Goal: Task Accomplishment & Management: Manage account settings

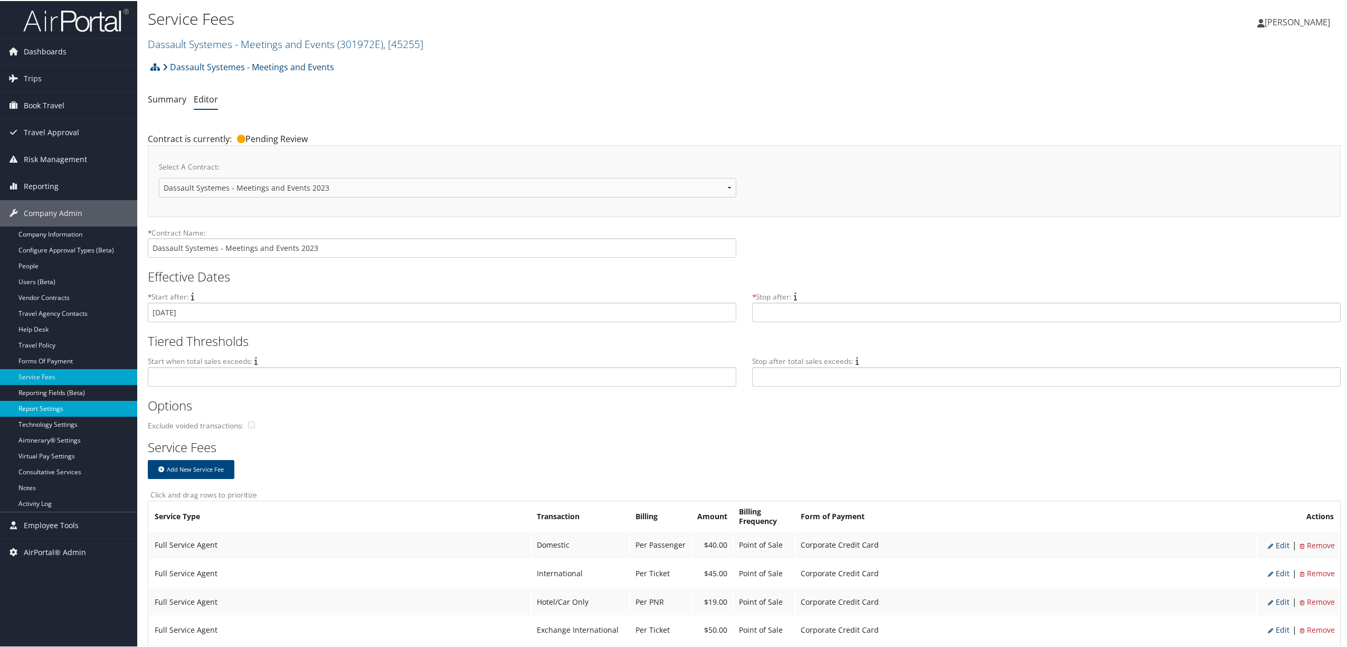
click at [57, 410] on link "Report Settings" at bounding box center [68, 408] width 137 height 16
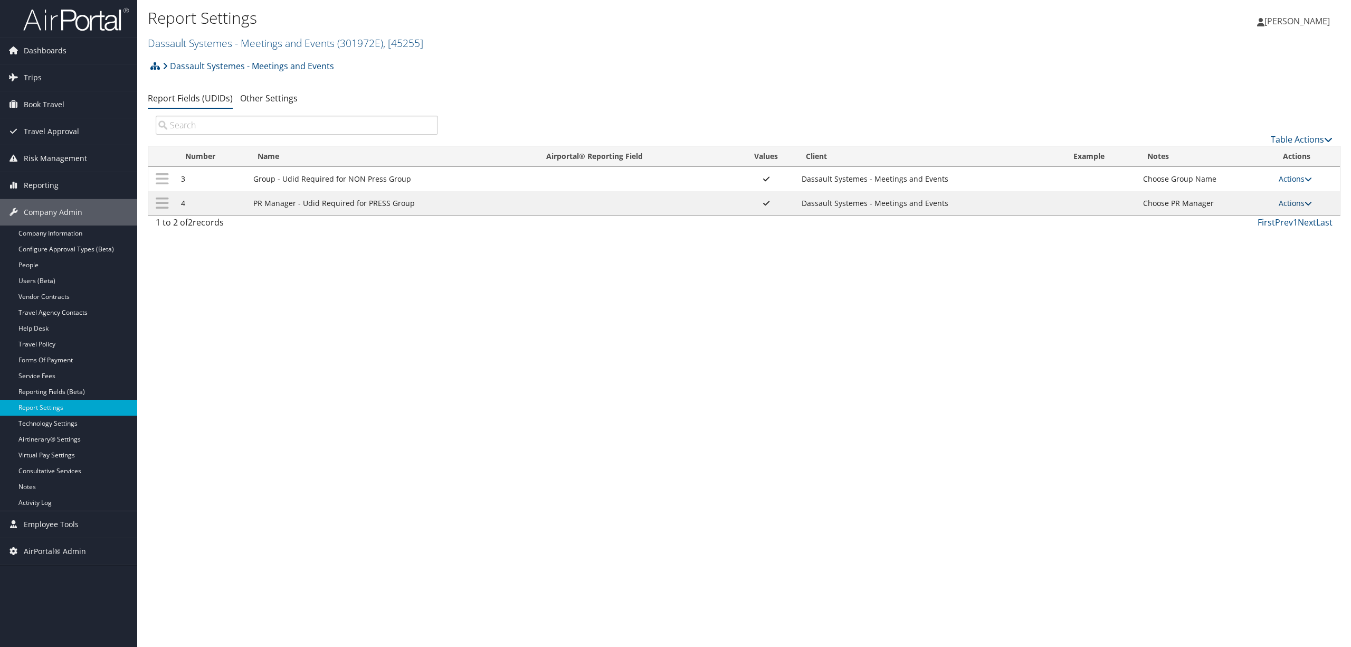
click at [1282, 204] on link "Actions" at bounding box center [1295, 203] width 33 height 10
click at [1233, 259] on link "Edit" at bounding box center [1254, 256] width 114 height 18
select select "trip"
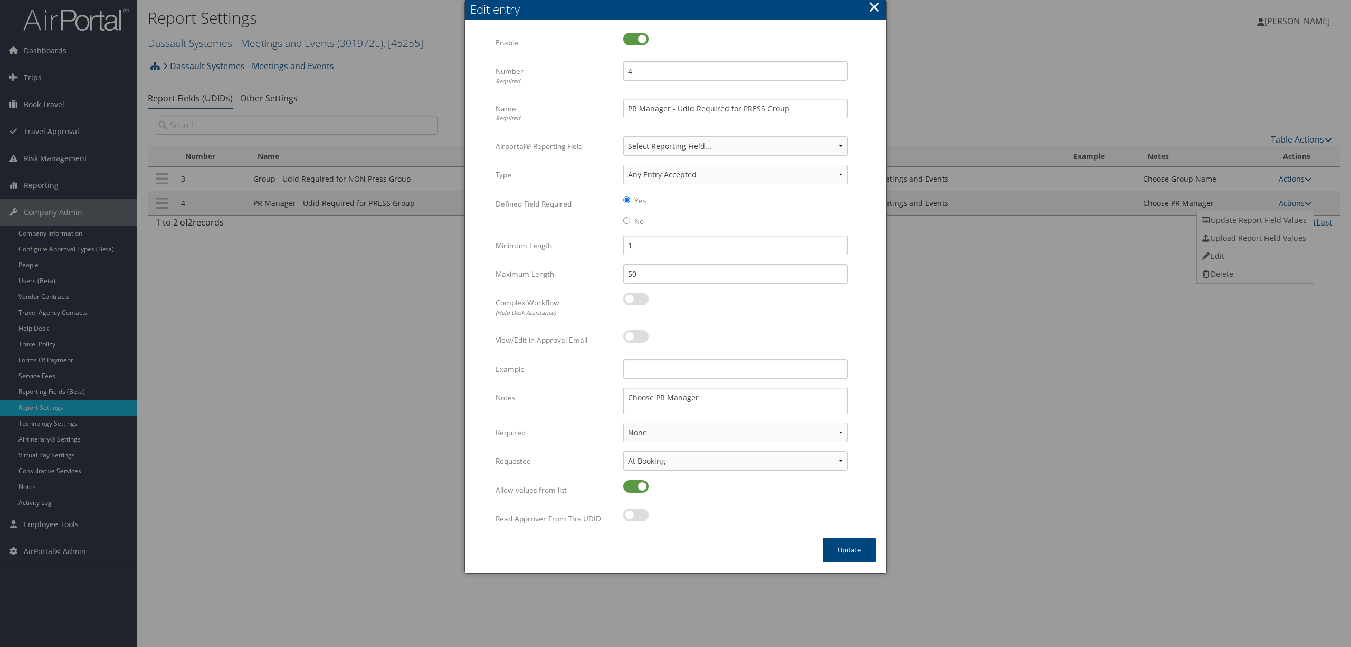
click at [875, 11] on button "×" at bounding box center [874, 6] width 12 height 21
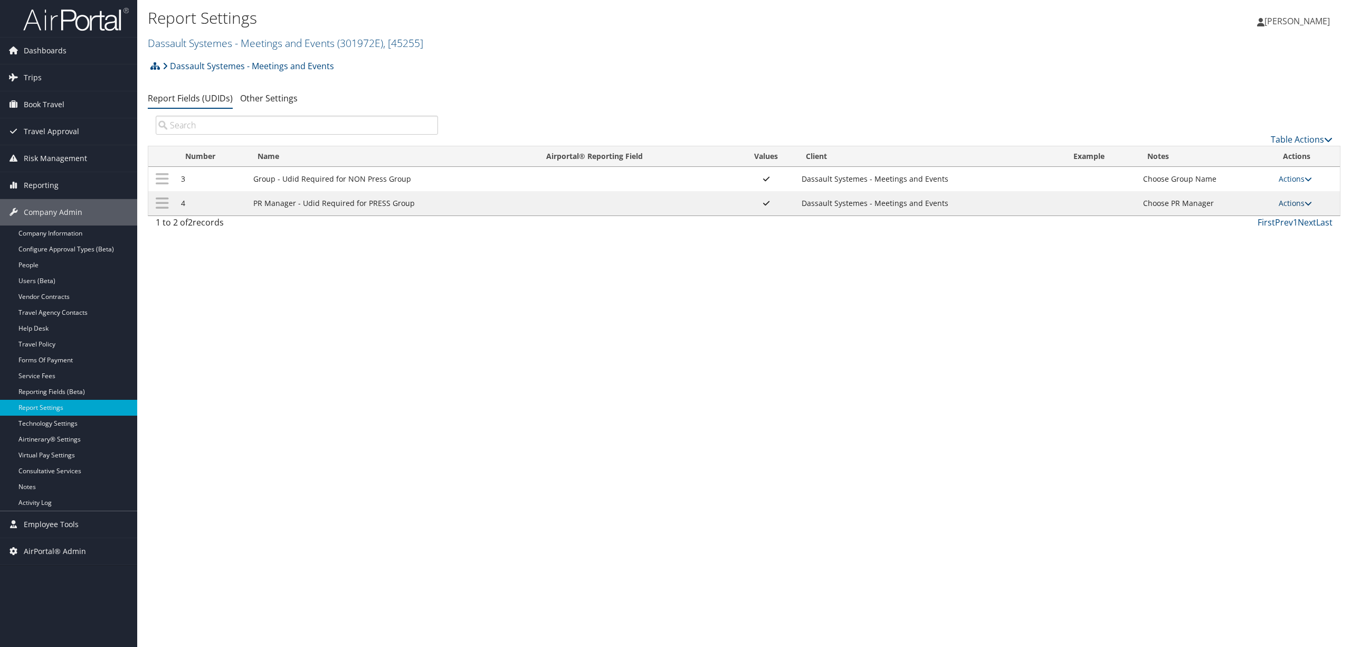
click at [1305, 205] on link "Actions" at bounding box center [1295, 203] width 33 height 10
click at [1277, 222] on link "Update Report Field Values" at bounding box center [1254, 220] width 114 height 18
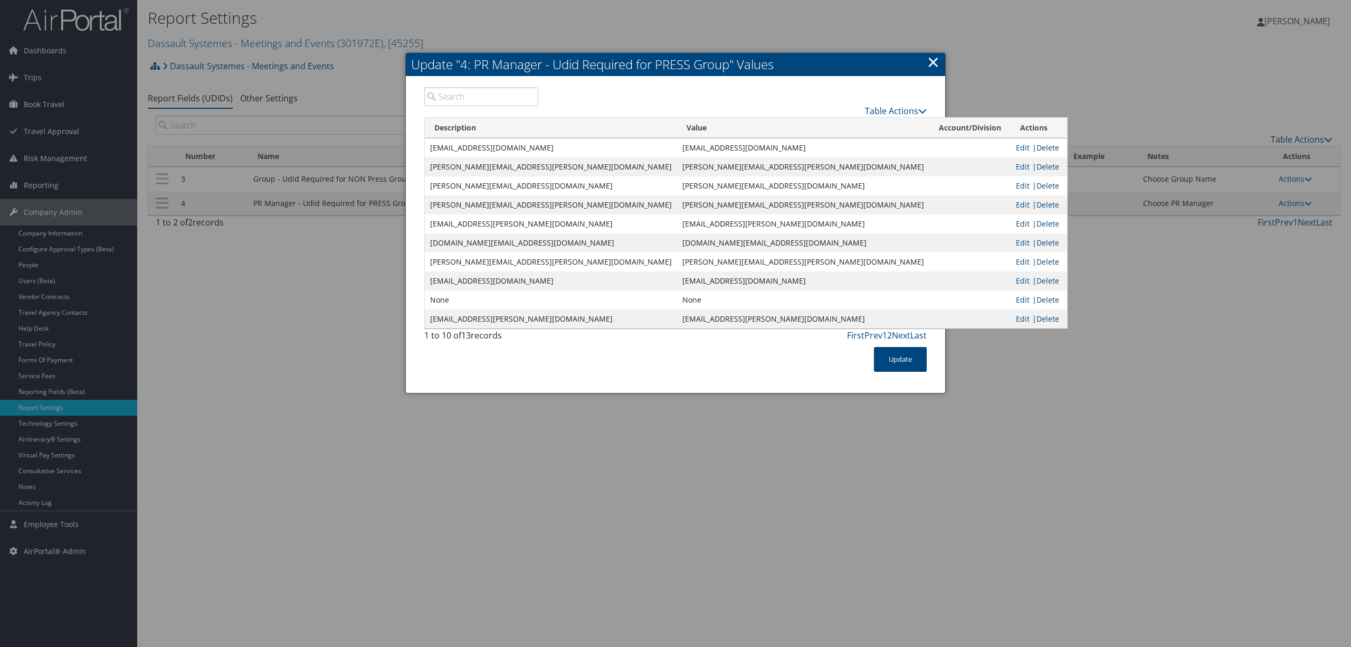
click at [1037, 149] on link "Delete" at bounding box center [1048, 147] width 23 height 10
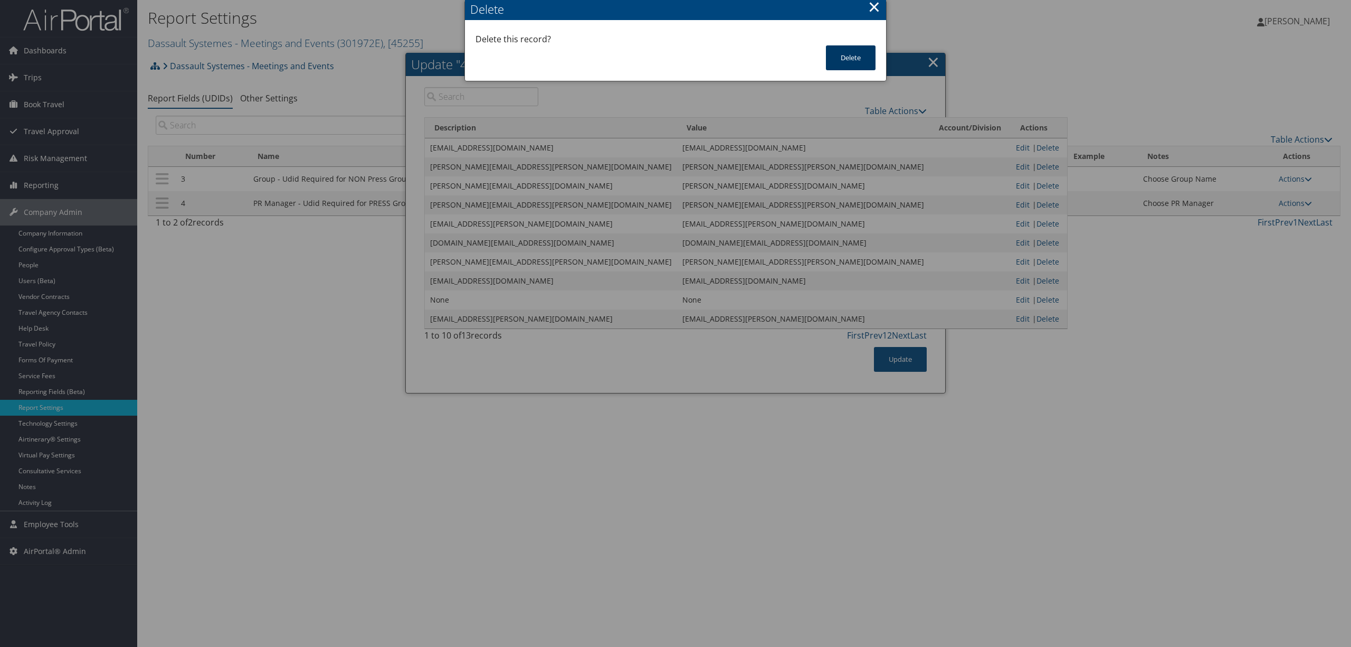
click at [856, 64] on button "Delete" at bounding box center [851, 57] width 50 height 25
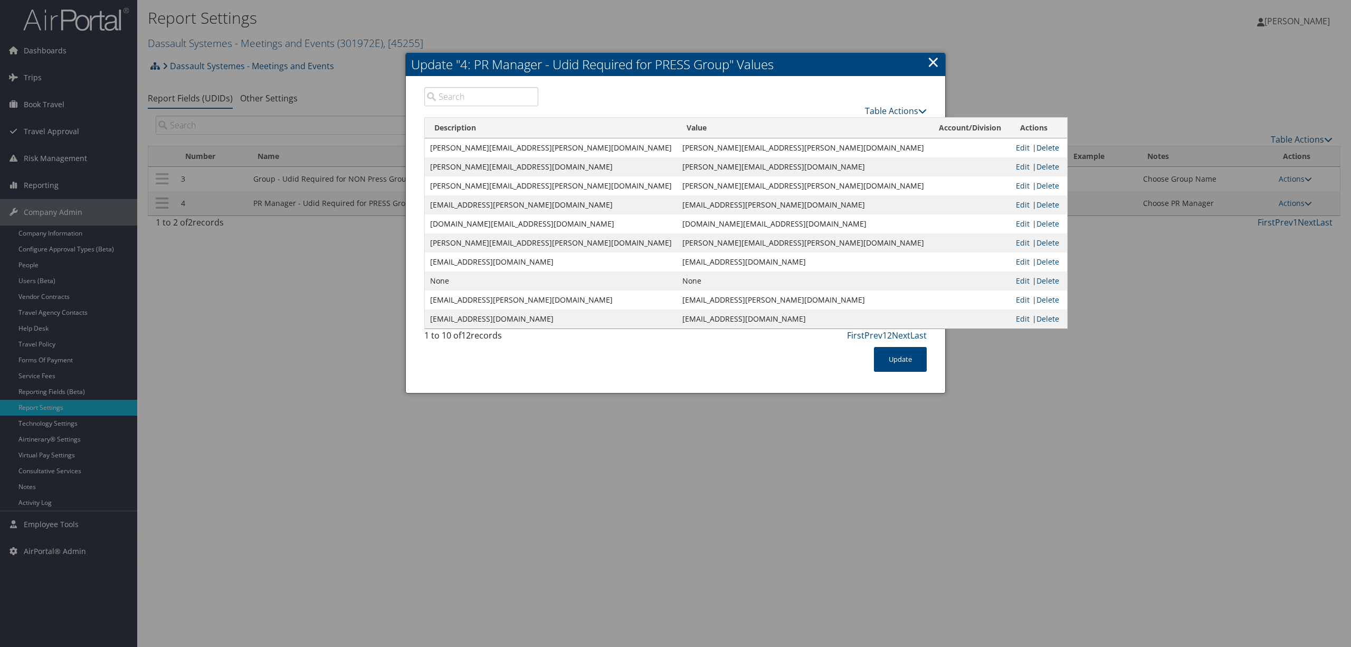
click at [1037, 148] on link "Delete" at bounding box center [1048, 147] width 23 height 10
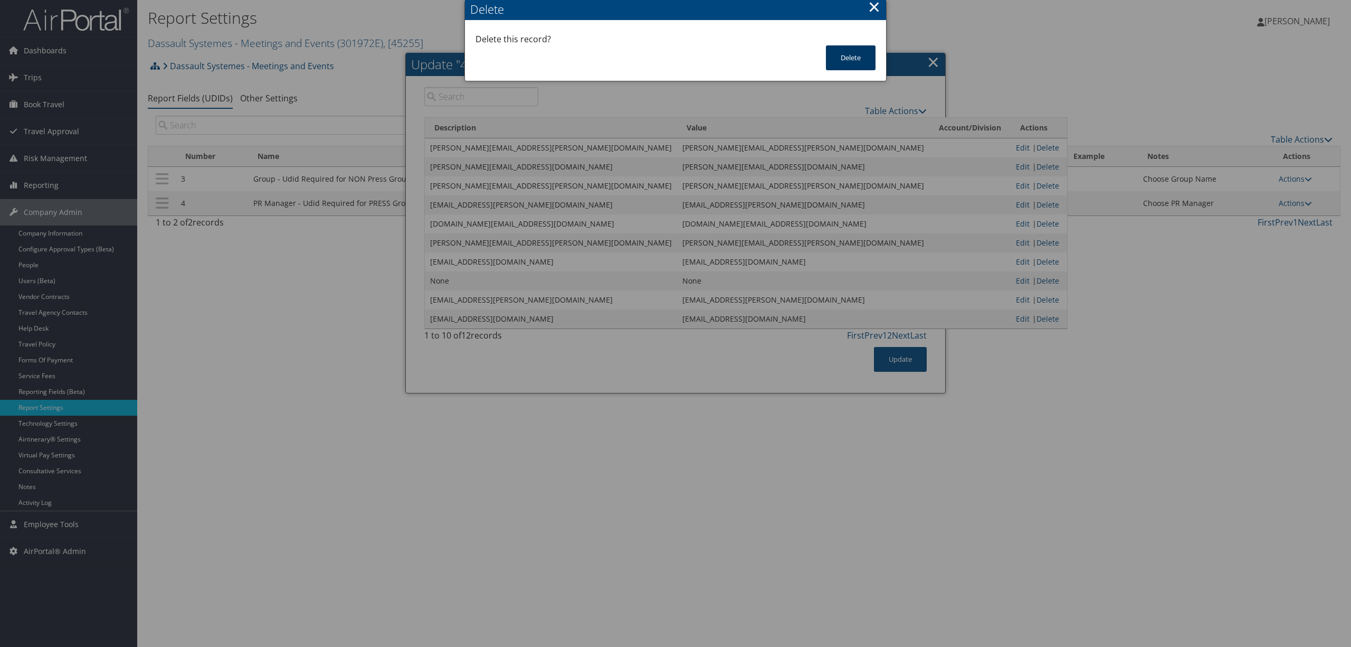
click at [838, 53] on button "Delete" at bounding box center [851, 57] width 50 height 25
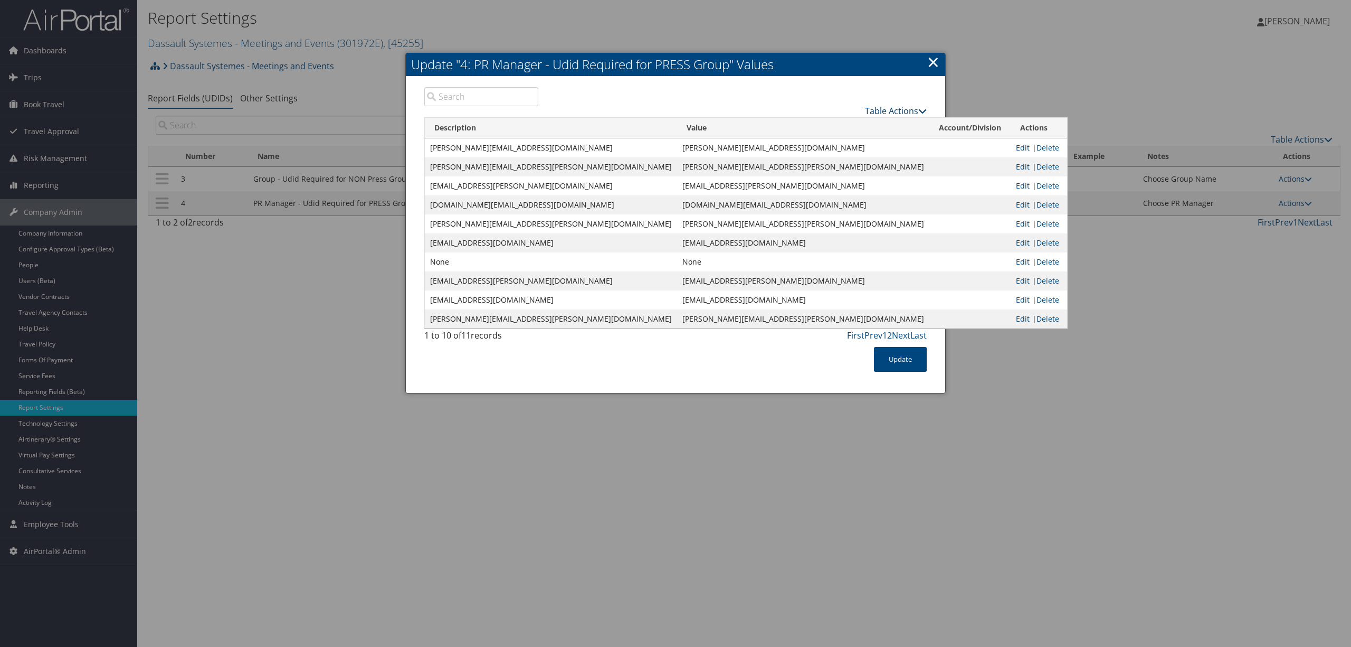
click at [910, 108] on link "Table Actions" at bounding box center [896, 111] width 62 height 12
click at [946, 142] on div at bounding box center [675, 323] width 1351 height 647
click at [1037, 241] on link "Delete" at bounding box center [1048, 242] width 23 height 10
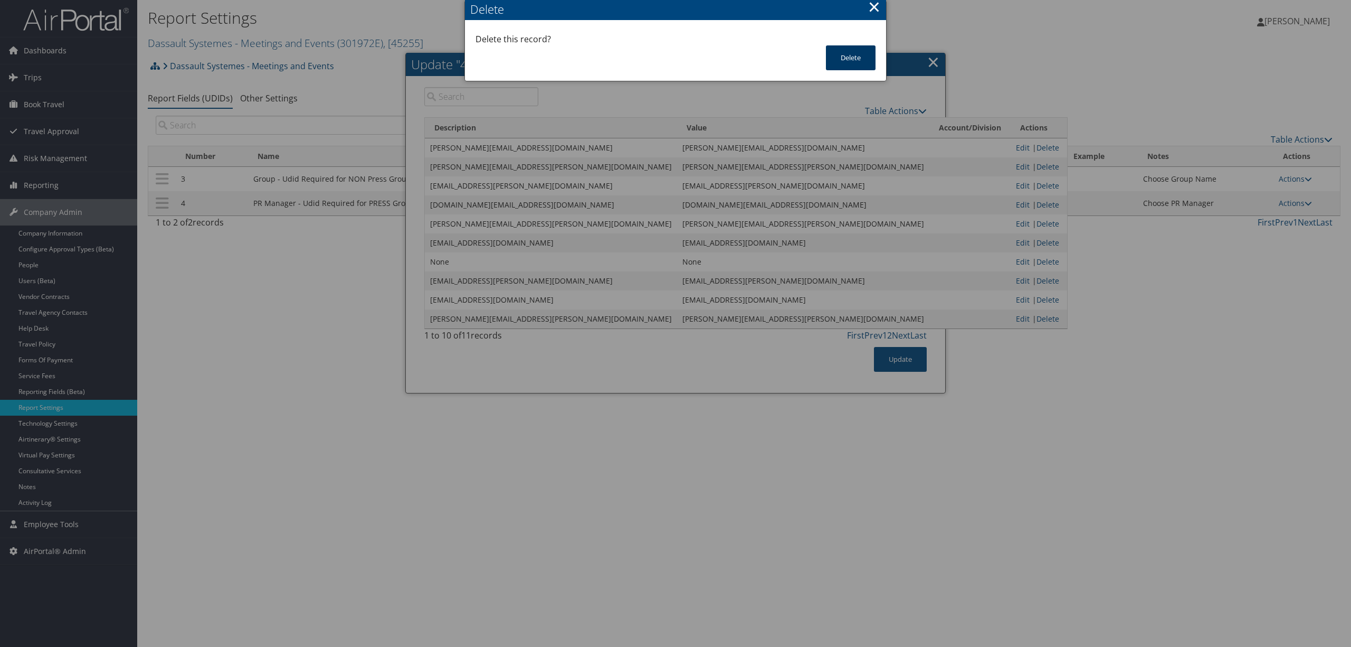
click at [853, 60] on button "Delete" at bounding box center [851, 57] width 50 height 25
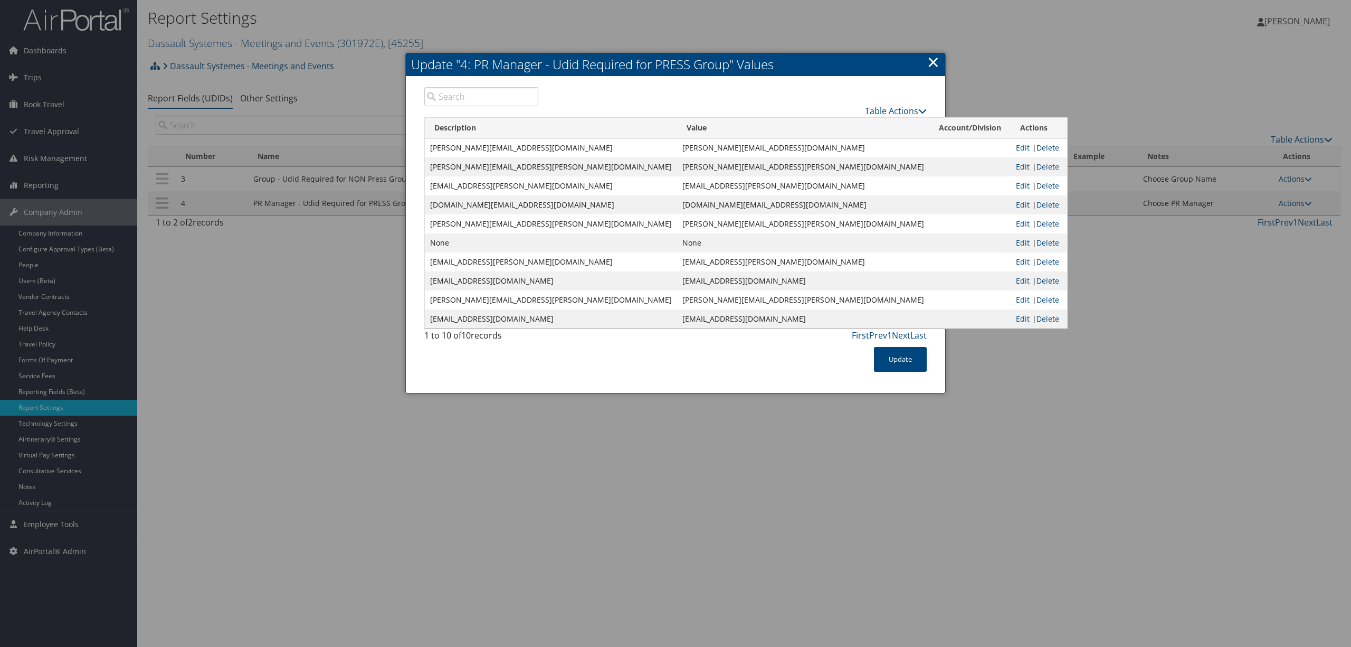
click at [1037, 147] on link "Delete" at bounding box center [1048, 147] width 23 height 10
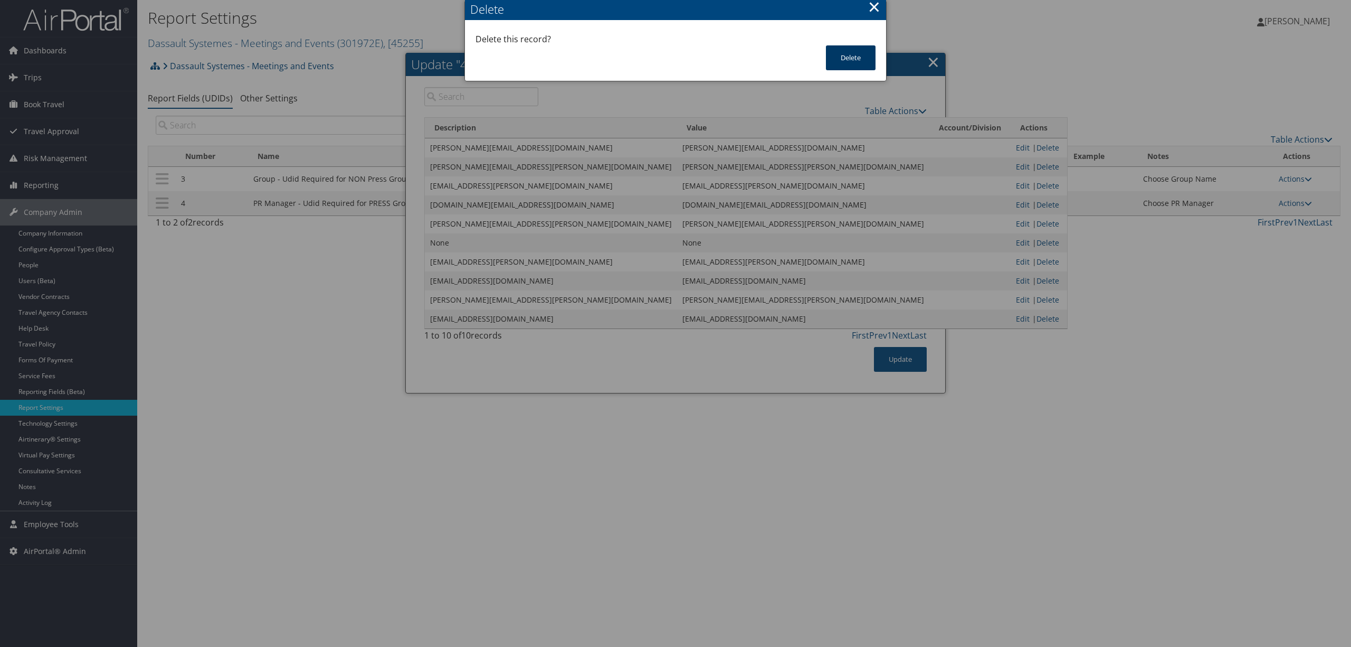
click at [853, 56] on button "Delete" at bounding box center [851, 57] width 50 height 25
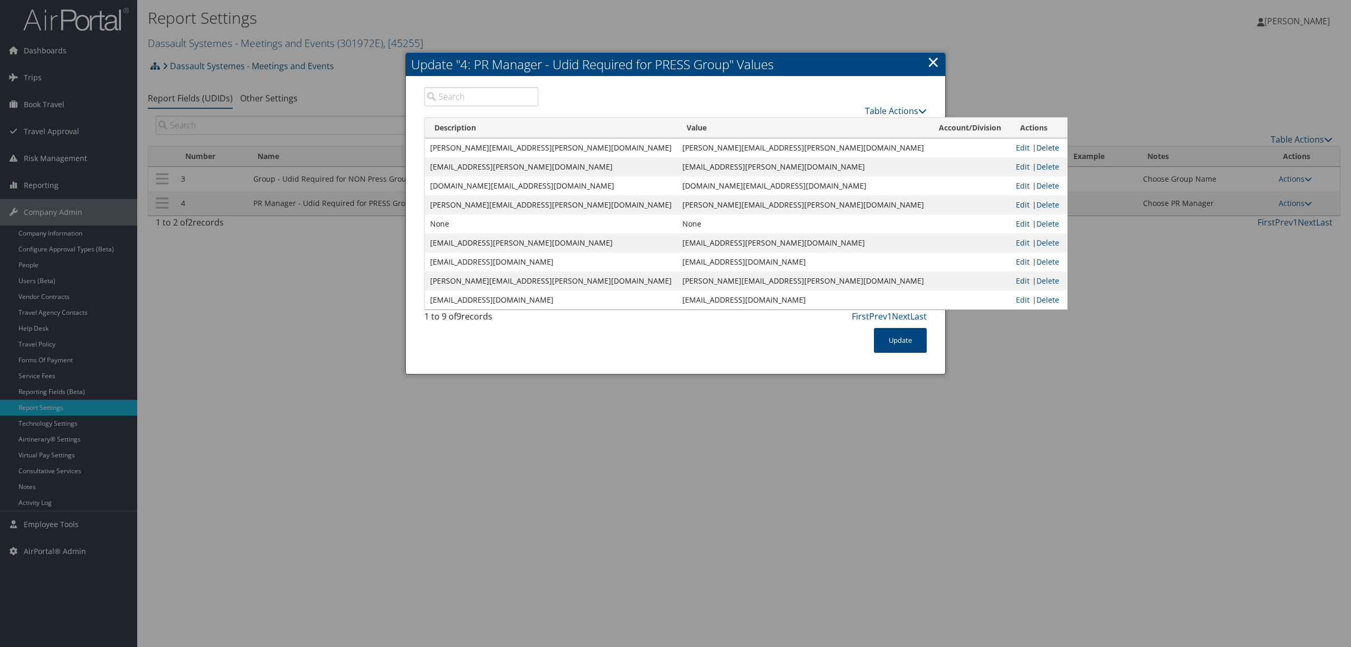
click at [1037, 148] on link "Delete" at bounding box center [1048, 147] width 23 height 10
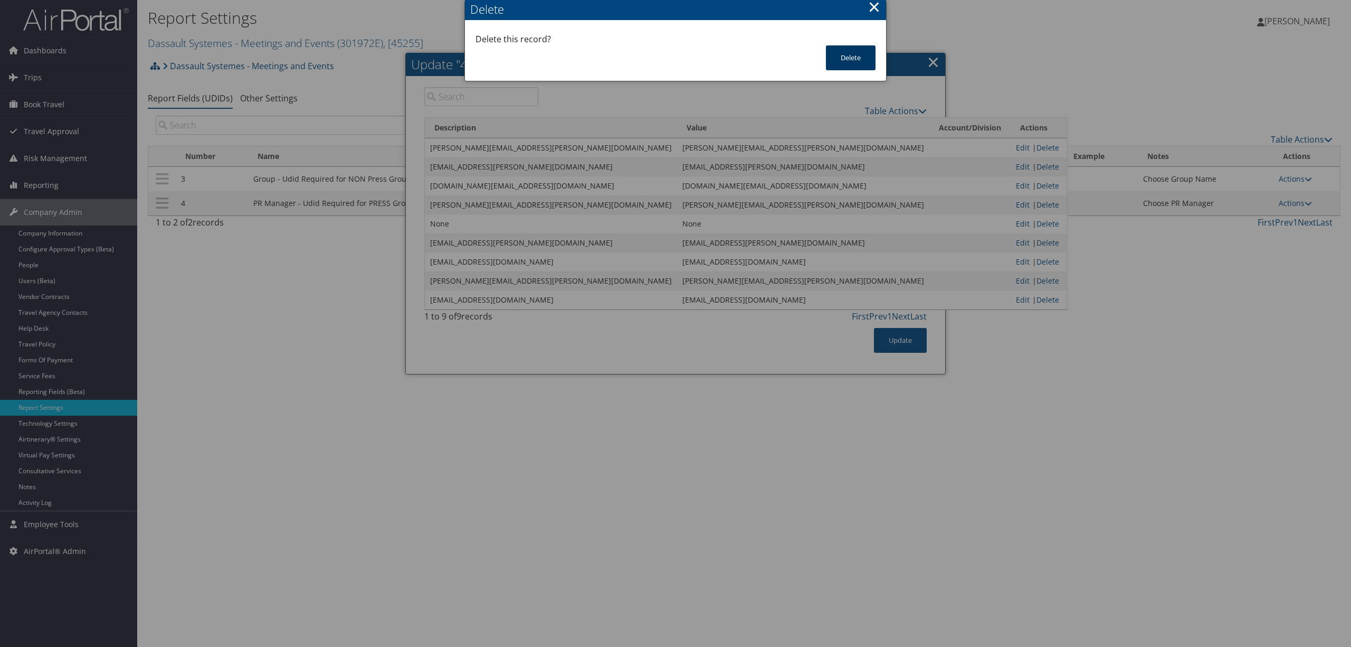
click at [853, 55] on button "Delete" at bounding box center [851, 57] width 50 height 25
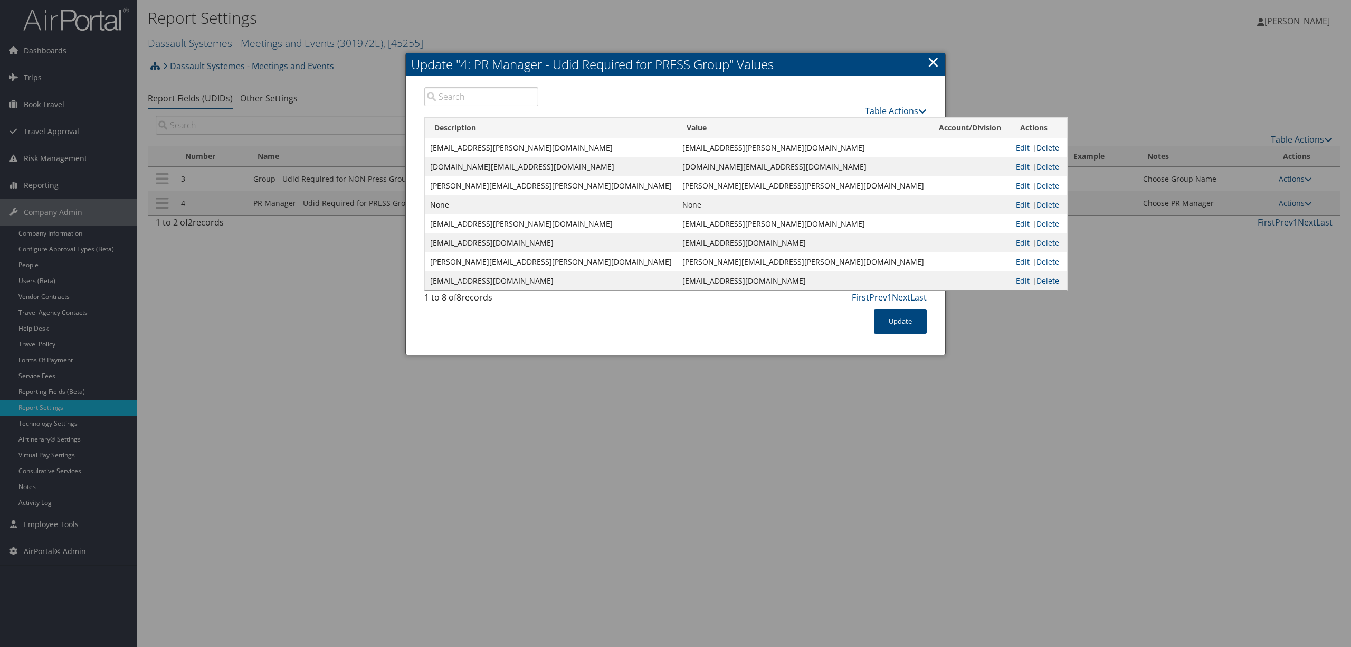
click at [1037, 145] on link "Delete" at bounding box center [1048, 147] width 23 height 10
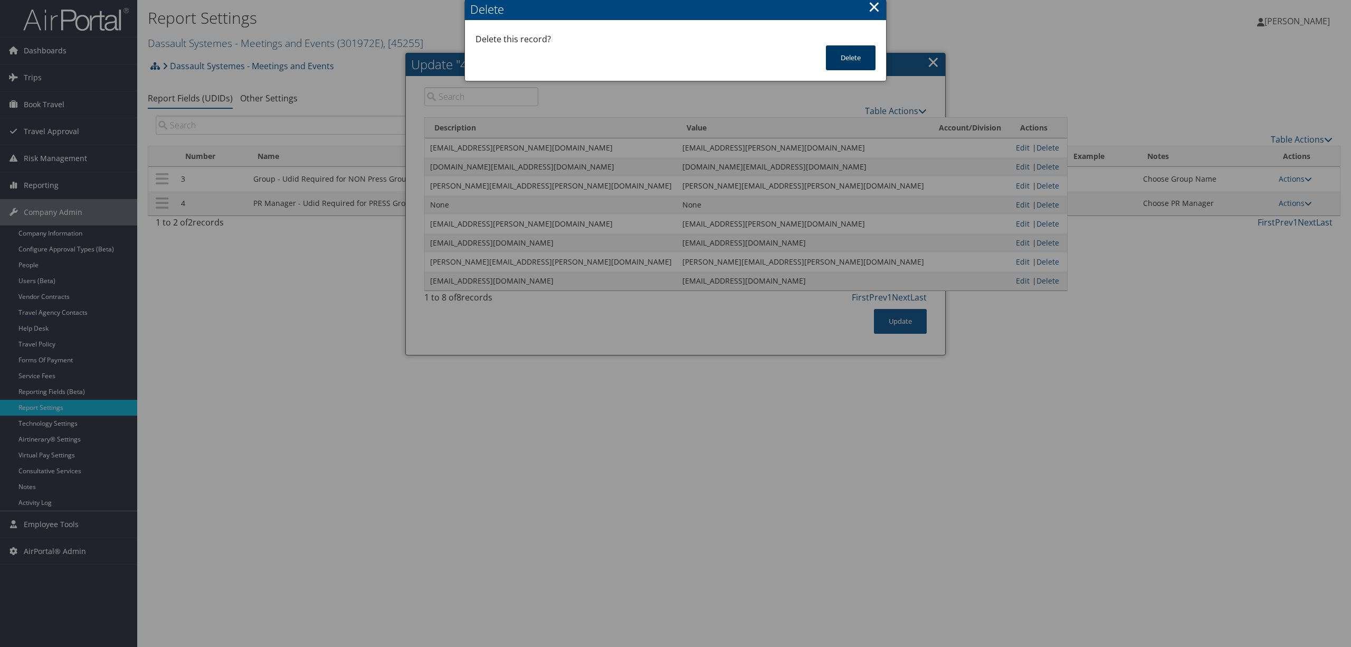
click at [843, 52] on button "Delete" at bounding box center [851, 57] width 50 height 25
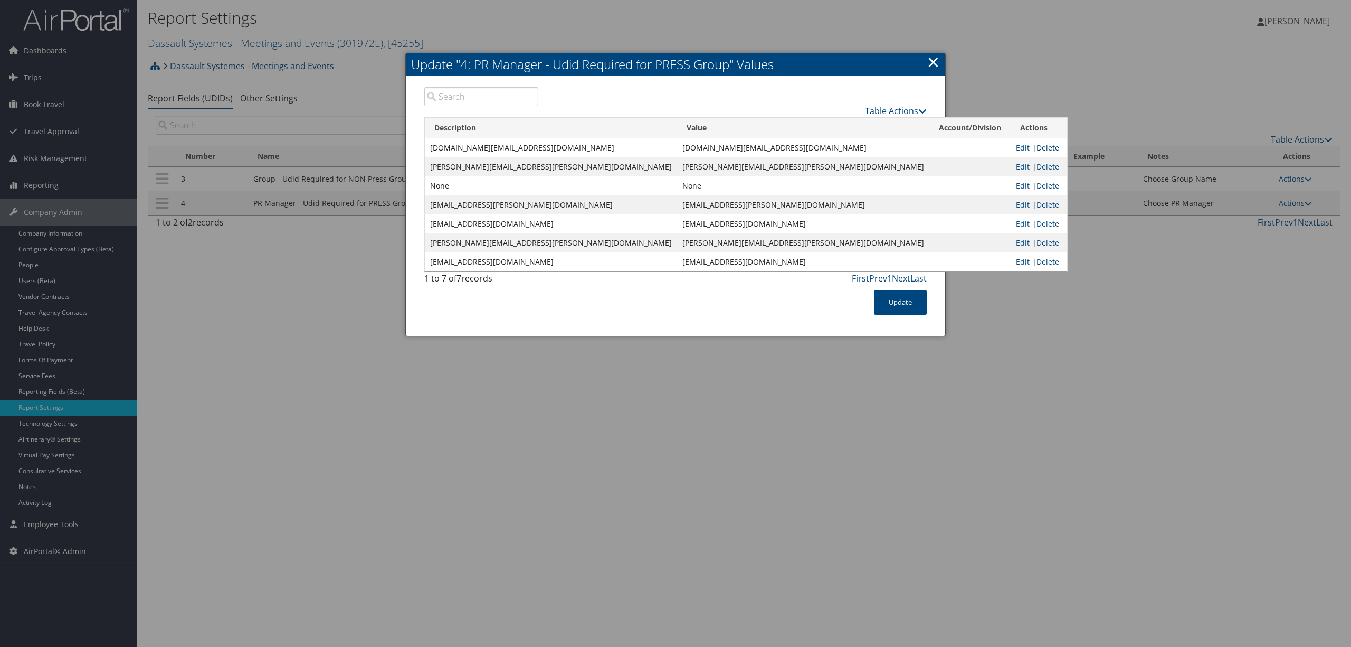
click at [1037, 146] on link "Delete" at bounding box center [1048, 147] width 23 height 10
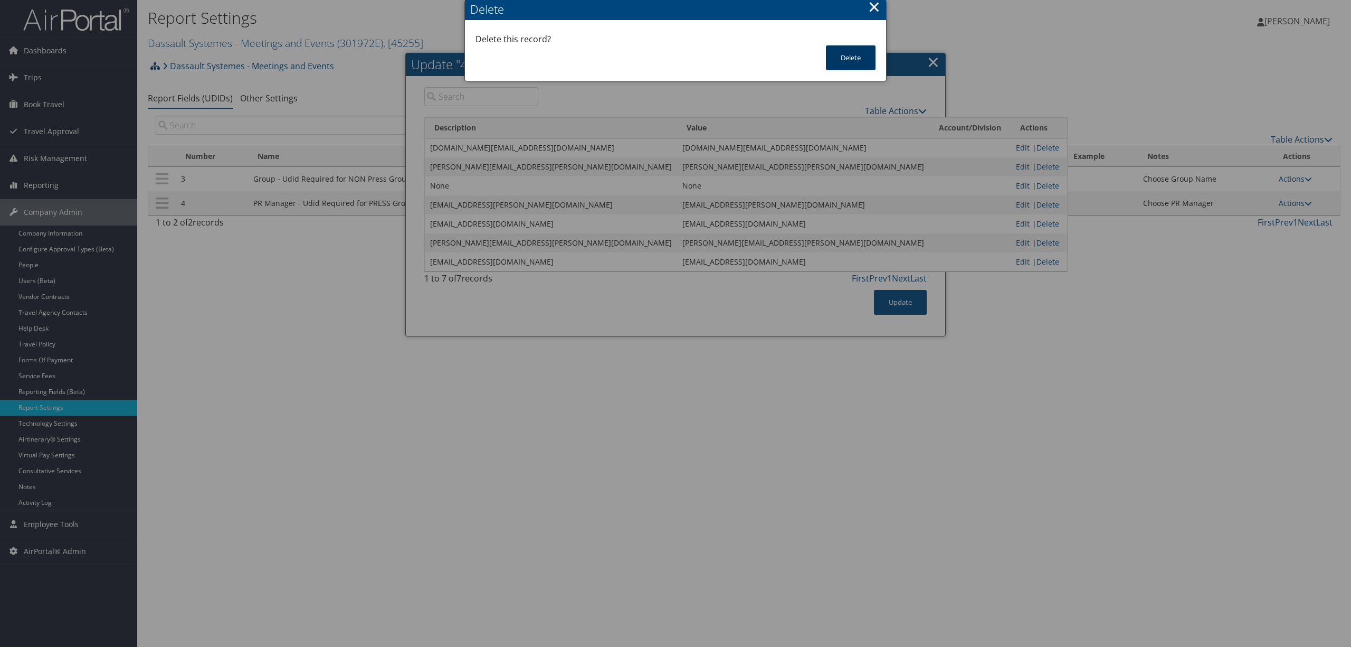
click at [864, 62] on button "Delete" at bounding box center [851, 57] width 50 height 25
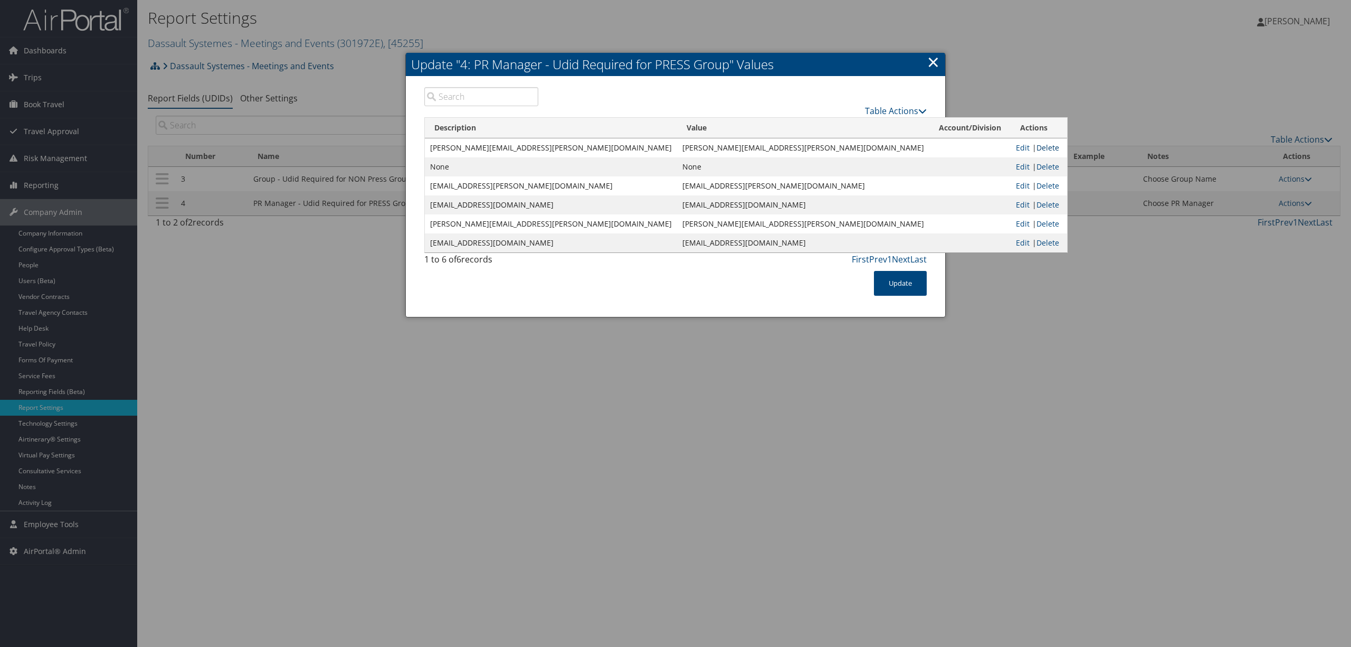
click at [1037, 146] on link "Delete" at bounding box center [1048, 147] width 23 height 10
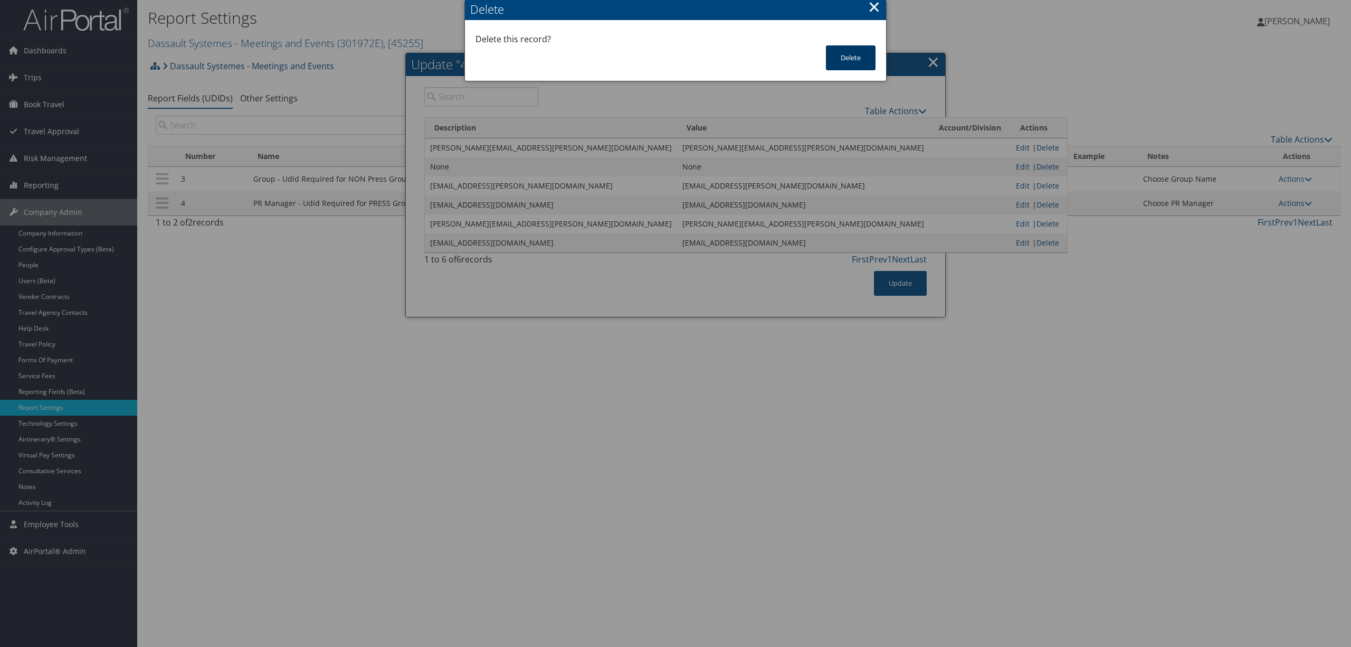
click at [842, 60] on button "Delete" at bounding box center [851, 57] width 50 height 25
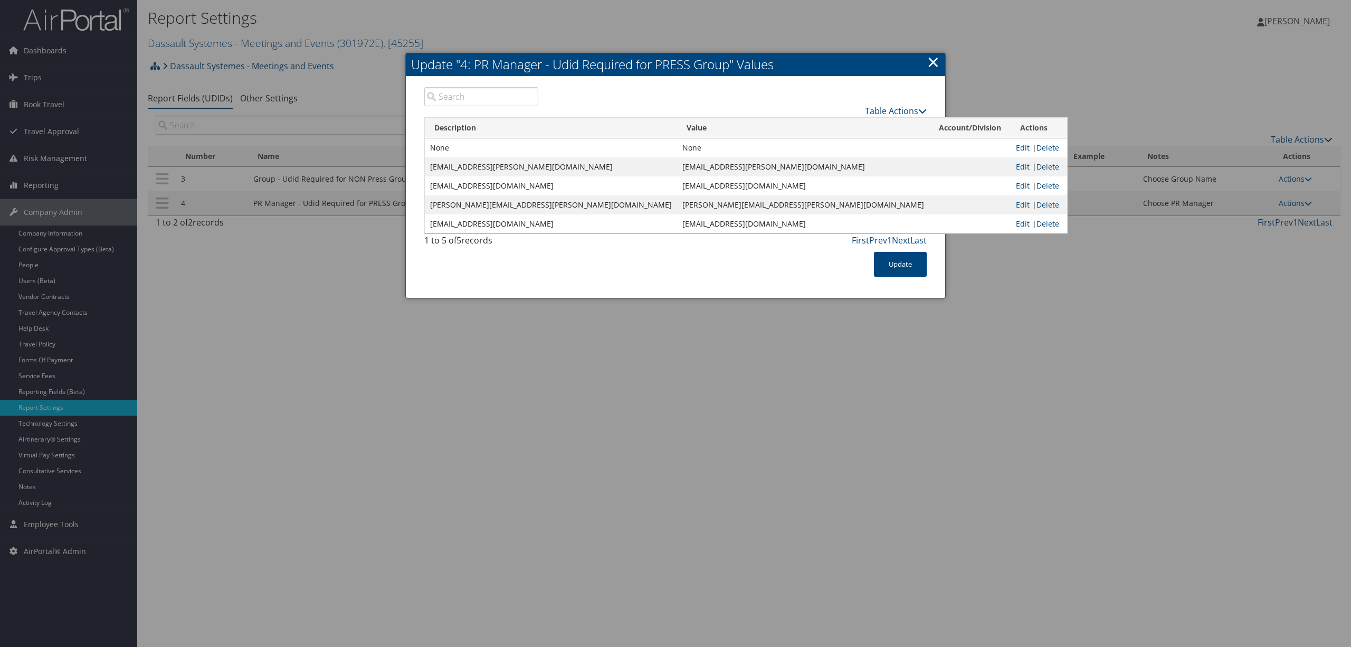
click at [1037, 165] on link "Delete" at bounding box center [1048, 166] width 23 height 10
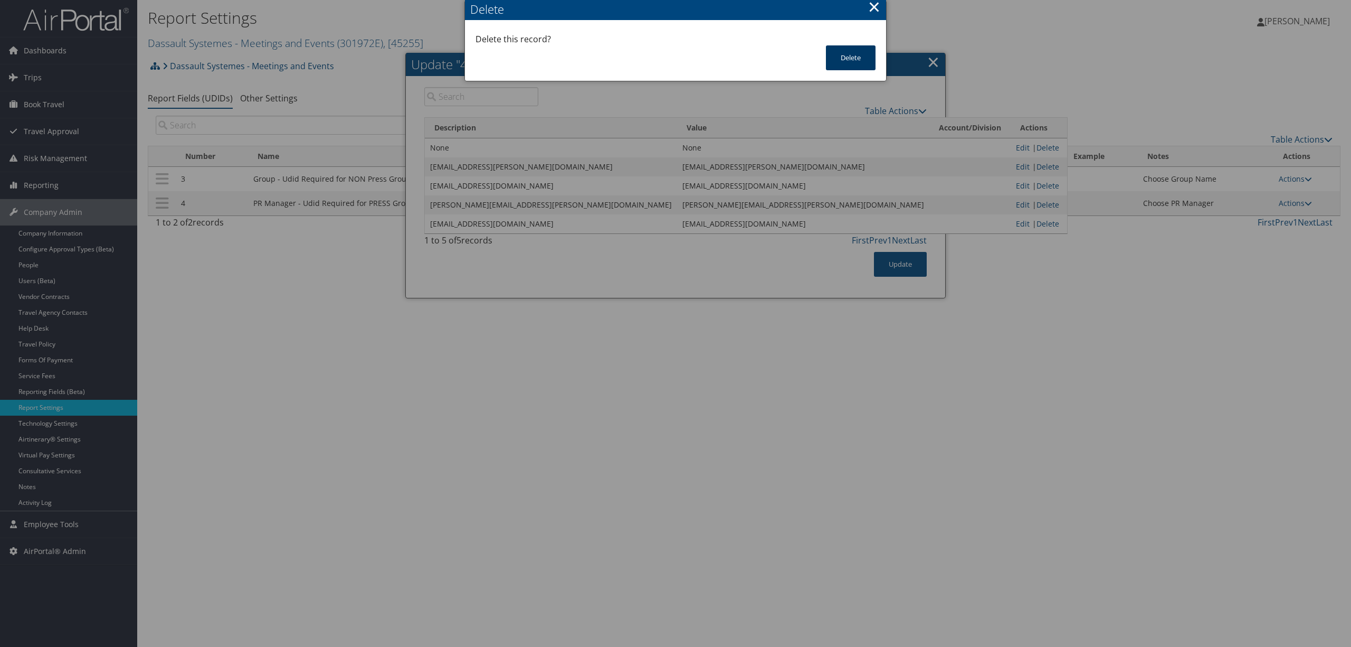
click at [853, 54] on button "Delete" at bounding box center [851, 57] width 50 height 25
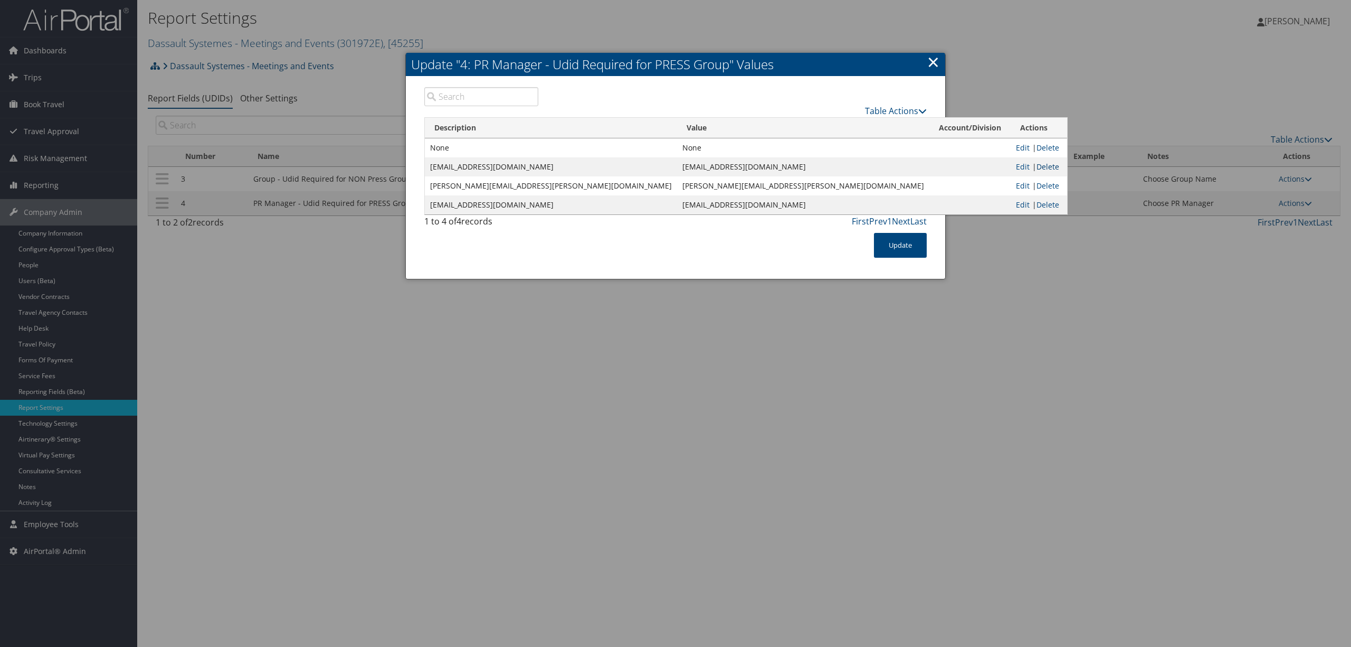
click at [1037, 167] on link "Delete" at bounding box center [1048, 166] width 23 height 10
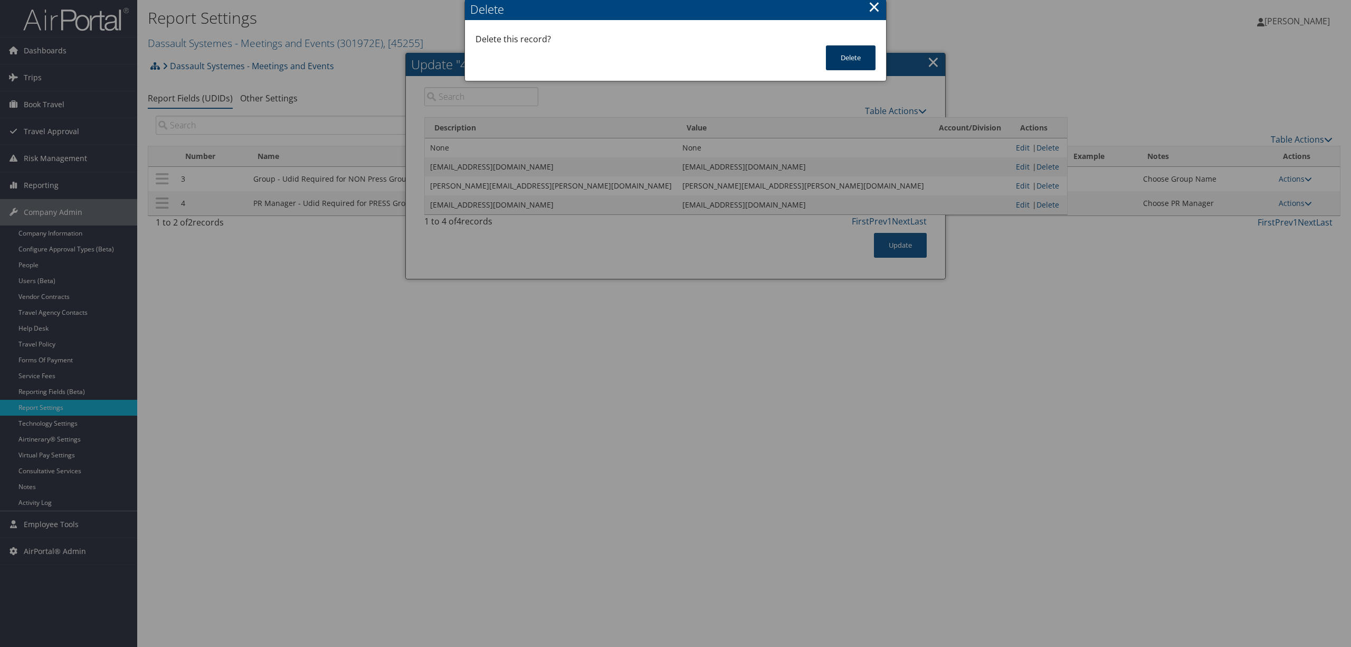
click at [860, 64] on button "Delete" at bounding box center [851, 57] width 50 height 25
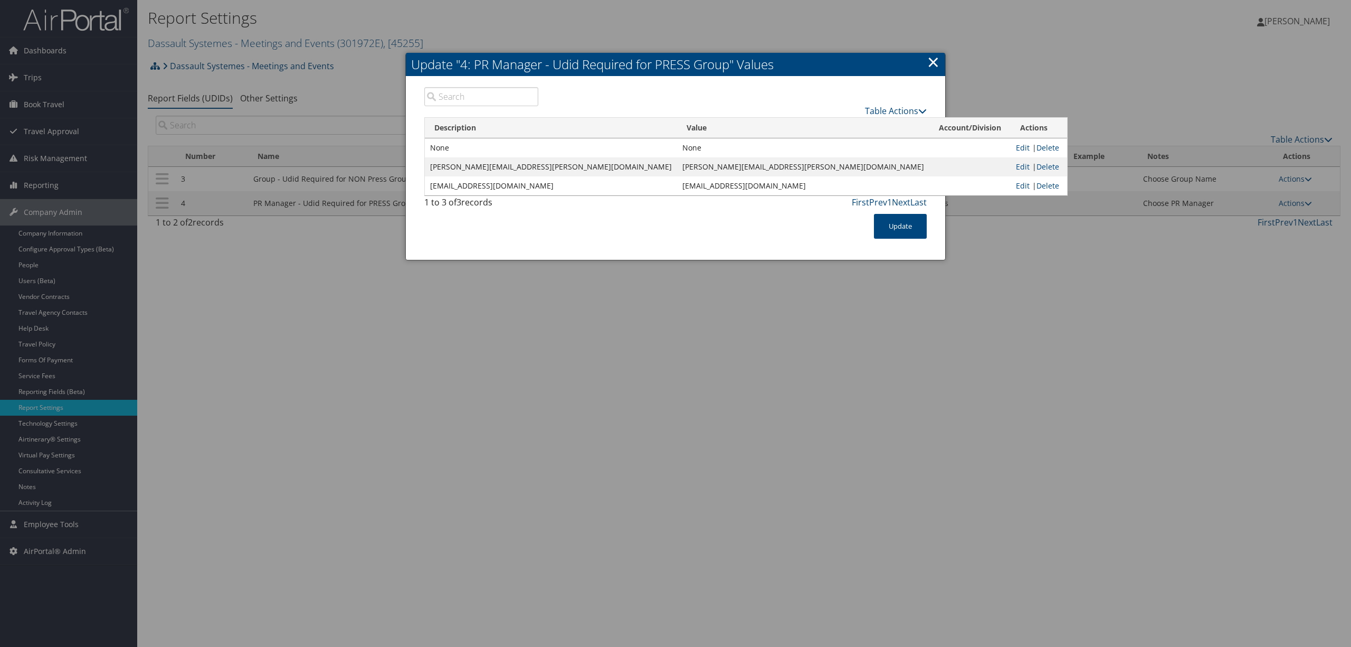
click at [1011, 159] on td "Edit | Delete" at bounding box center [1039, 166] width 56 height 19
click at [1037, 166] on link "Delete" at bounding box center [1048, 166] width 23 height 10
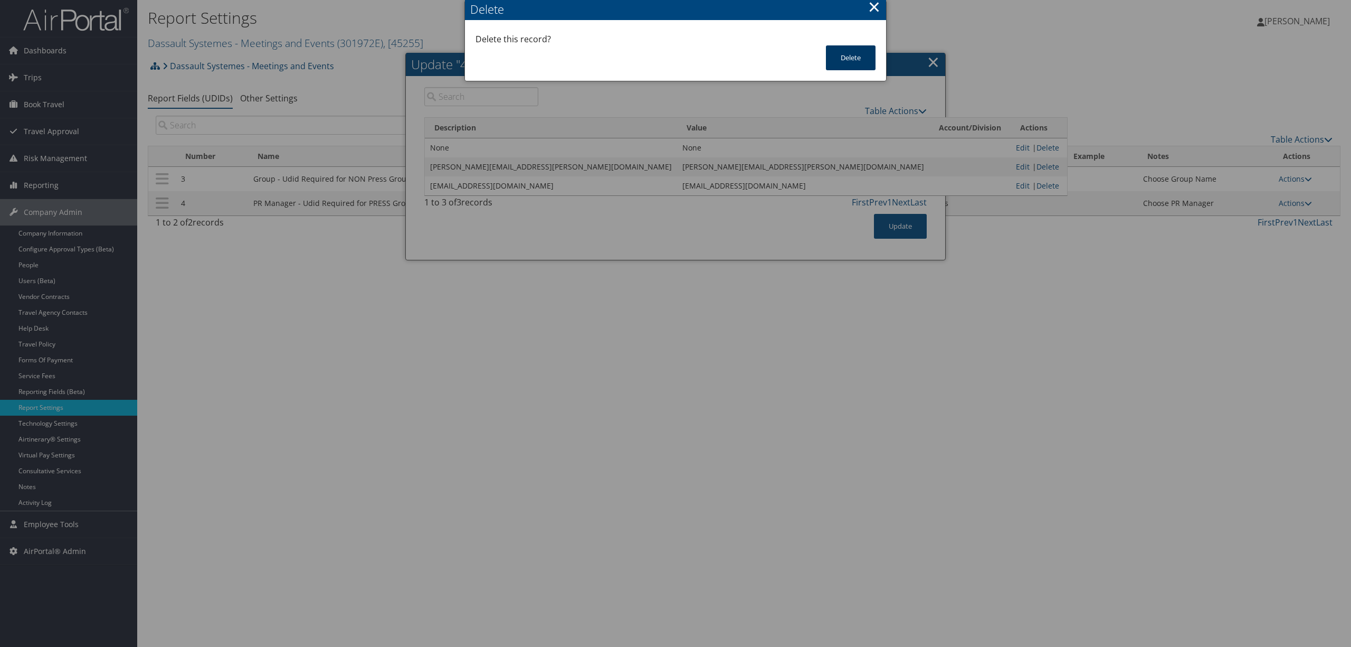
click at [844, 58] on button "Delete" at bounding box center [851, 57] width 50 height 25
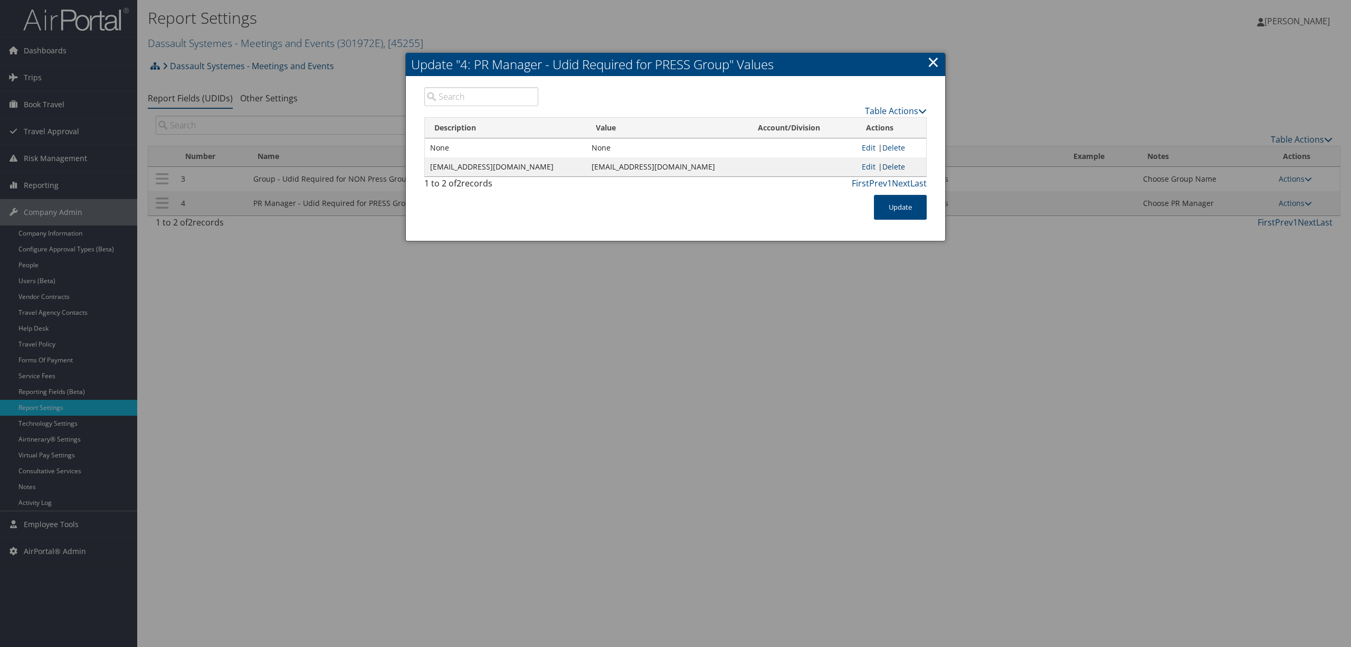
click at [895, 165] on link "Delete" at bounding box center [893, 166] width 23 height 10
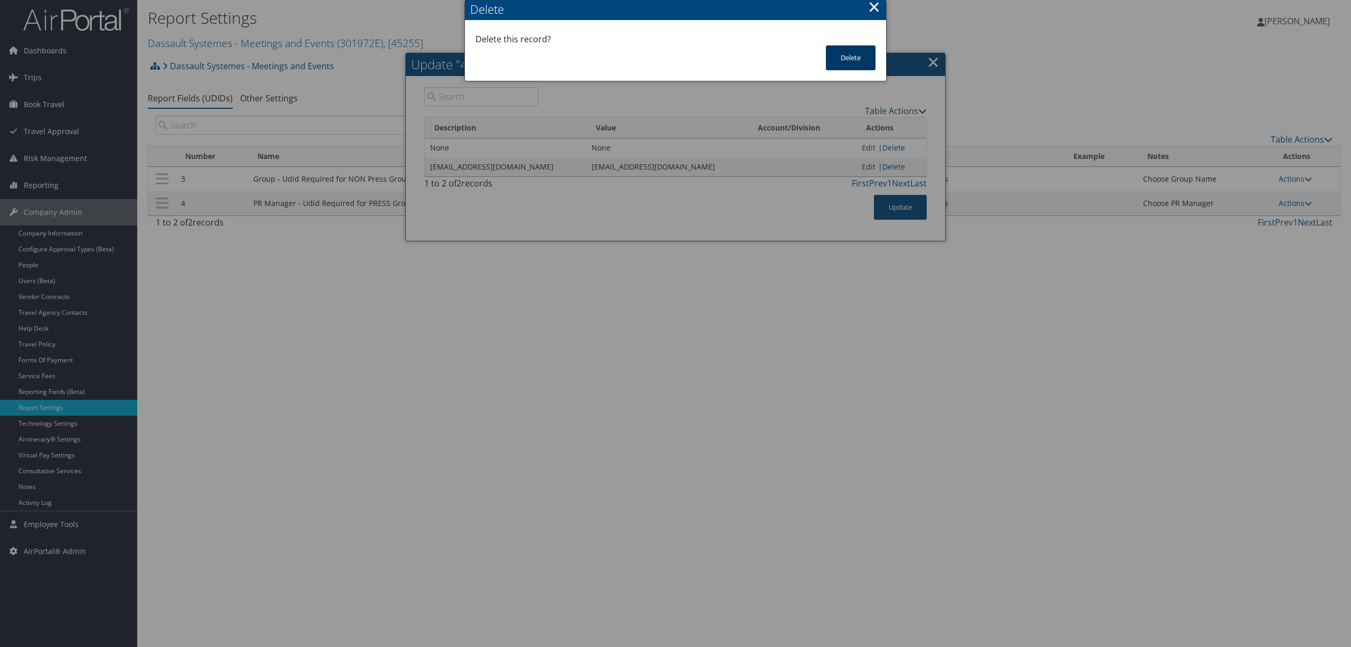
click at [862, 58] on button "Delete" at bounding box center [851, 57] width 50 height 25
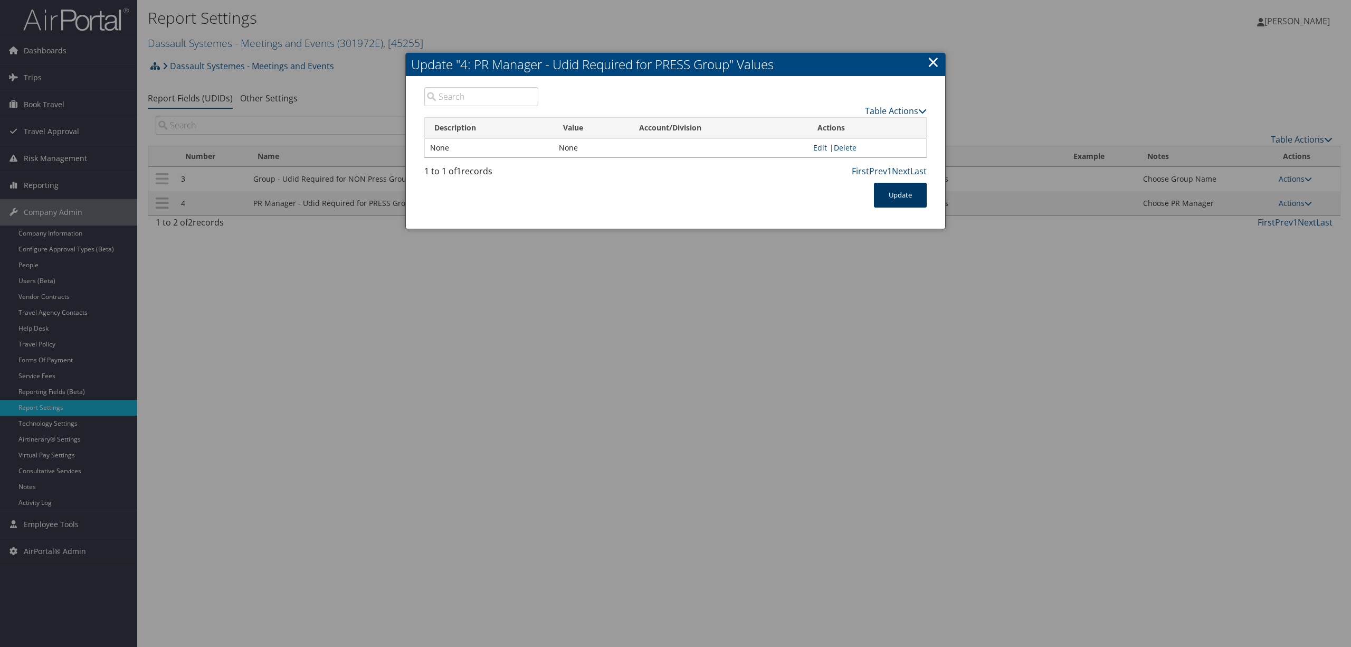
click at [906, 195] on button "Update" at bounding box center [900, 195] width 53 height 25
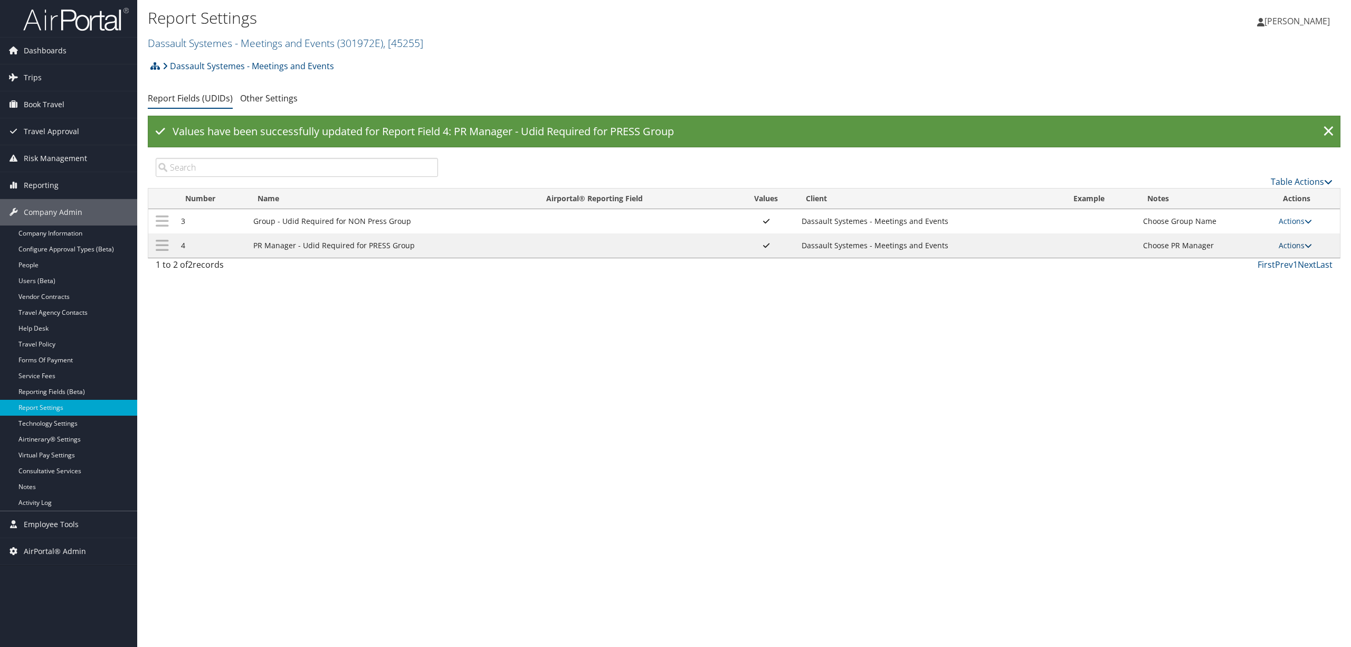
click at [1290, 244] on link "Actions" at bounding box center [1295, 245] width 33 height 10
click at [1261, 265] on link "Update Report Field Values" at bounding box center [1254, 262] width 114 height 18
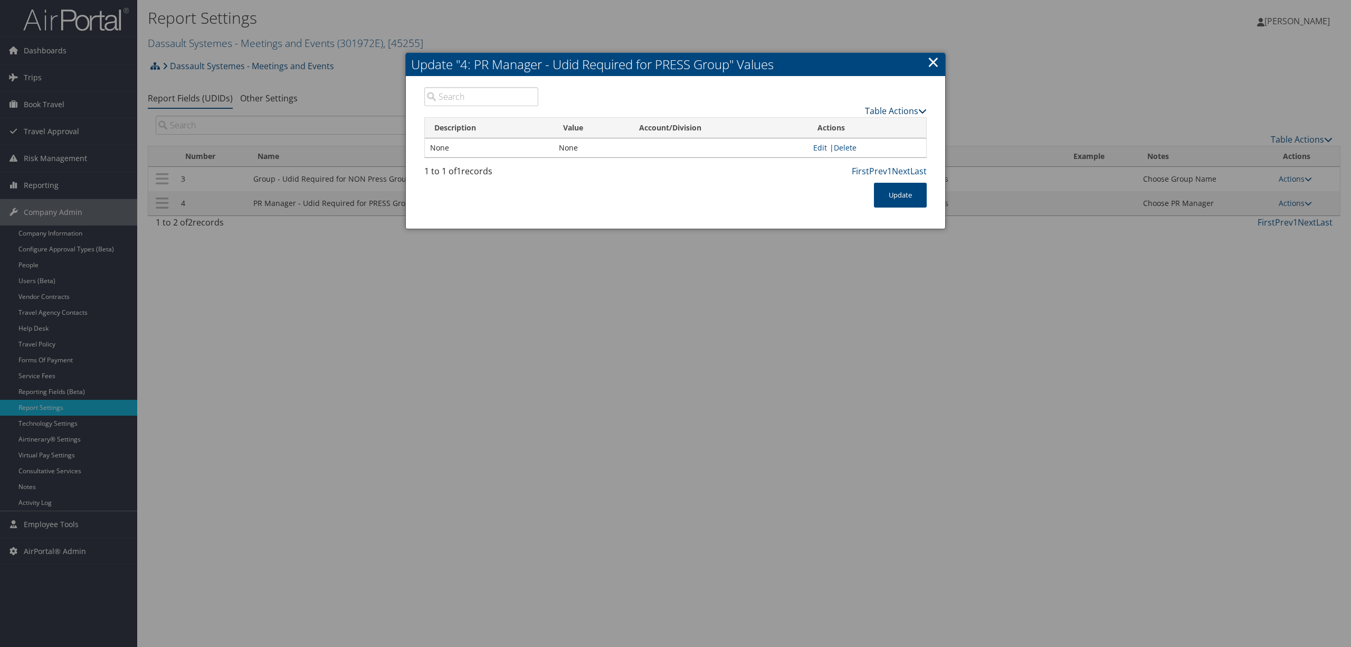
click at [892, 108] on link "Table Actions" at bounding box center [896, 111] width 62 height 12
click at [851, 128] on link "New Record" at bounding box center [856, 127] width 139 height 18
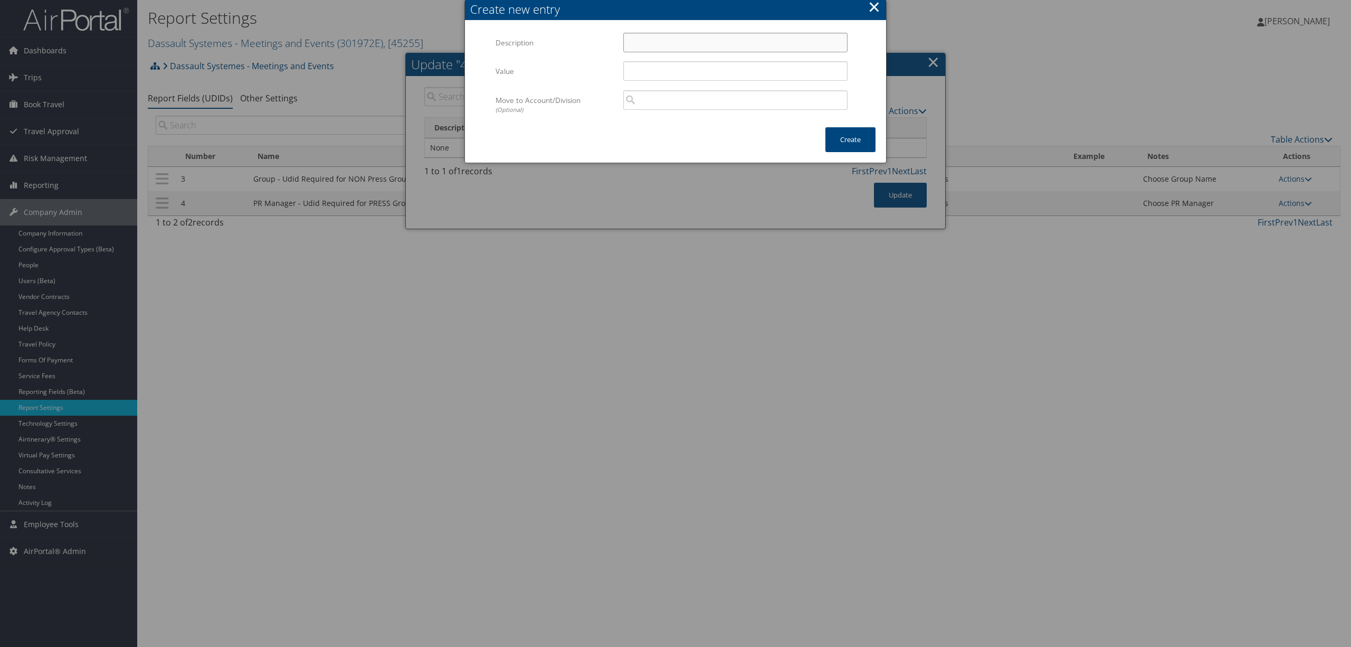
click at [677, 44] on input "Description" at bounding box center [735, 43] width 224 height 20
paste input "Christine.gierlich@3ds.com"
type input "Christine.gierlich@3ds.com"
click at [660, 68] on input "Value" at bounding box center [735, 71] width 224 height 20
paste input "Christine.gierlich@3ds.com"
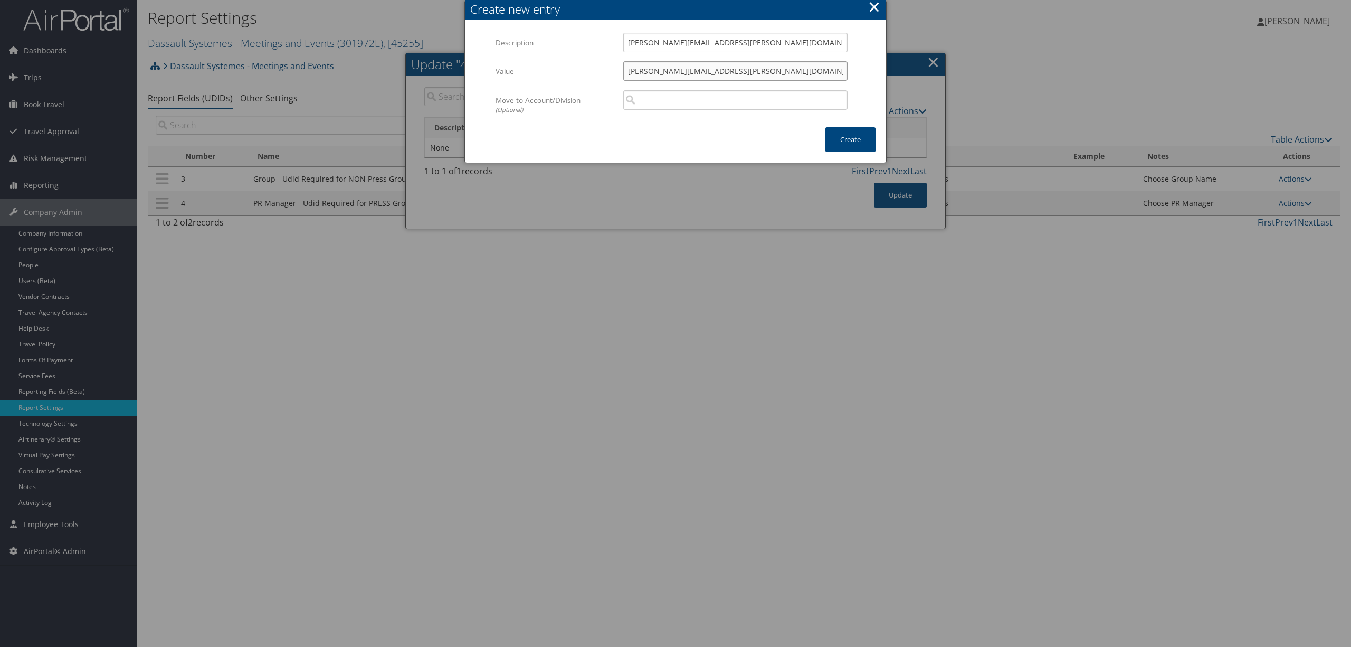
type input "Christine.gierlich@3ds.com"
click at [575, 186] on div at bounding box center [675, 323] width 1351 height 647
click at [856, 135] on button "Create" at bounding box center [850, 139] width 50 height 25
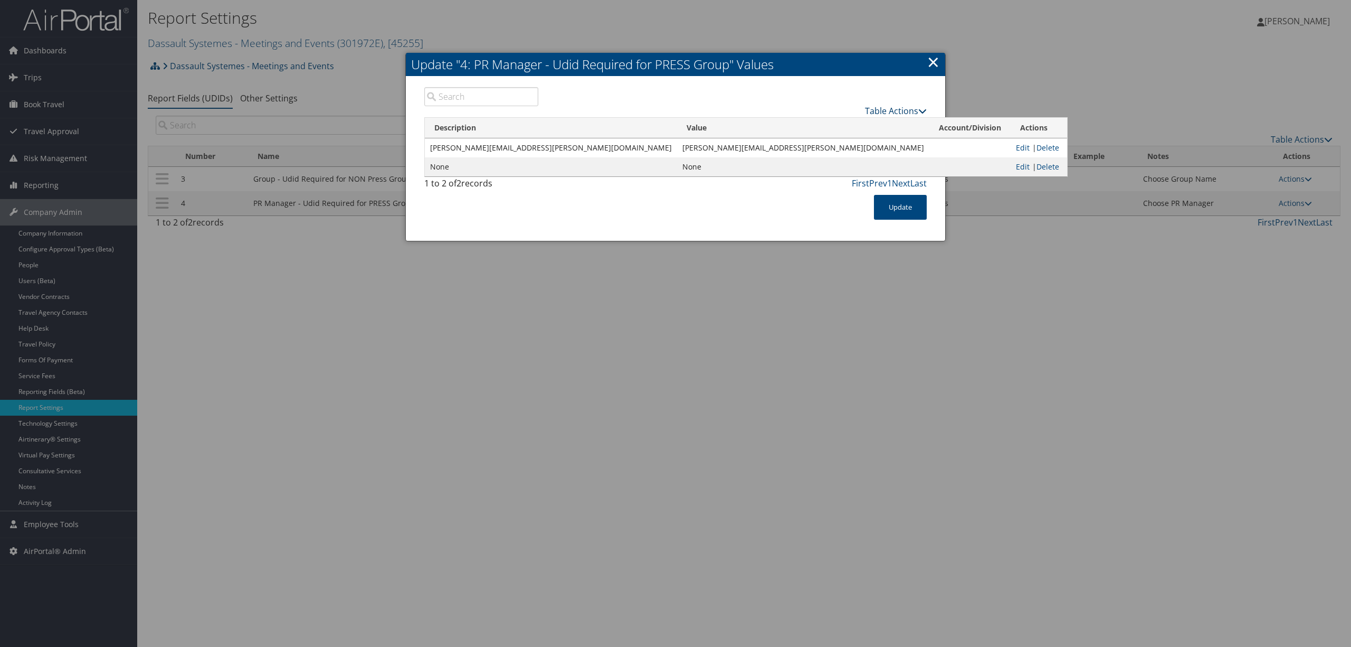
click at [896, 105] on link "Table Actions" at bounding box center [896, 111] width 62 height 12
click at [847, 123] on link "New Record" at bounding box center [856, 127] width 139 height 18
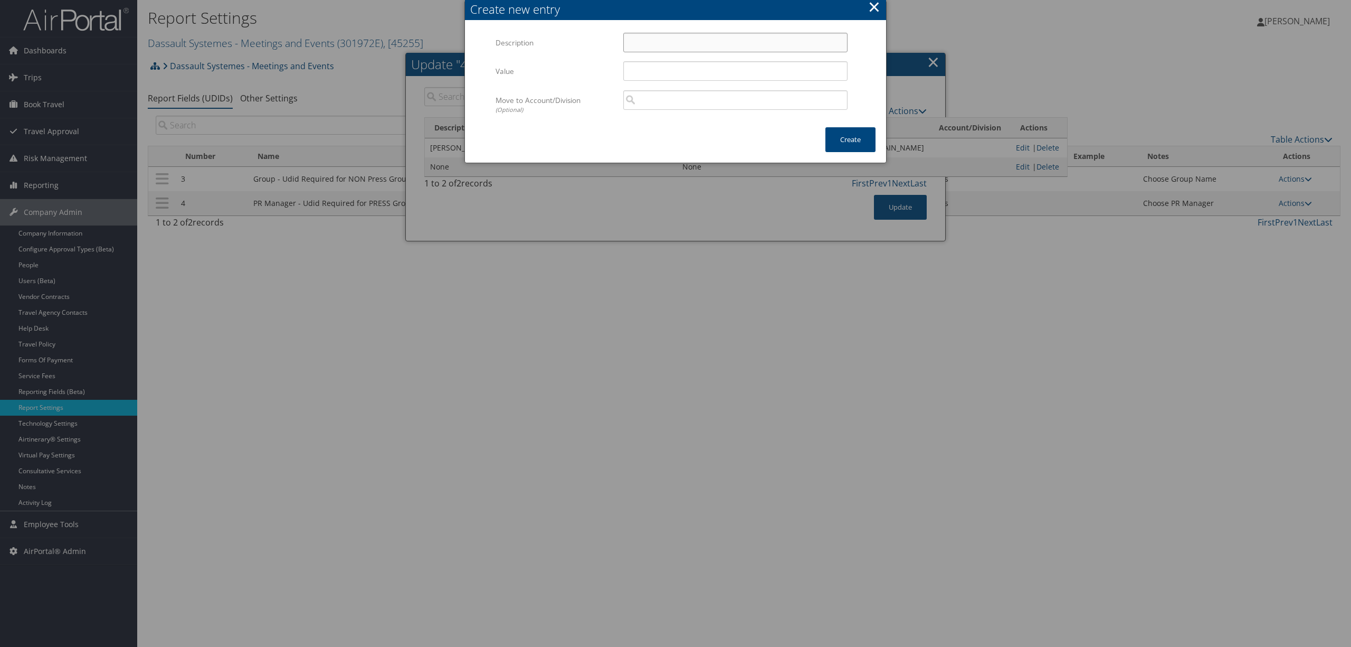
click at [669, 42] on input "Description" at bounding box center [735, 43] width 224 height 20
paste input "deborah.cobbi@3ds.com"
type input "deborah.cobbi@3ds.com"
click at [665, 76] on input "Value" at bounding box center [735, 71] width 224 height 20
paste input "deborah.cobbi@3ds.com"
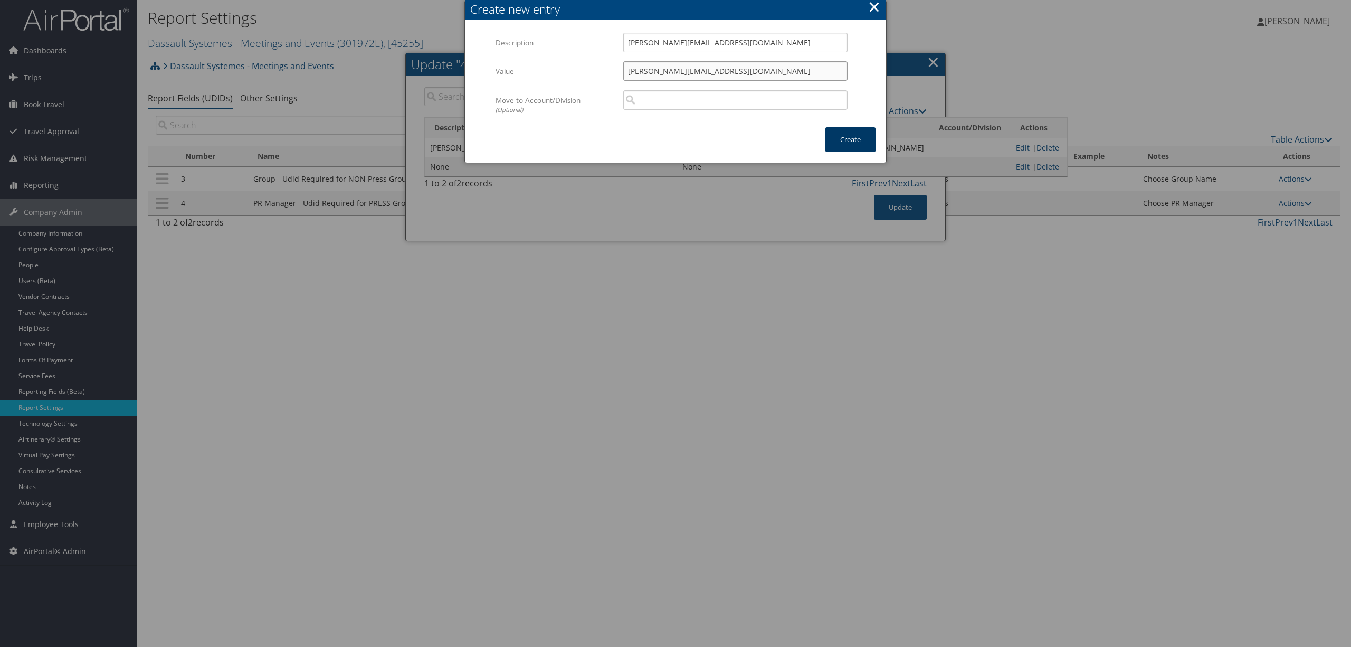
type input "deborah.cobbi@3ds.com"
click at [839, 144] on button "Create" at bounding box center [850, 139] width 50 height 25
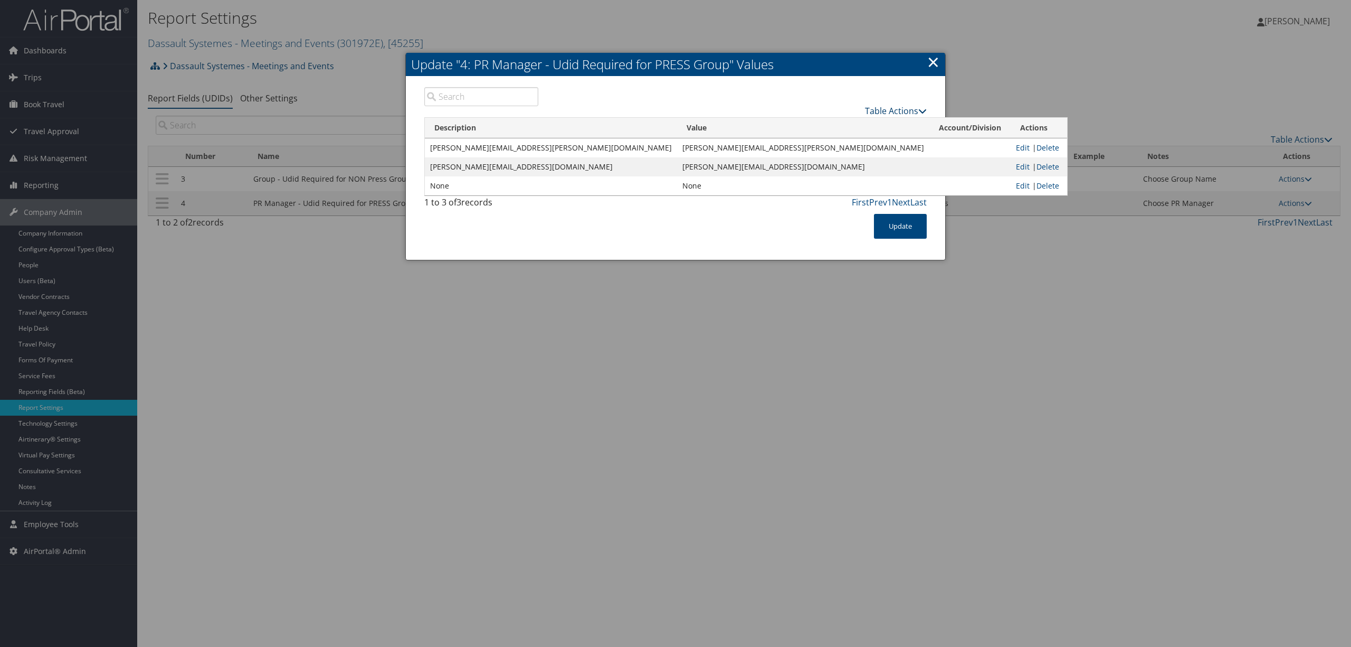
click at [890, 111] on link "Table Actions" at bounding box center [896, 111] width 62 height 12
click at [829, 129] on link "New Record" at bounding box center [856, 127] width 139 height 18
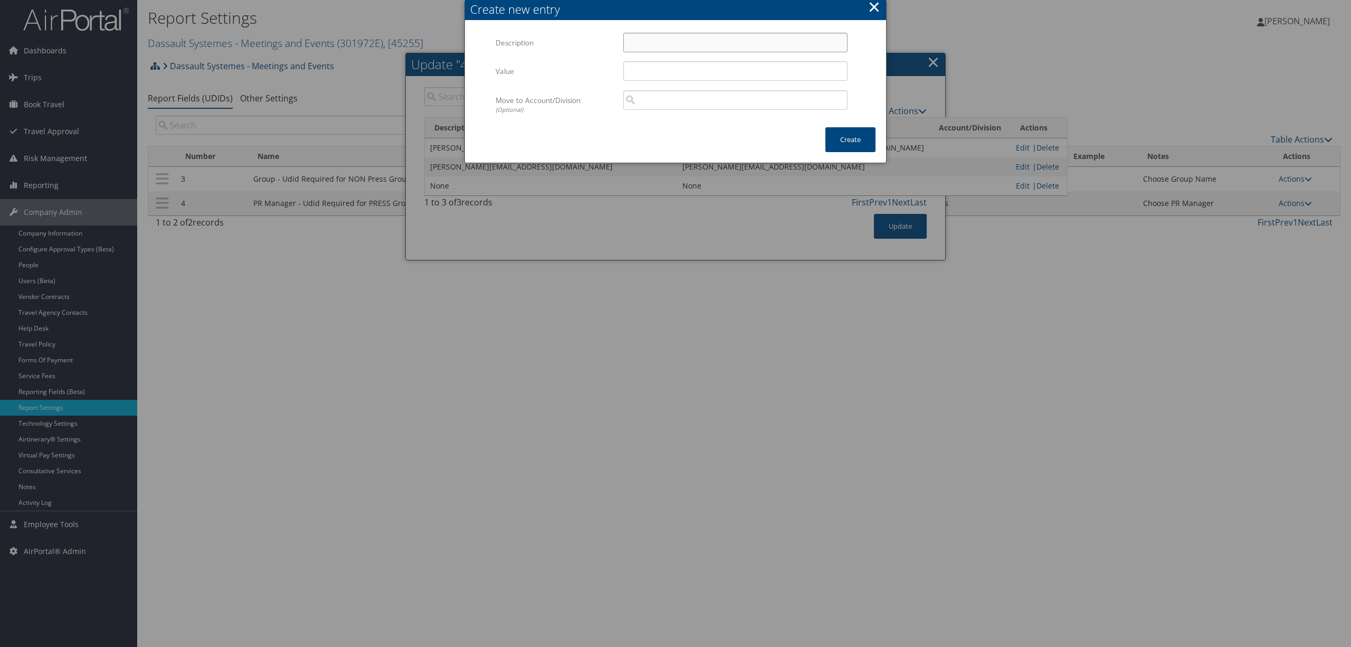
click at [663, 50] on input "Description" at bounding box center [735, 43] width 224 height 20
paste input "Derek.lane@3ds.com"
type input "Derek.lane@3ds.com"
click at [653, 72] on input "Value" at bounding box center [735, 71] width 224 height 20
paste input "Derek.lane@3ds.com"
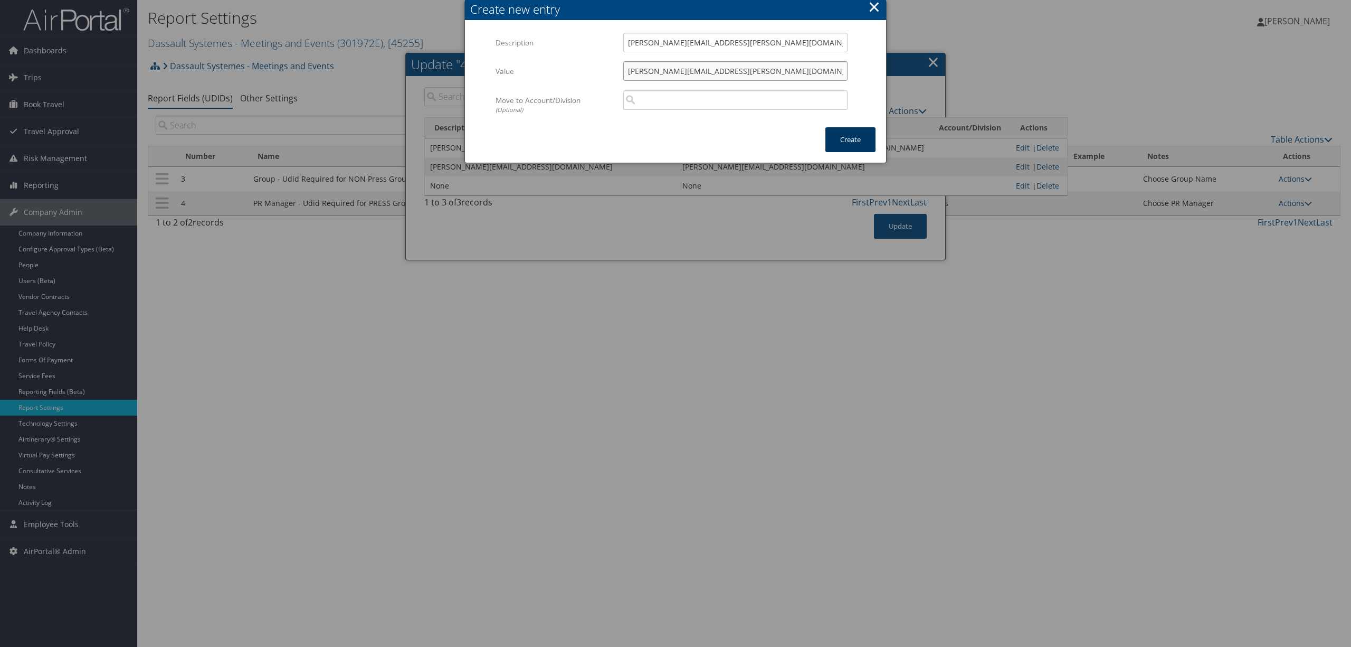
type input "Derek.lane@3ds.com"
click at [843, 140] on button "Create" at bounding box center [850, 139] width 50 height 25
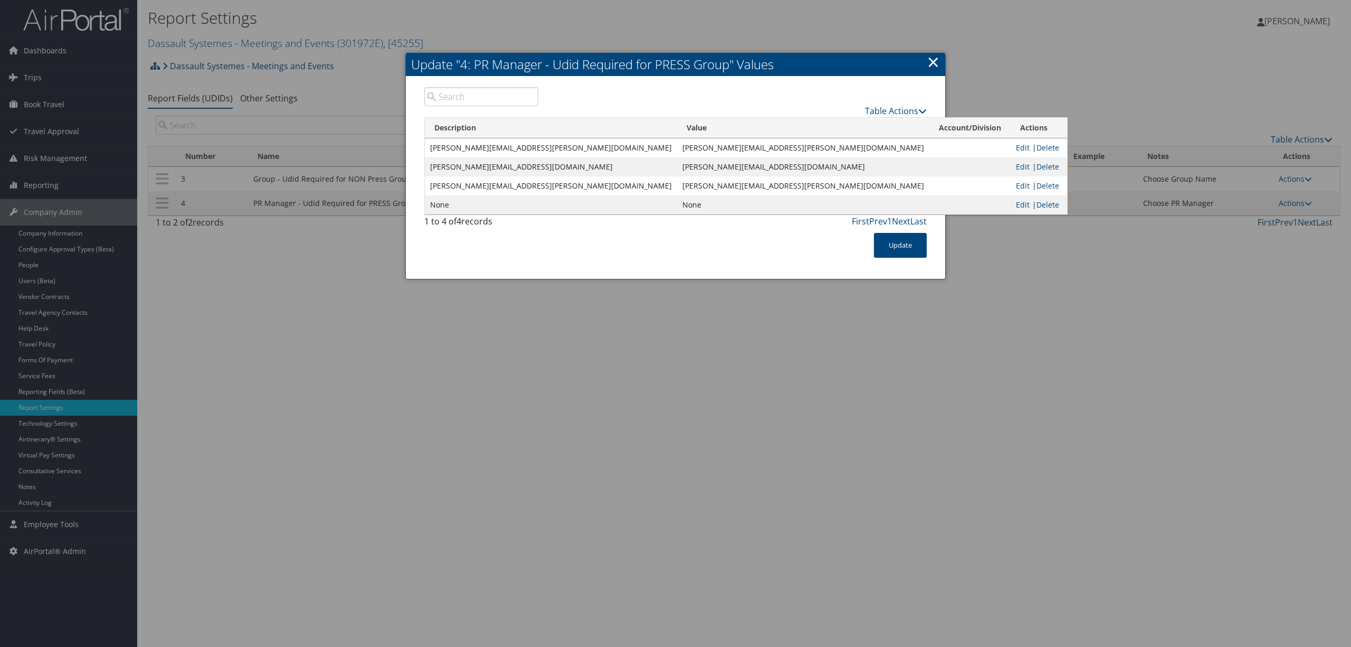
click at [893, 103] on div "Table Actions" at bounding box center [740, 102] width 389 height 30
click at [894, 110] on link "Table Actions" at bounding box center [896, 111] width 62 height 12
click at [826, 125] on link "New Record" at bounding box center [856, 127] width 139 height 18
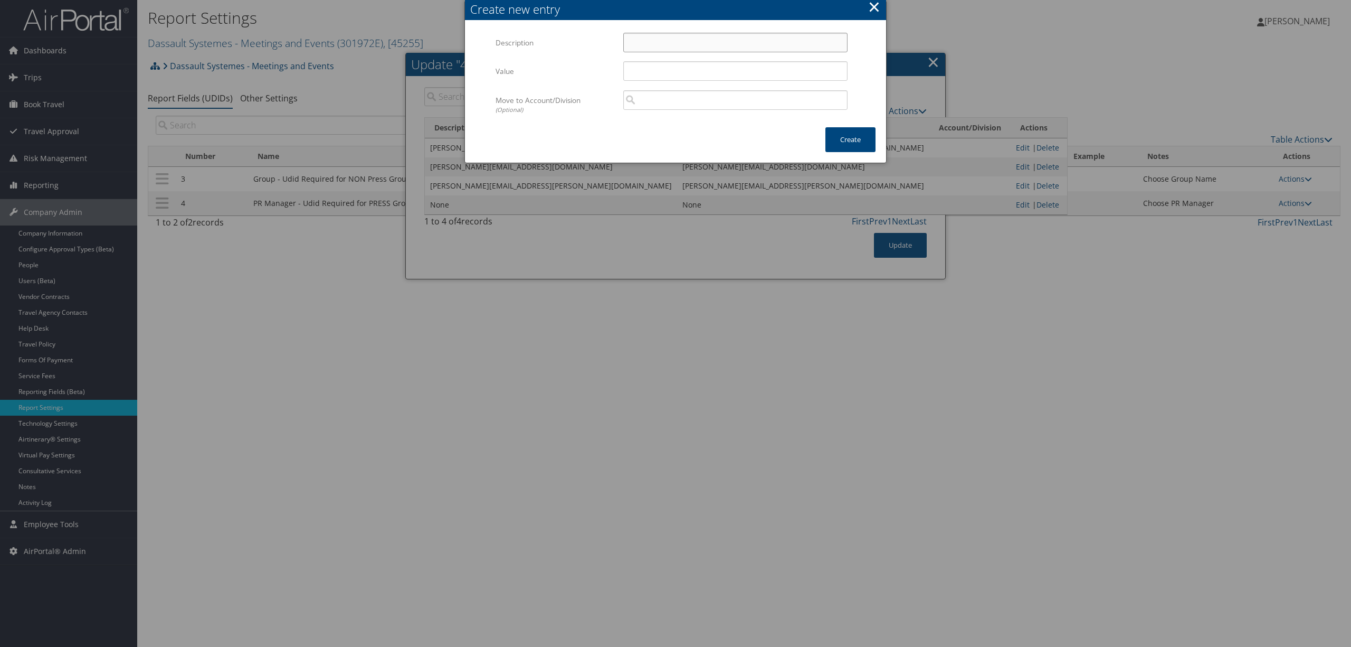
click at [647, 42] on input "Description" at bounding box center [735, 43] width 224 height 20
paste input "emiliana.tedesco@3ds.com"
type input "emiliana.tedesco@3ds.com"
click at [651, 66] on input "Value" at bounding box center [735, 71] width 224 height 20
paste input "emiliana.tedesco@3ds.com"
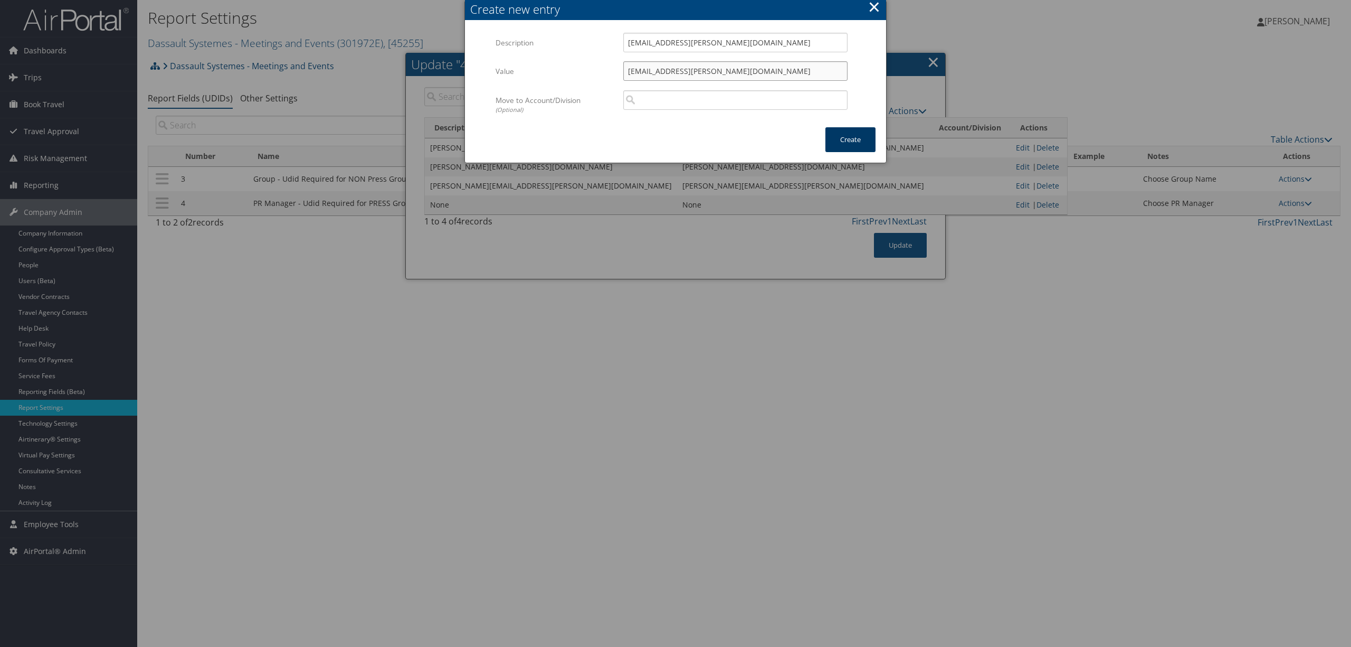
type input "emiliana.tedesco@3ds.com"
click at [843, 144] on button "Create" at bounding box center [850, 139] width 50 height 25
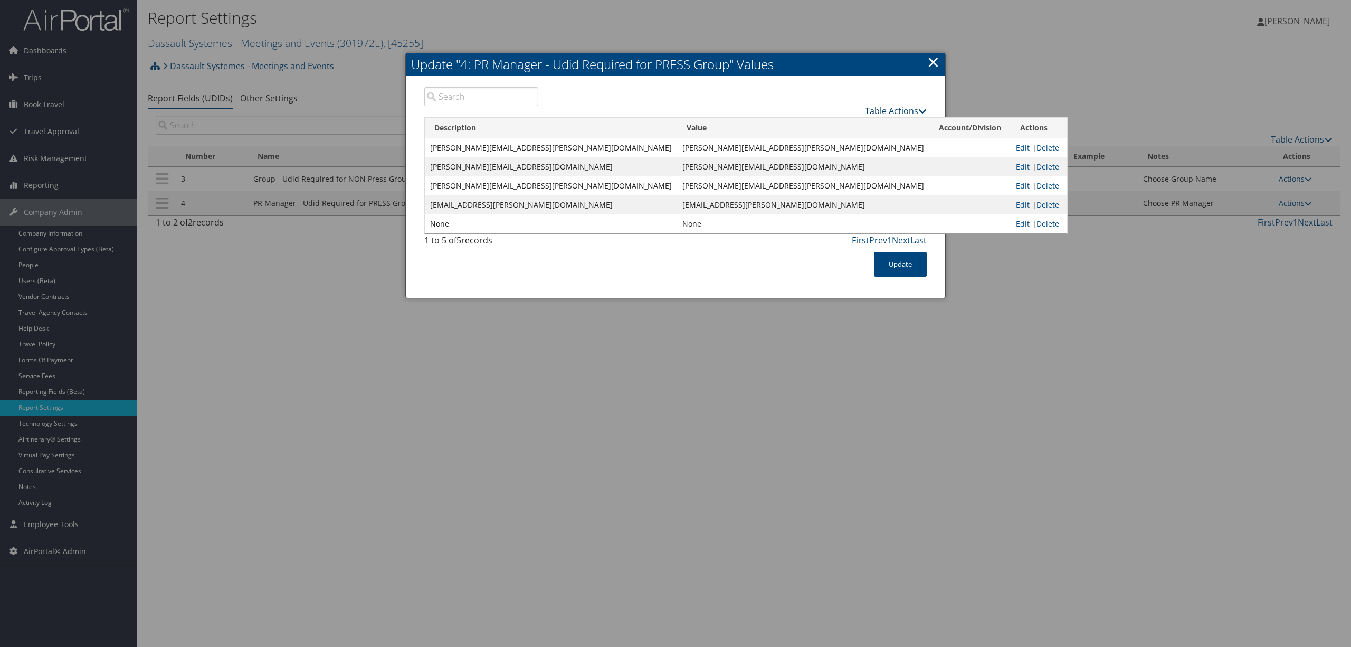
click at [889, 112] on link "Table Actions" at bounding box center [896, 111] width 62 height 12
click at [833, 123] on link "New Record" at bounding box center [856, 127] width 139 height 18
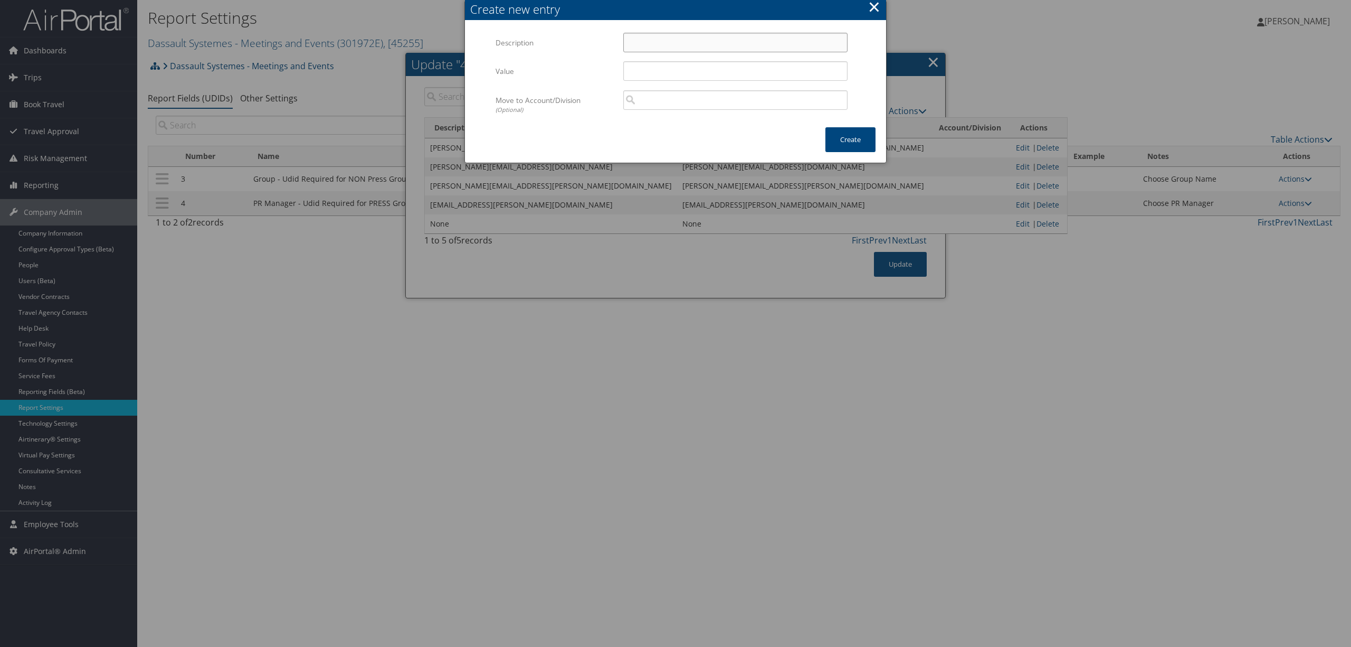
click at [634, 44] on input "Description" at bounding box center [735, 43] width 224 height 20
paste input "grace.mu@3ds.com"
type input "grace.mu@3ds.com"
click at [635, 72] on input "Value" at bounding box center [735, 71] width 224 height 20
paste input "grace.mu@3ds.com"
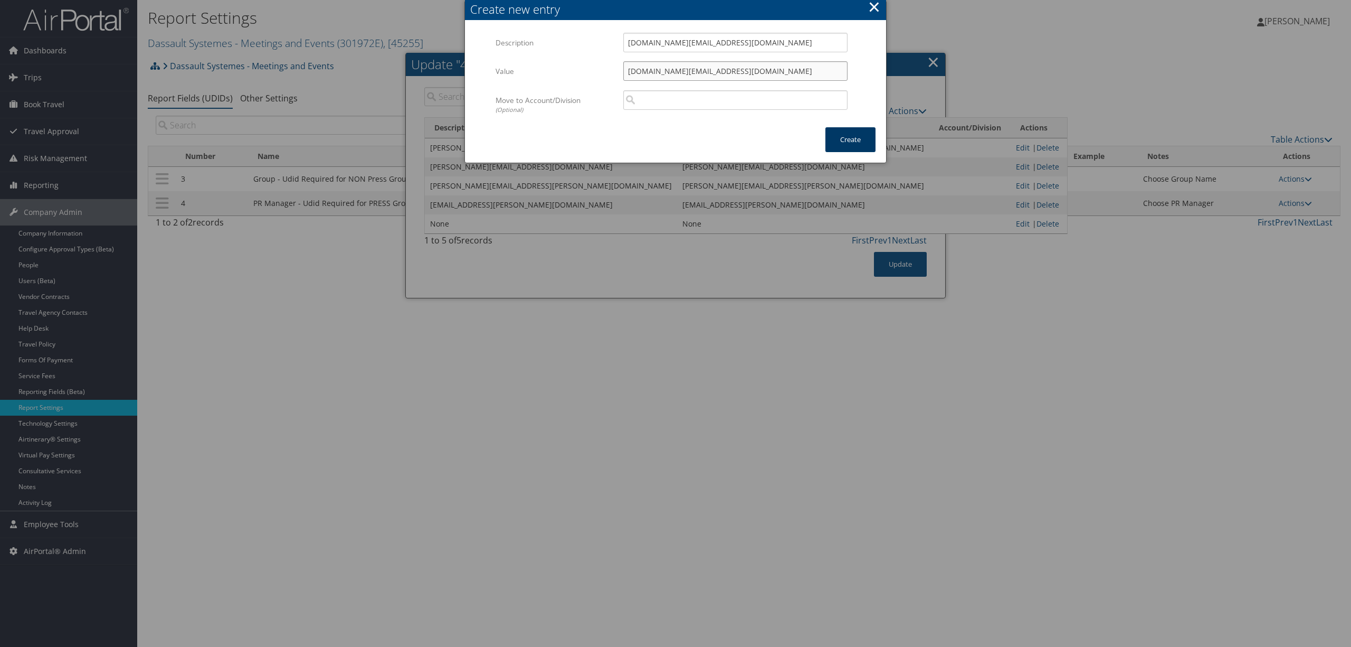
type input "grace.mu@3ds.com"
click at [830, 136] on button "Create" at bounding box center [850, 139] width 50 height 25
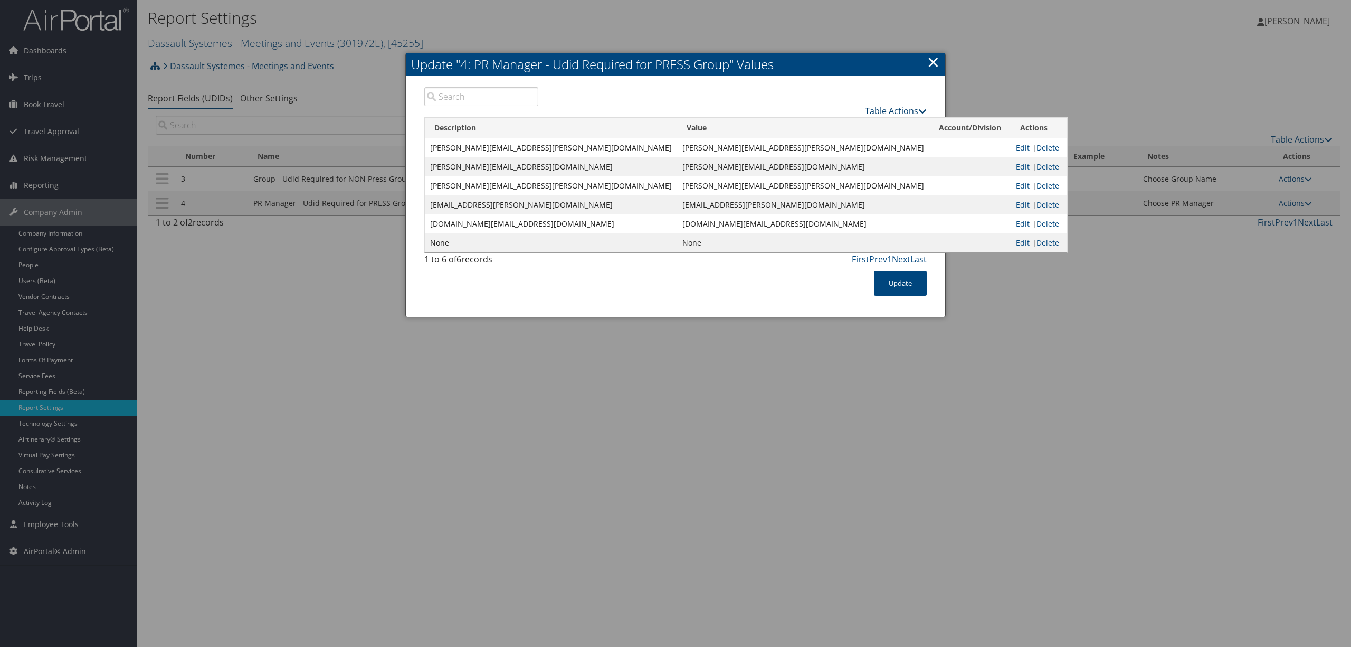
click at [910, 111] on link "Table Actions" at bounding box center [896, 111] width 62 height 12
click at [828, 127] on link "New Record" at bounding box center [856, 127] width 139 height 18
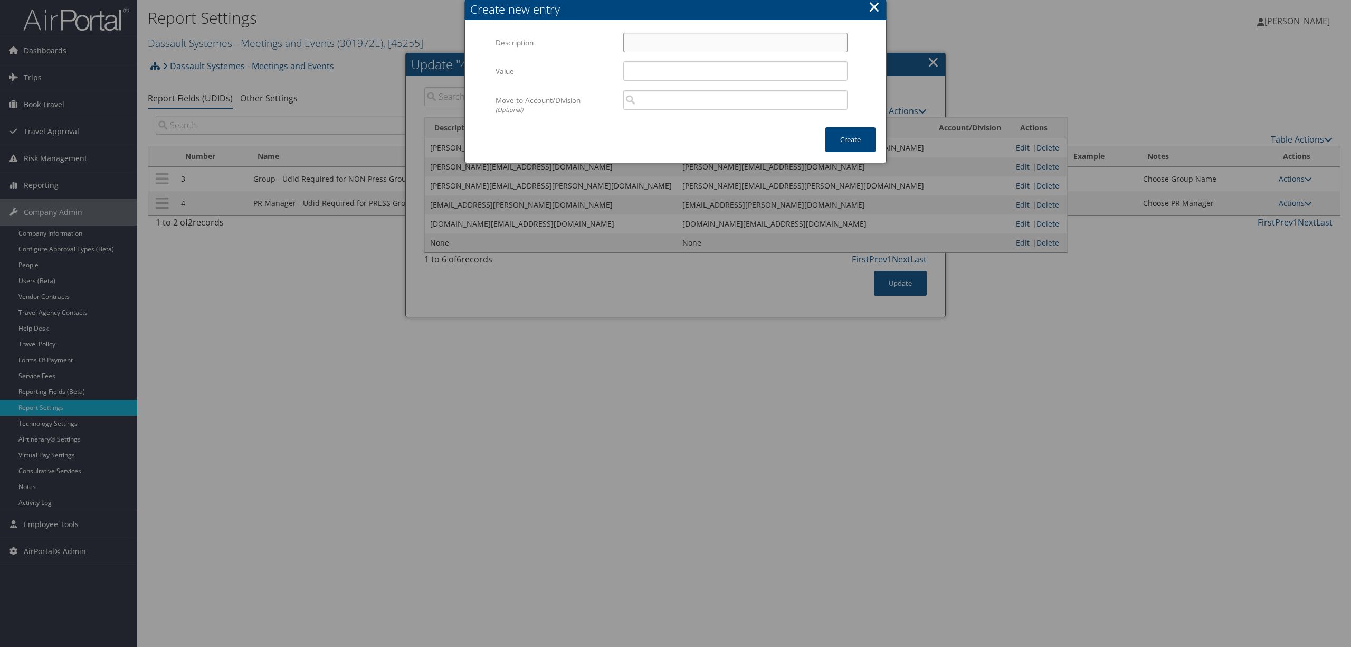
click at [654, 40] on input "Description" at bounding box center [735, 43] width 224 height 20
paste input "Greg.sabey@3ds.com"
type input "Greg.sabey@3ds.com"
click at [652, 72] on input "Value" at bounding box center [735, 71] width 224 height 20
paste input "Greg.sabey@3ds.com"
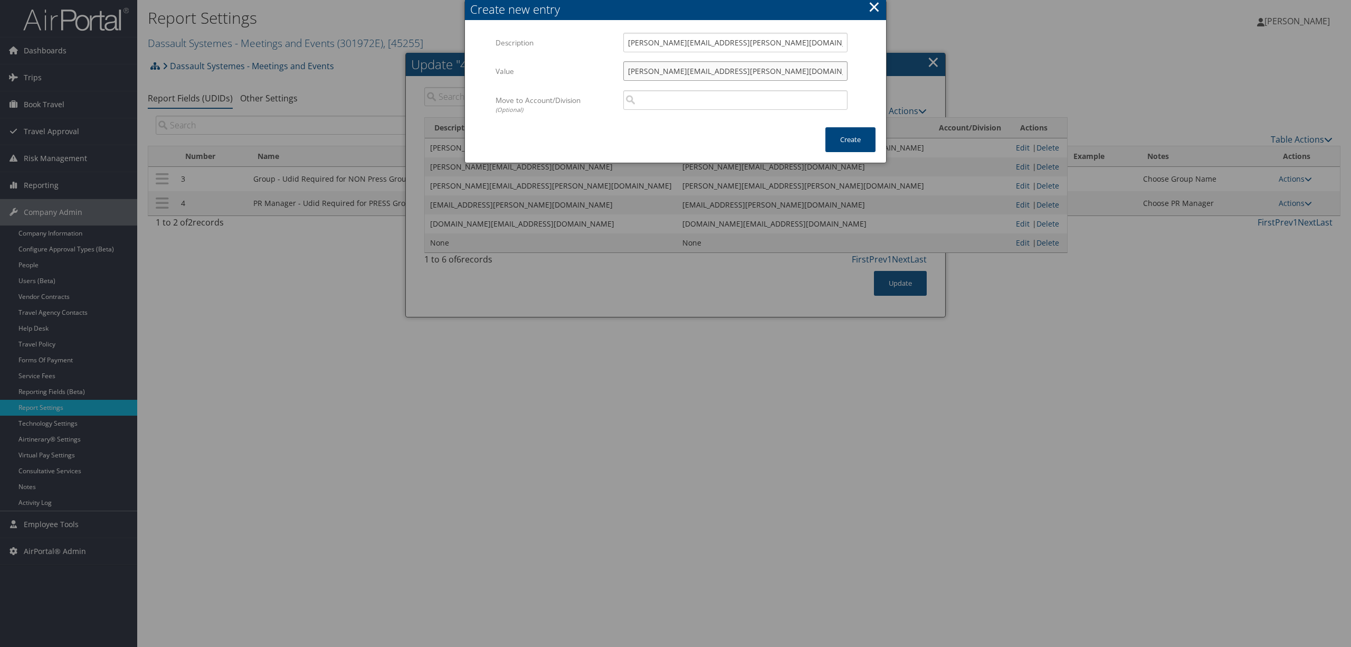
type input "Greg.sabey@3ds.com"
click at [631, 141] on div "× Create new entry Multiple values The selected items contain different values …" at bounding box center [675, 81] width 422 height 163
click at [855, 148] on button "Create" at bounding box center [850, 139] width 50 height 25
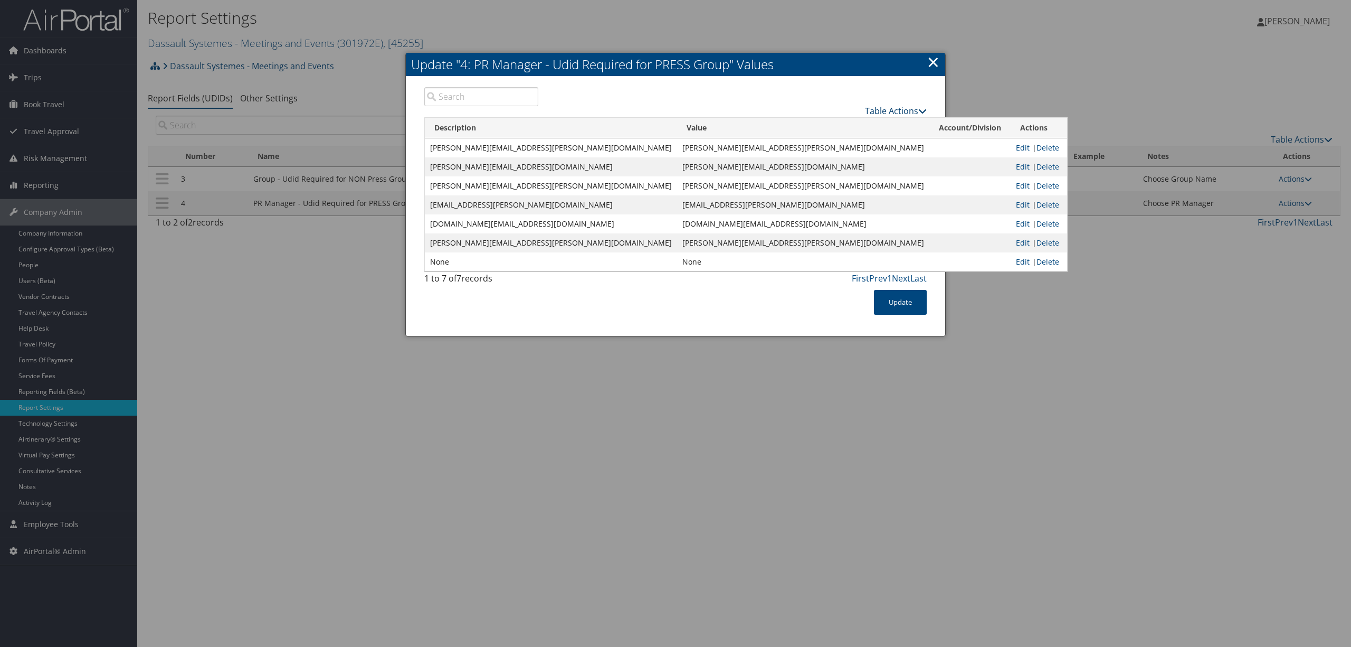
click at [885, 107] on link "Table Actions" at bounding box center [896, 111] width 62 height 12
click at [832, 123] on link "New Record" at bounding box center [856, 127] width 139 height 18
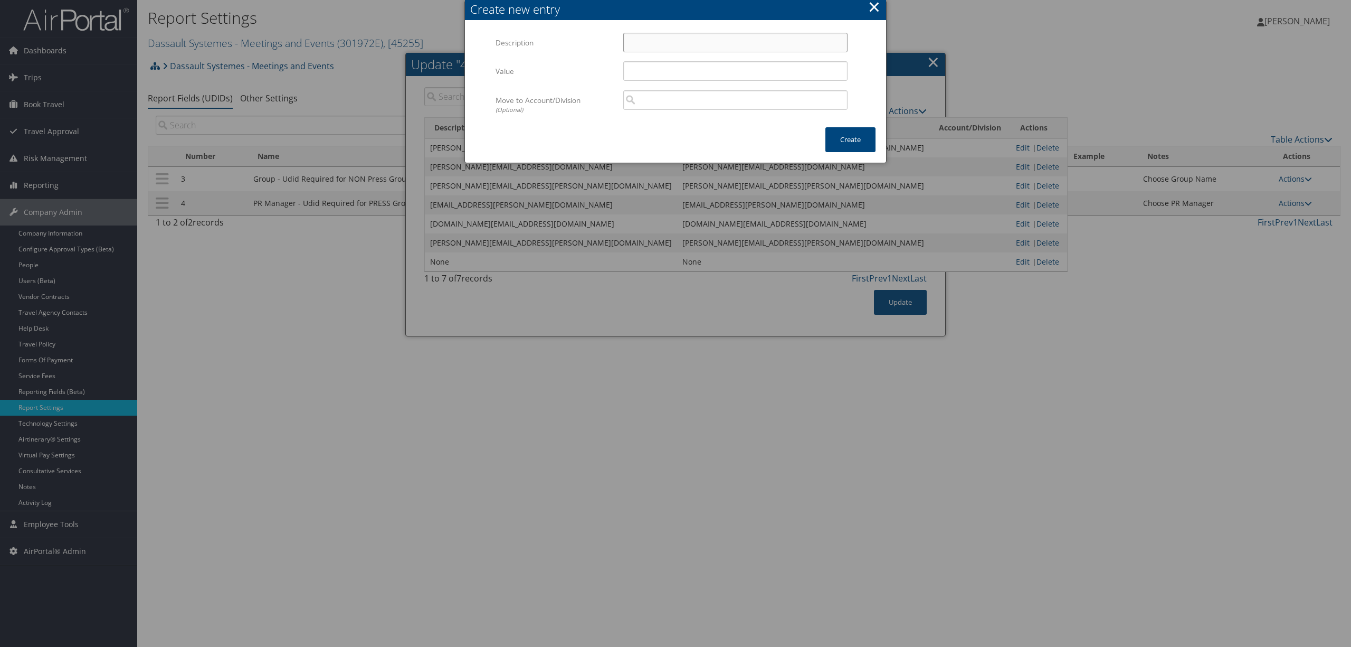
click at [652, 43] on input "Description" at bounding box center [735, 43] width 224 height 20
paste input "hazel.foo@3ds.com"
type input "hazel.foo@3ds.com"
click at [642, 64] on input "Value" at bounding box center [735, 71] width 224 height 20
paste input "hazel.foo@3ds.com"
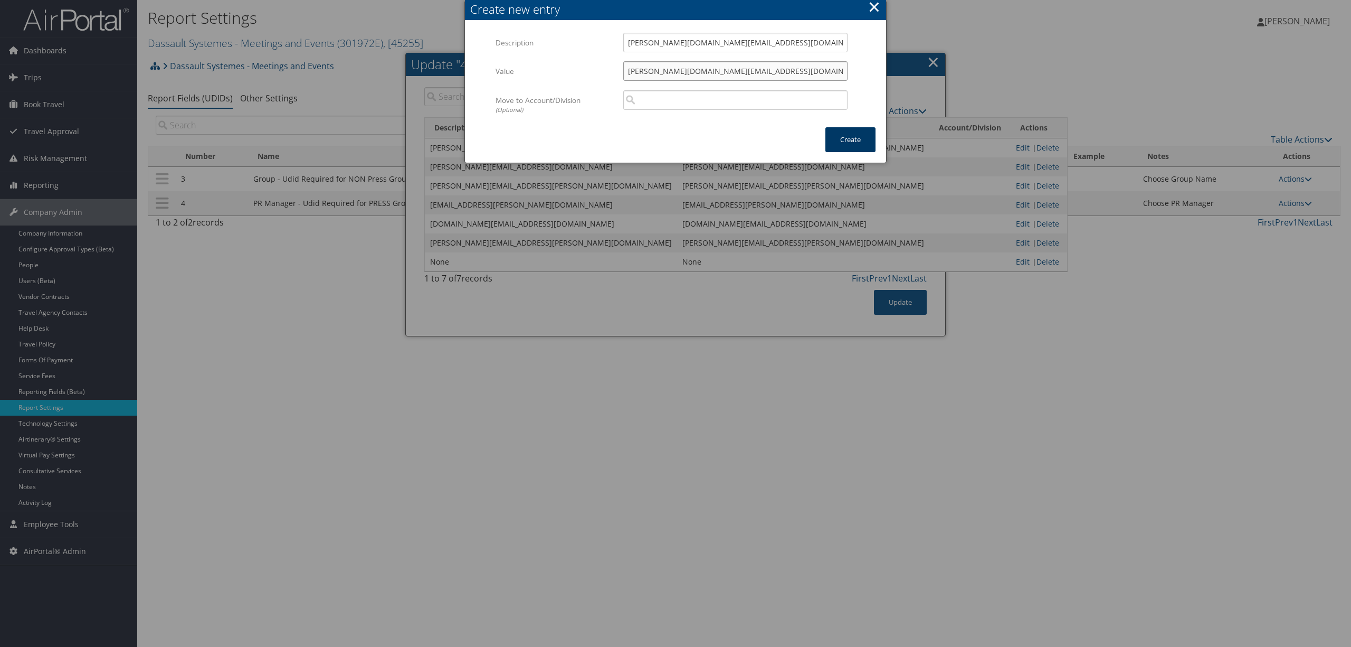
type input "hazel.foo@3ds.com"
click at [853, 132] on button "Create" at bounding box center [850, 139] width 50 height 25
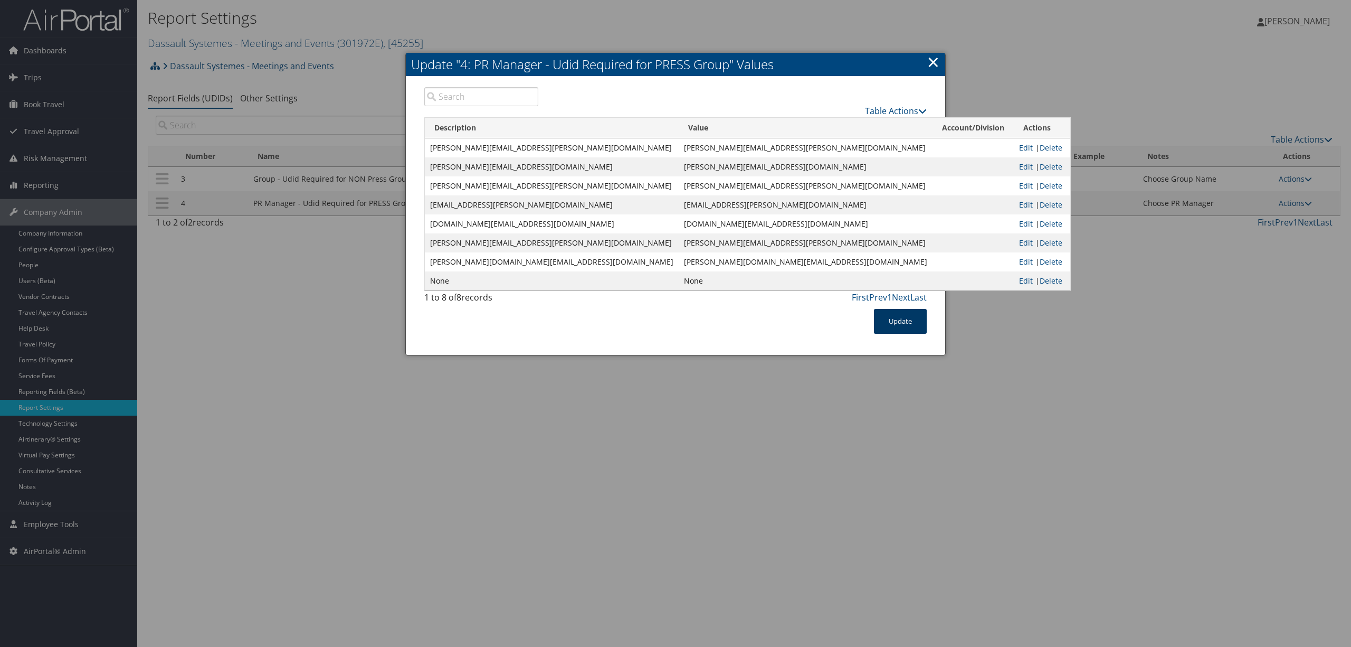
click at [896, 323] on button "Update" at bounding box center [900, 321] width 53 height 25
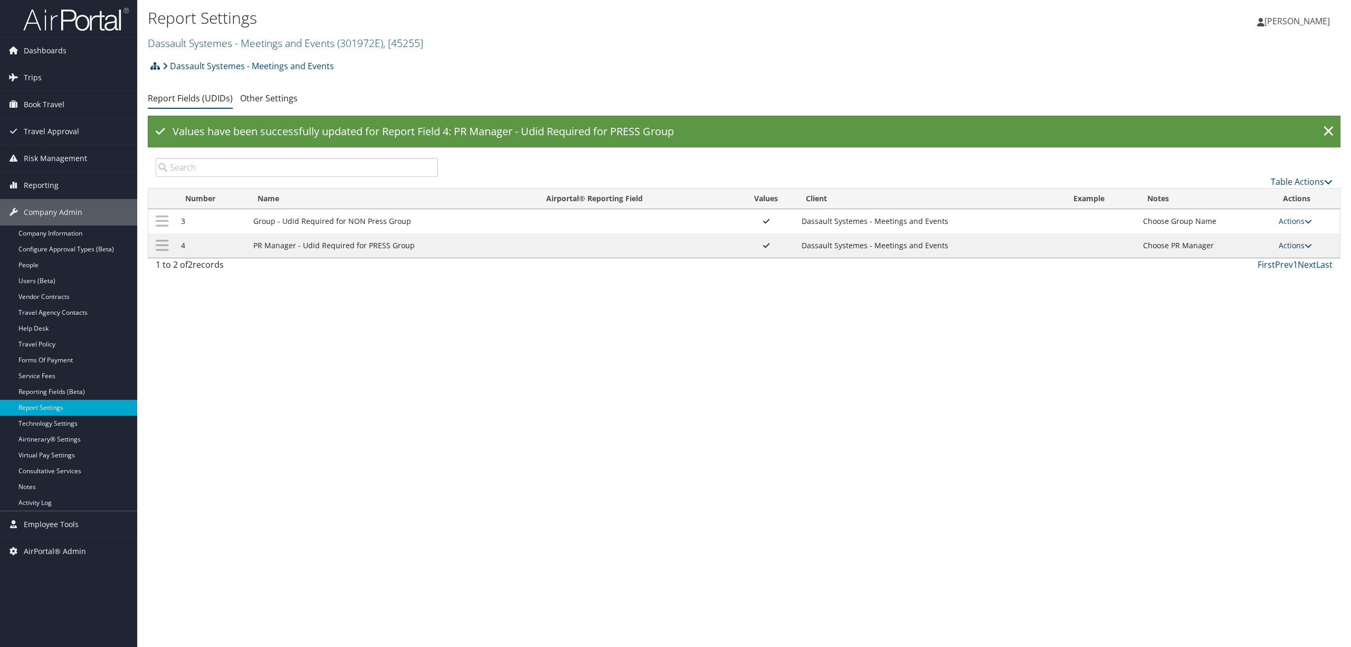
click at [1303, 249] on link "Actions" at bounding box center [1295, 245] width 33 height 10
click at [1246, 260] on link "Update Report Field Values" at bounding box center [1254, 262] width 114 height 18
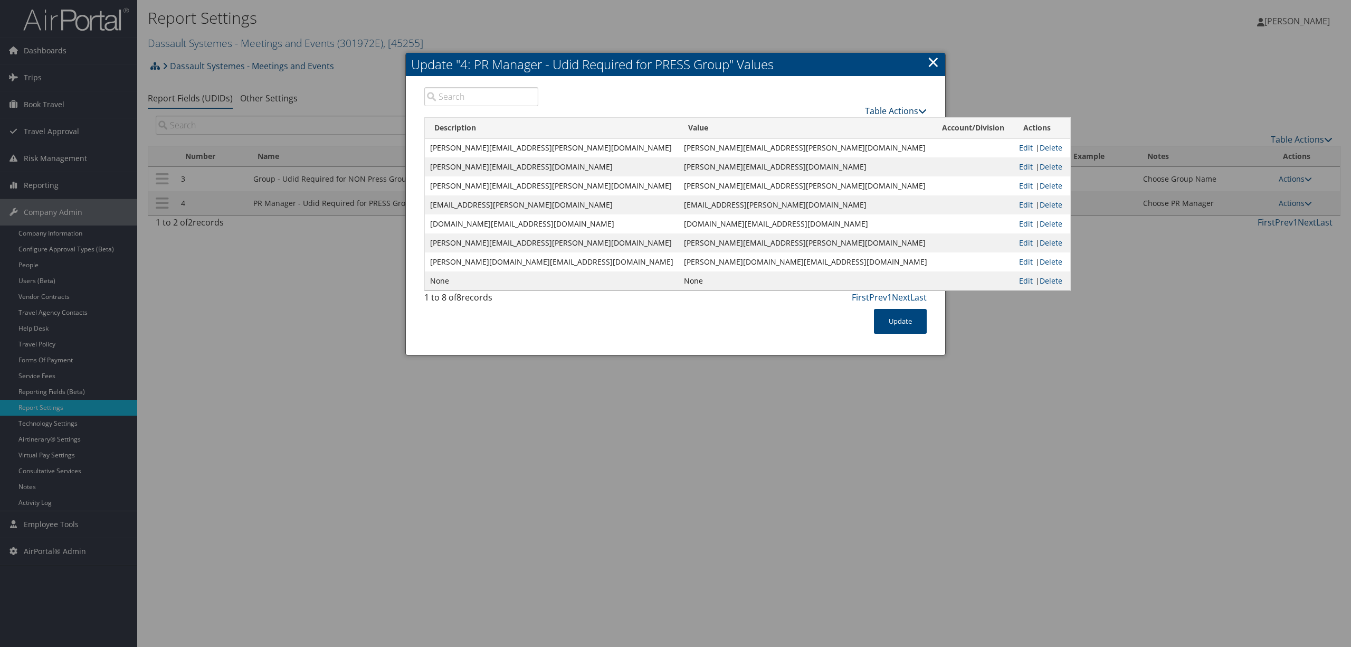
click at [875, 106] on link "Table Actions" at bounding box center [896, 111] width 62 height 12
click at [821, 125] on link "New Record" at bounding box center [856, 127] width 139 height 18
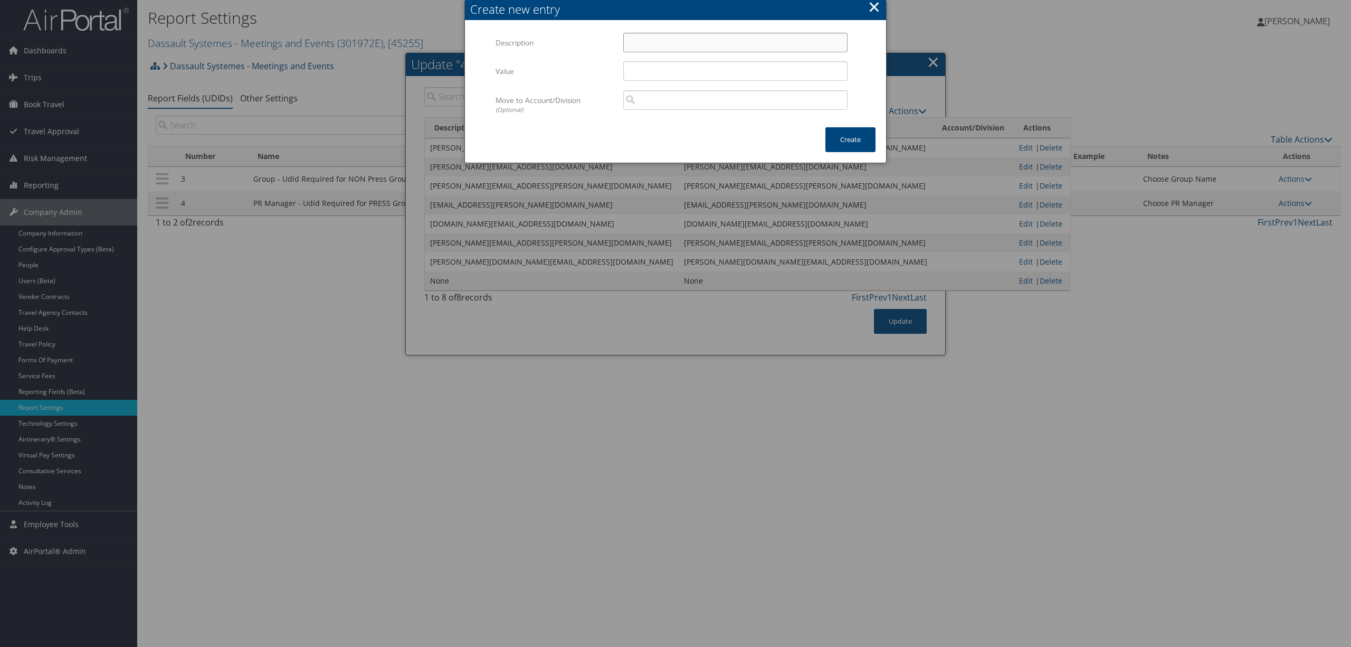
click at [640, 45] on input "Description" at bounding box center [735, 43] width 224 height 20
paste input "jeemin.jeong@3ds.com"
type input "jeemin.jeong@3ds.com"
click at [640, 70] on input "Value" at bounding box center [735, 71] width 224 height 20
paste input "jeemin.jeong@3ds.com"
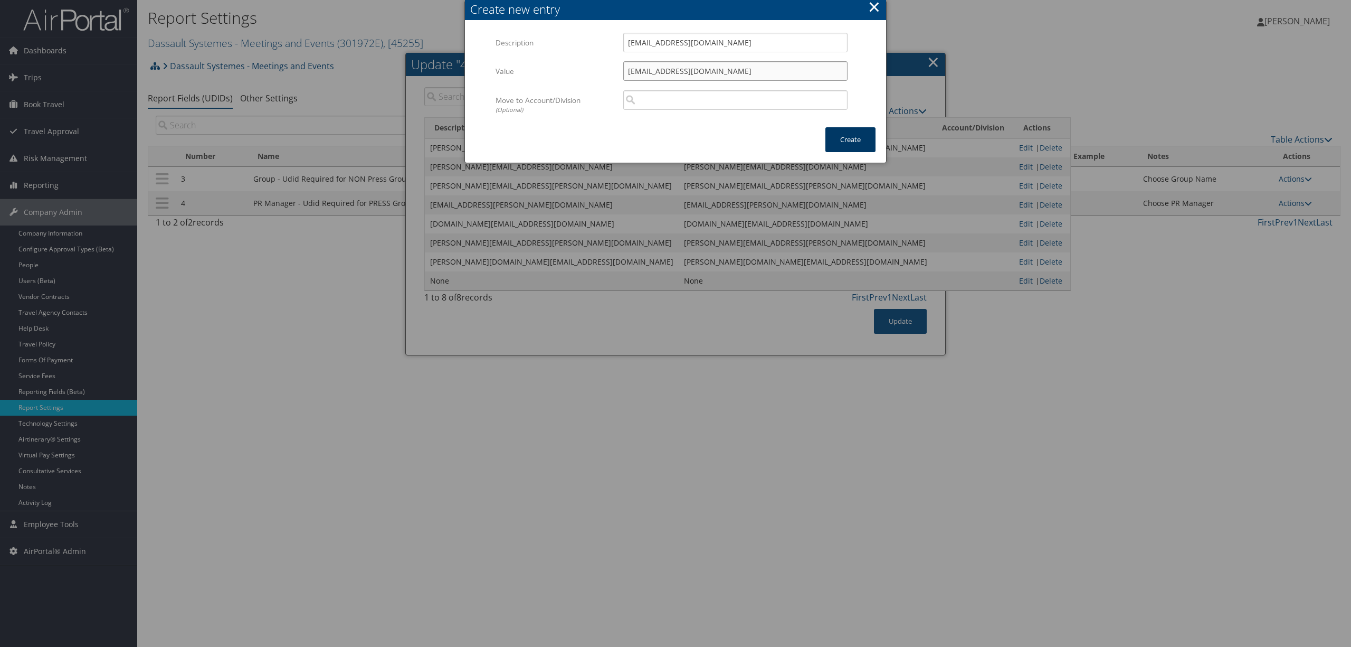
type input "jeemin.jeong@3ds.com"
click at [855, 140] on button "Create" at bounding box center [850, 139] width 50 height 25
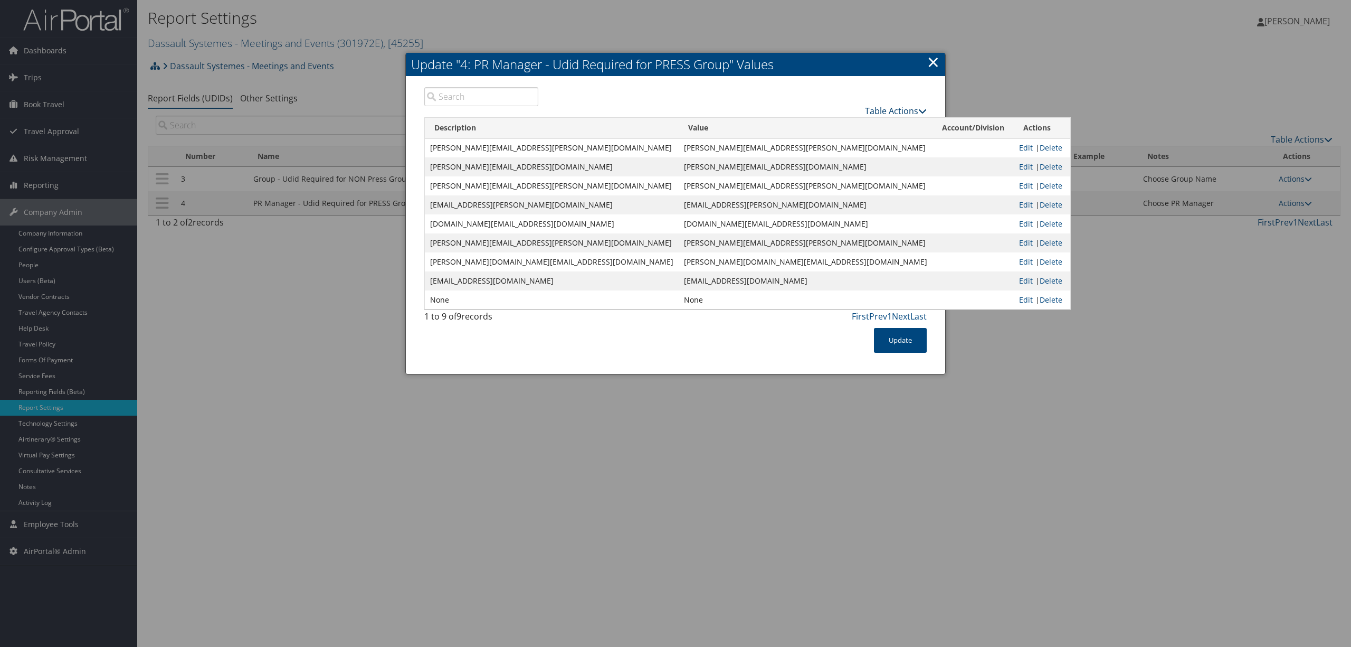
click at [877, 108] on link "Table Actions" at bounding box center [896, 111] width 62 height 12
click at [830, 123] on link "New Record" at bounding box center [856, 127] width 139 height 18
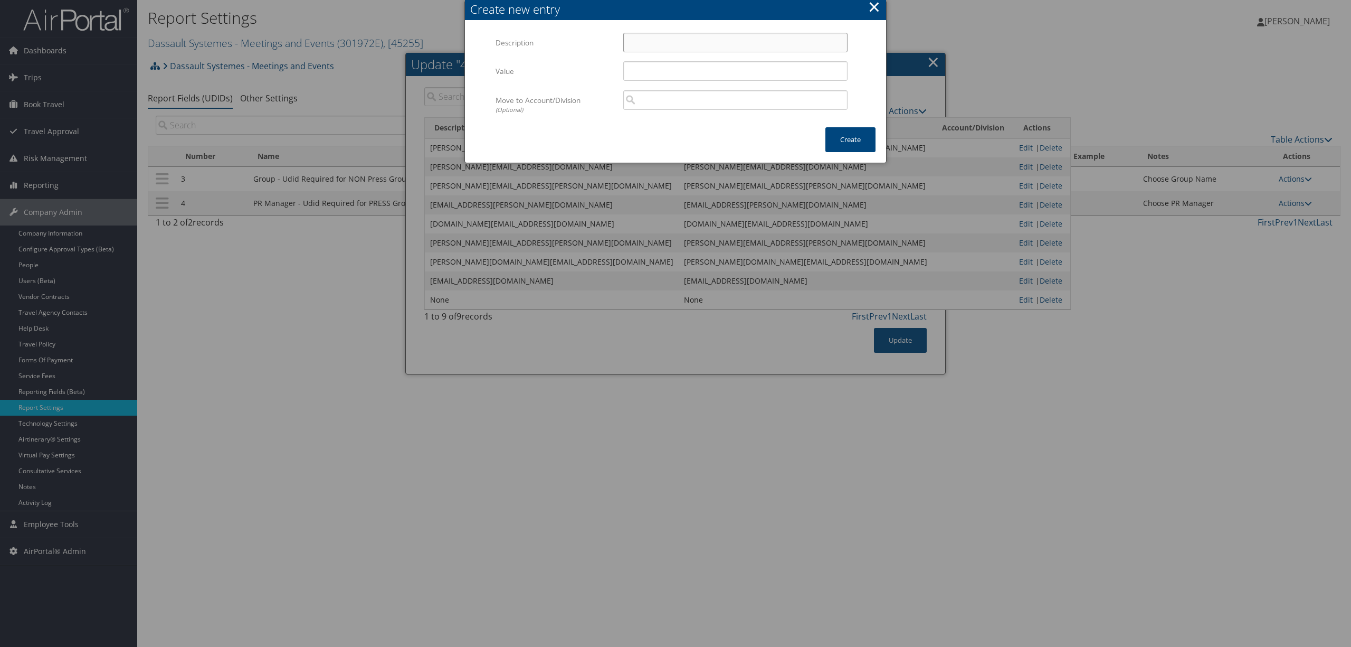
click at [663, 39] on input "Description" at bounding box center [735, 43] width 224 height 20
paste input "natasha.levanti@3ds.com"
type input "natasha.levanti@3ds.com"
click at [653, 64] on input "Value" at bounding box center [735, 71] width 224 height 20
paste input "natasha.levanti@3ds.com"
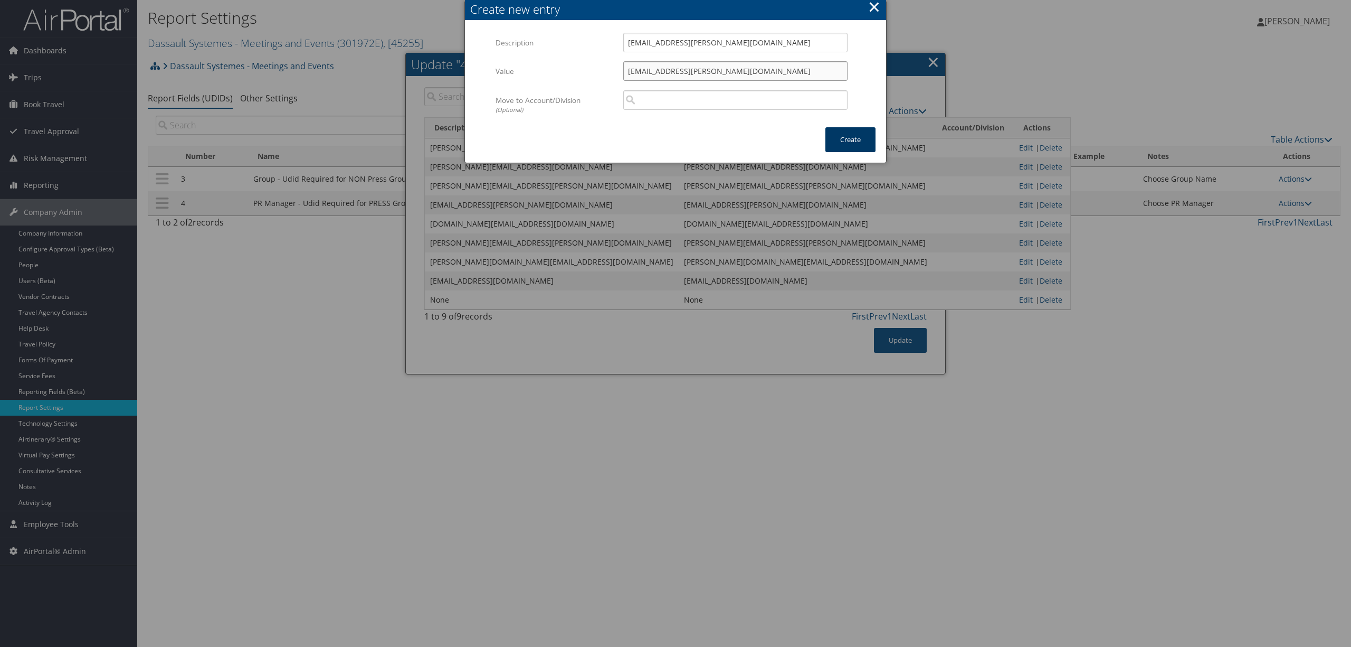
type input "natasha.levanti@3ds.com"
click at [840, 144] on button "Create" at bounding box center [850, 139] width 50 height 25
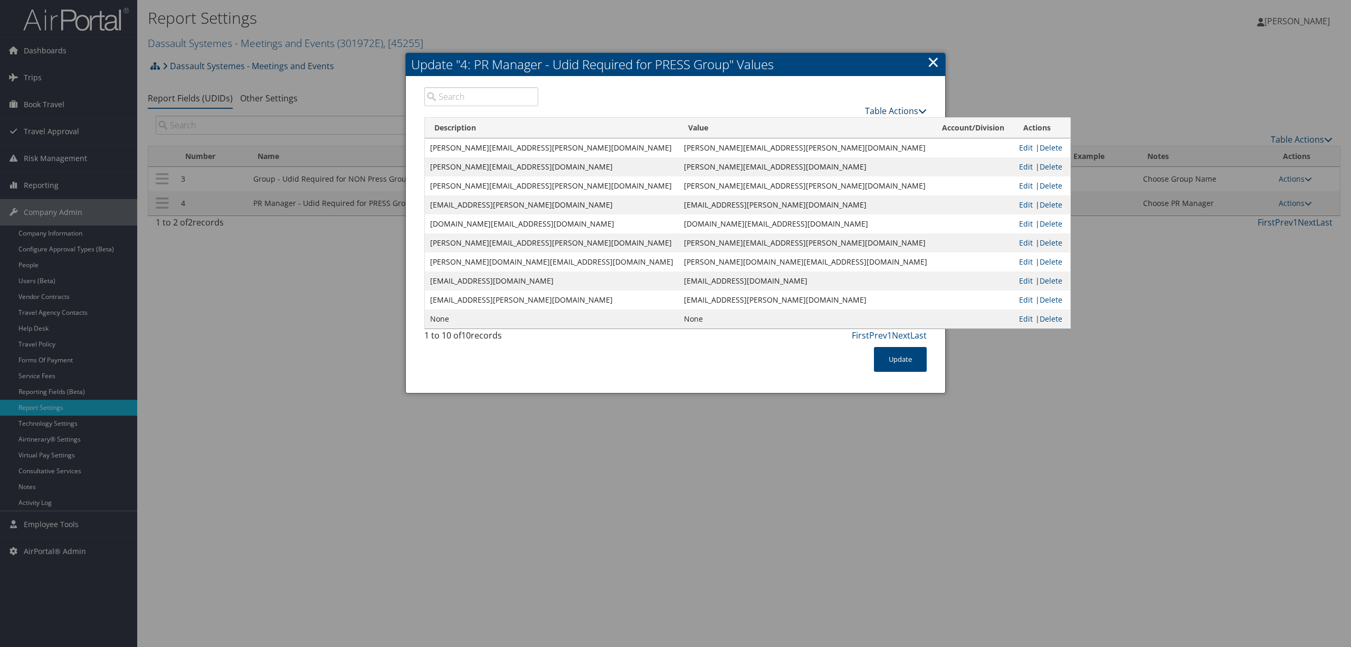
click at [881, 112] on link "Table Actions" at bounding box center [896, 111] width 62 height 12
click at [806, 125] on link "New Record" at bounding box center [856, 127] width 139 height 18
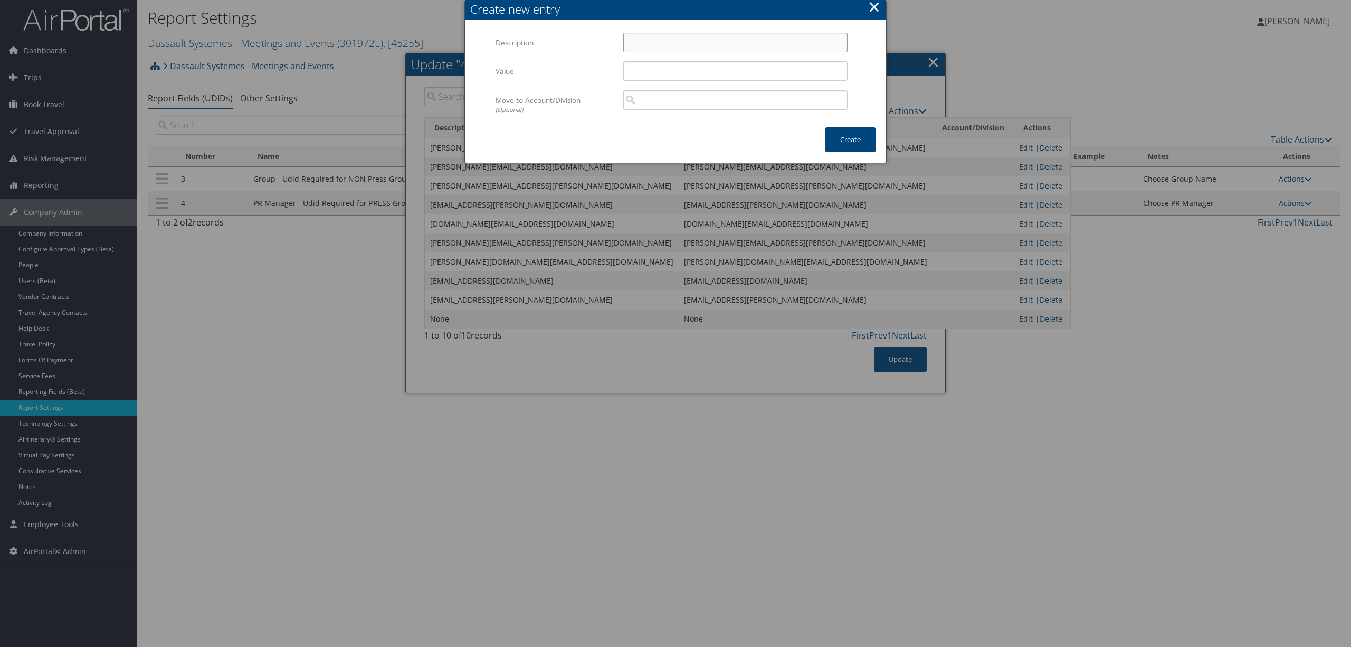
click at [669, 43] on input "Description" at bounding box center [735, 43] width 224 height 20
paste input "priyanka.pandey@3ds.com"
type input "priyanka.pandey@3ds.com"
click at [664, 68] on input "Value" at bounding box center [735, 71] width 224 height 20
paste input "priyanka.pandey@3ds.com"
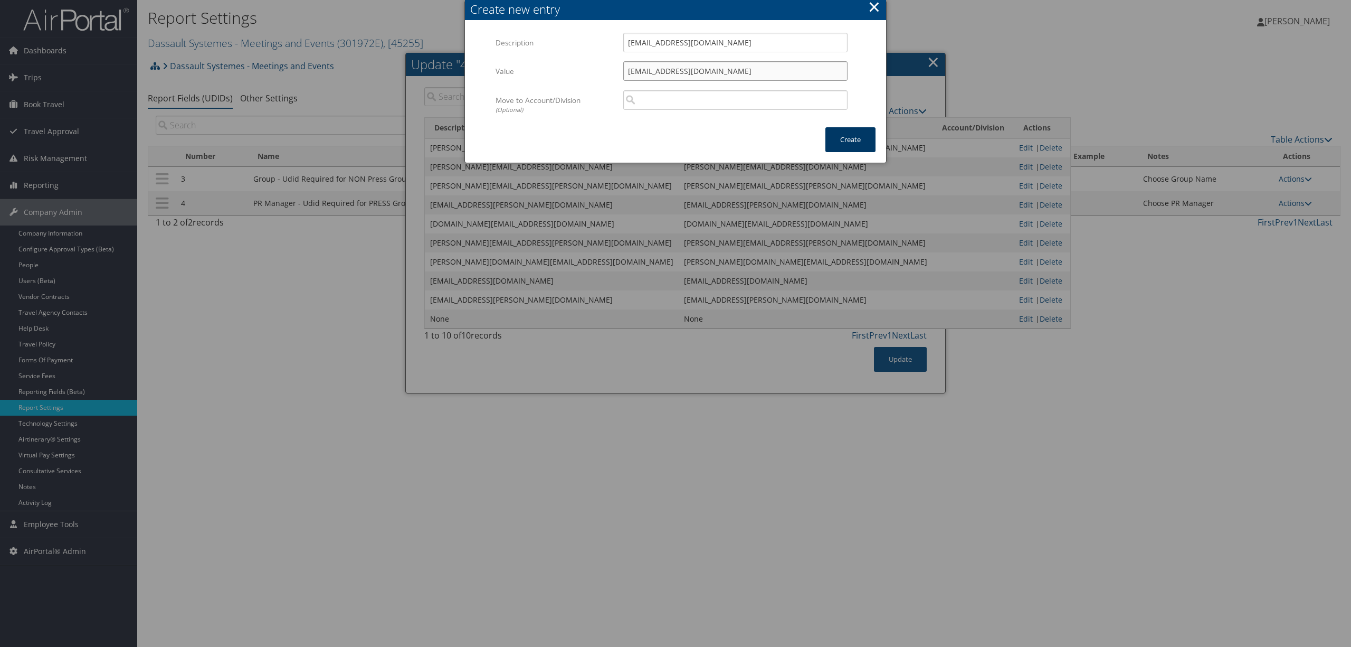
type input "priyanka.pandey@3ds.com"
click at [847, 138] on button "Create" at bounding box center [850, 139] width 50 height 25
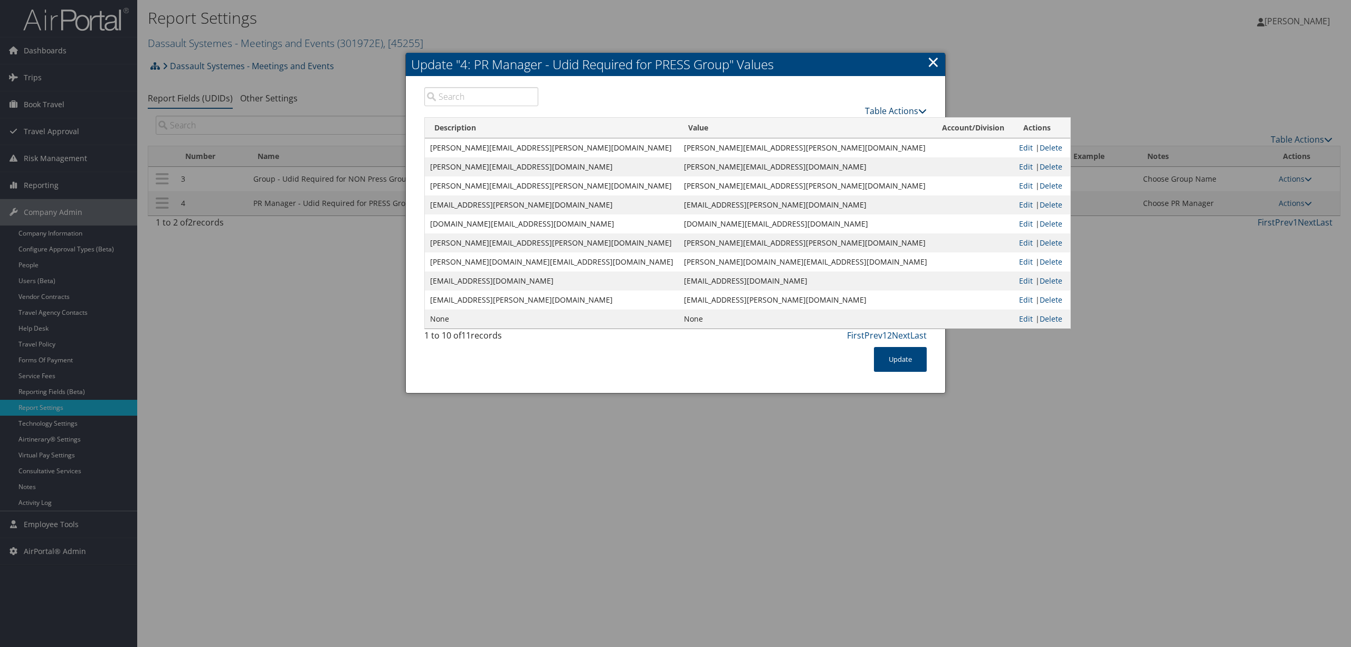
click at [870, 112] on link "Table Actions" at bounding box center [896, 111] width 62 height 12
click at [845, 129] on link "New Record" at bounding box center [856, 127] width 139 height 18
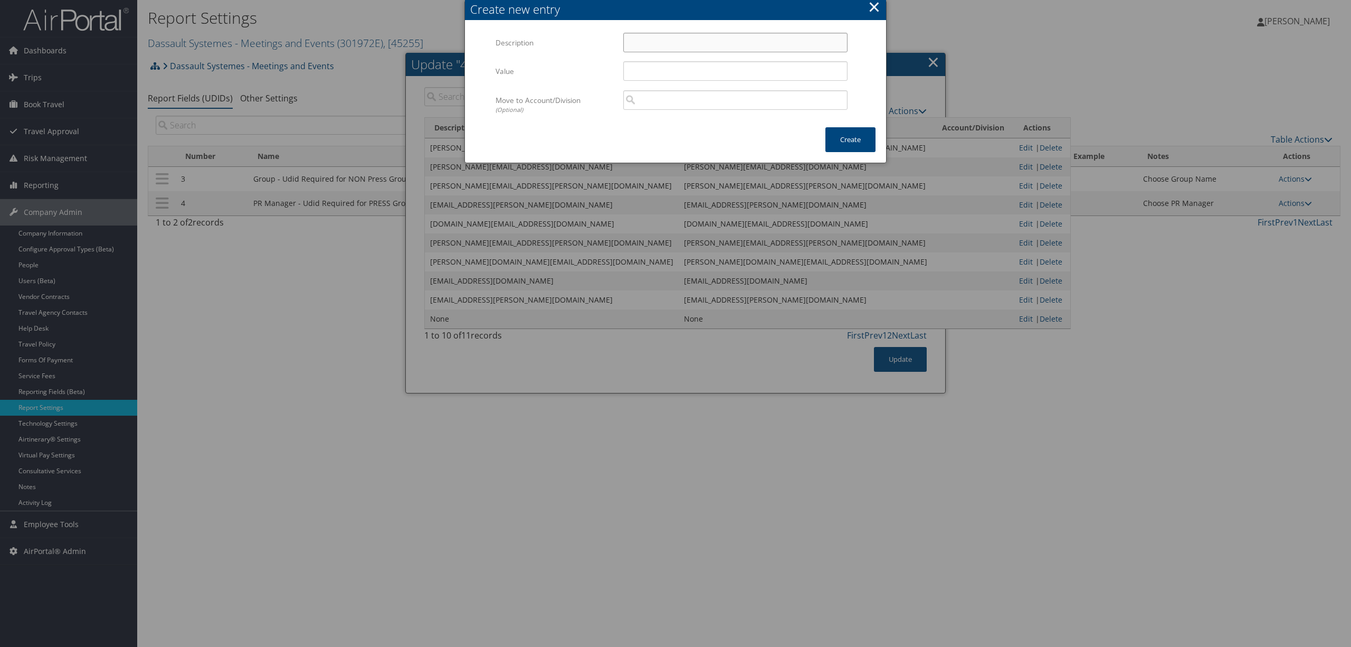
click at [638, 50] on input "Description" at bounding box center [735, 43] width 224 height 20
paste input "regi.philip@3ds.com"
type input "regi.philip@3ds.com"
click at [634, 74] on input "Value" at bounding box center [735, 71] width 224 height 20
paste input "regi.philip@3ds.com"
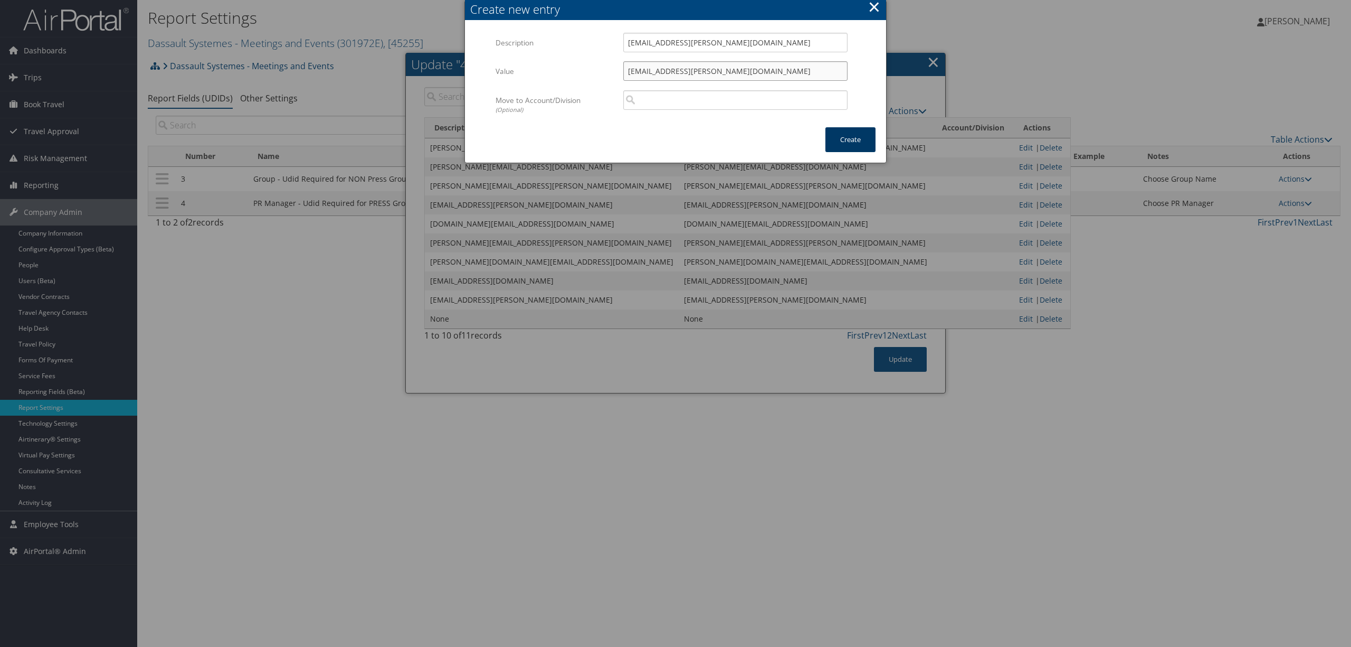
type input "regi.philip@3ds.com"
click at [863, 140] on button "Create" at bounding box center [850, 139] width 50 height 25
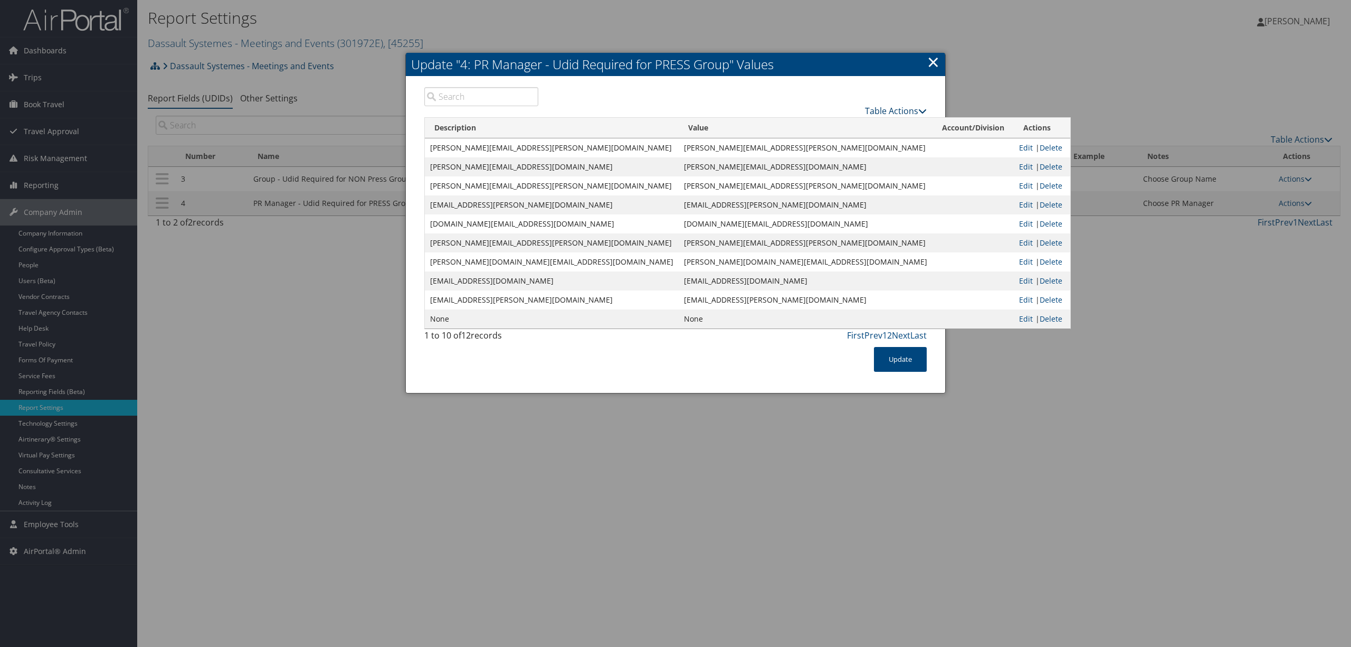
click at [879, 112] on link "Table Actions" at bounding box center [896, 111] width 62 height 12
click at [831, 125] on link "New Record" at bounding box center [856, 127] width 139 height 18
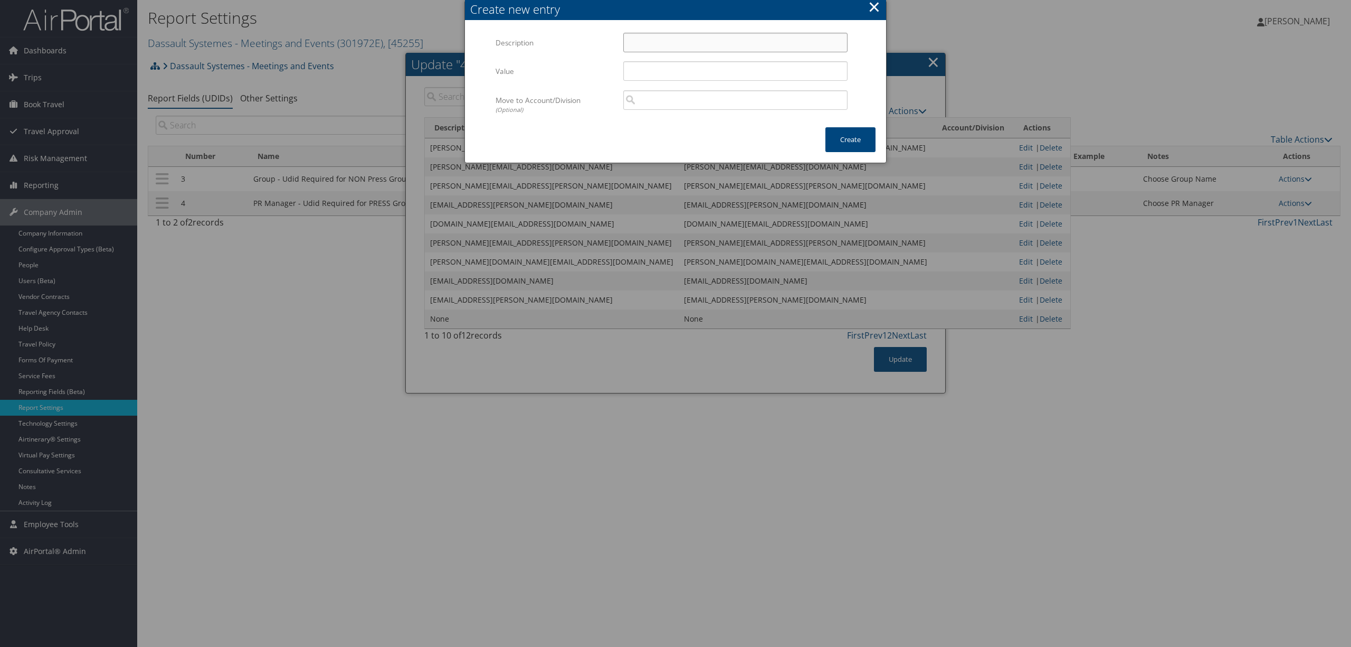
click at [758, 45] on input "Description" at bounding box center [735, 43] width 224 height 20
paste input "reina.yamaguchi@3ds.com"
type input "reina.yamaguchi@3ds.com"
click at [632, 68] on input "Value" at bounding box center [735, 71] width 224 height 20
paste input "reina.yamaguchi@3ds.com"
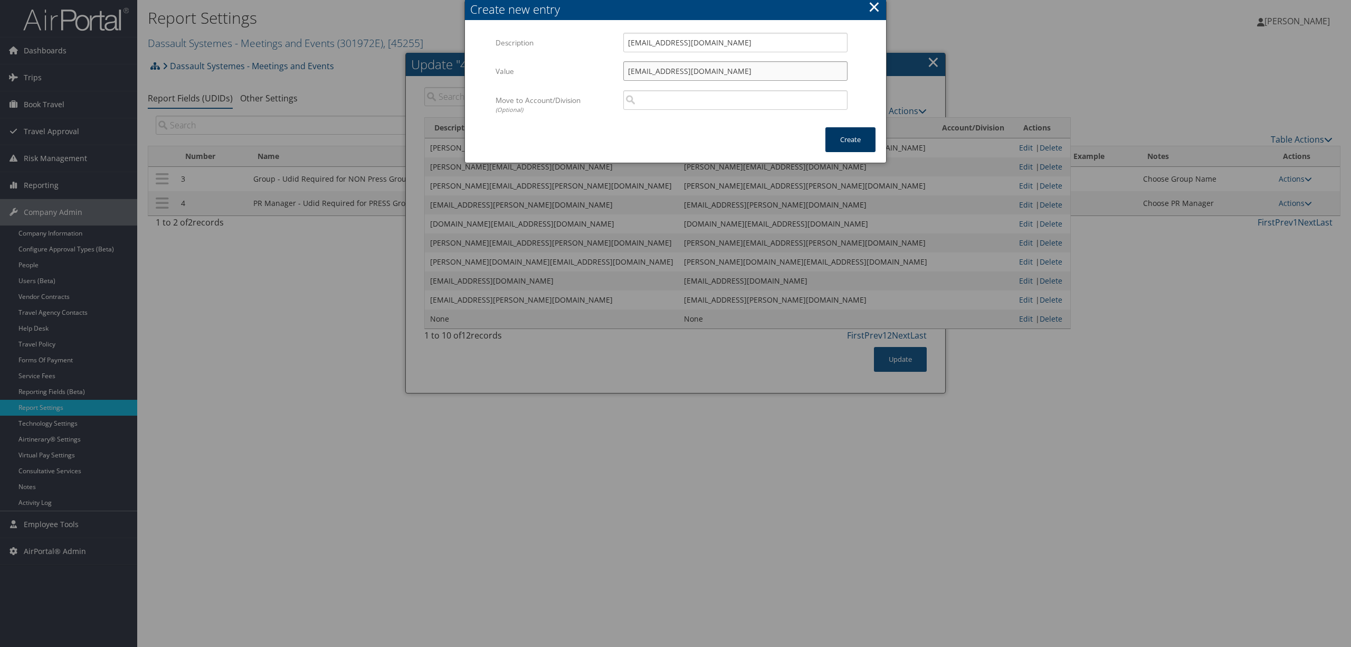
type input "reina.yamaguchi@3ds.com"
click at [864, 145] on button "Create" at bounding box center [850, 139] width 50 height 25
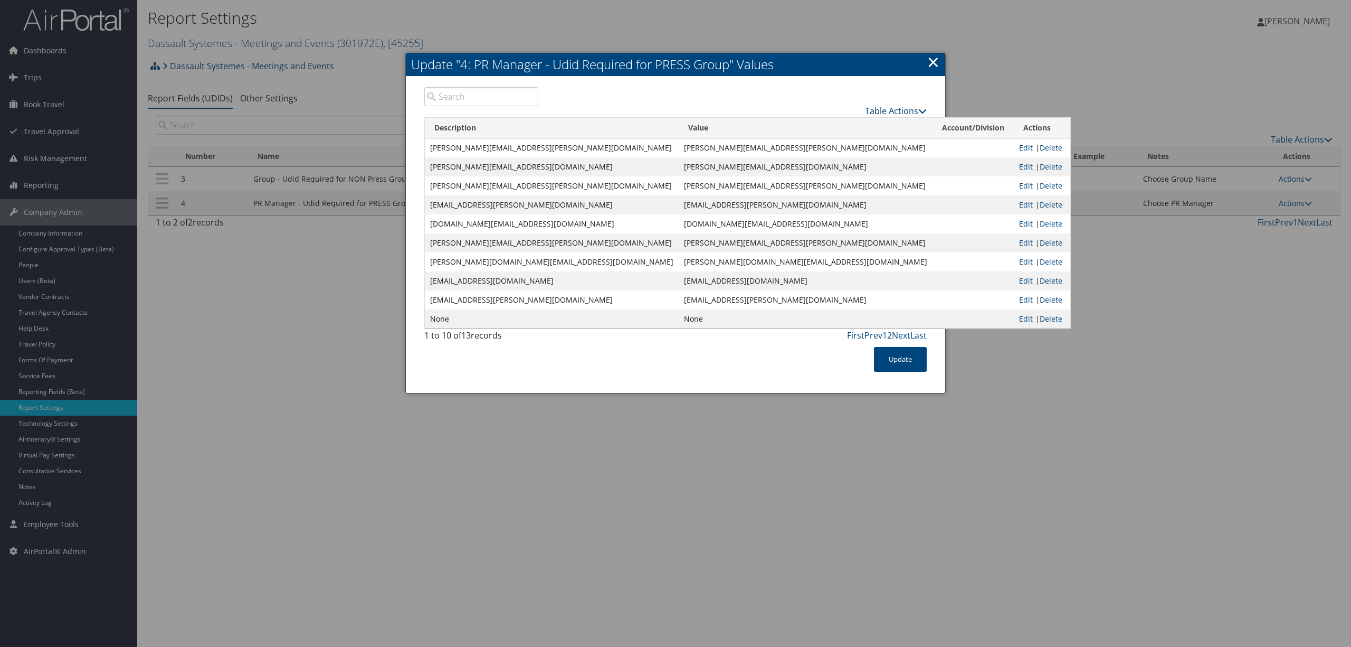
click at [887, 112] on link "Table Actions" at bounding box center [896, 111] width 62 height 12
click at [832, 123] on link "New Record" at bounding box center [856, 127] width 139 height 18
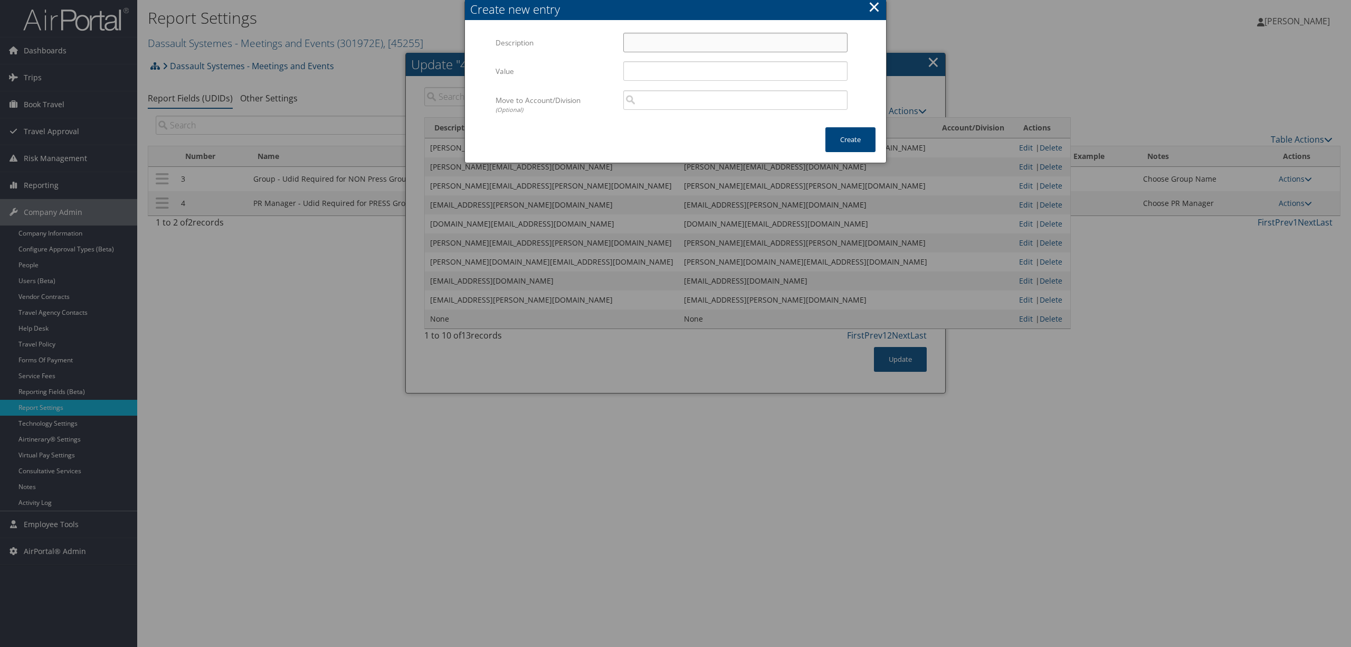
click at [651, 39] on input "Description" at bounding box center [735, 43] width 224 height 20
paste input "Sharon.rodger@3ds.com"
type input "Sharon.rodger@3ds.com"
click at [647, 65] on input "Value" at bounding box center [735, 71] width 224 height 20
paste input "Sharon.rodger@3ds.com"
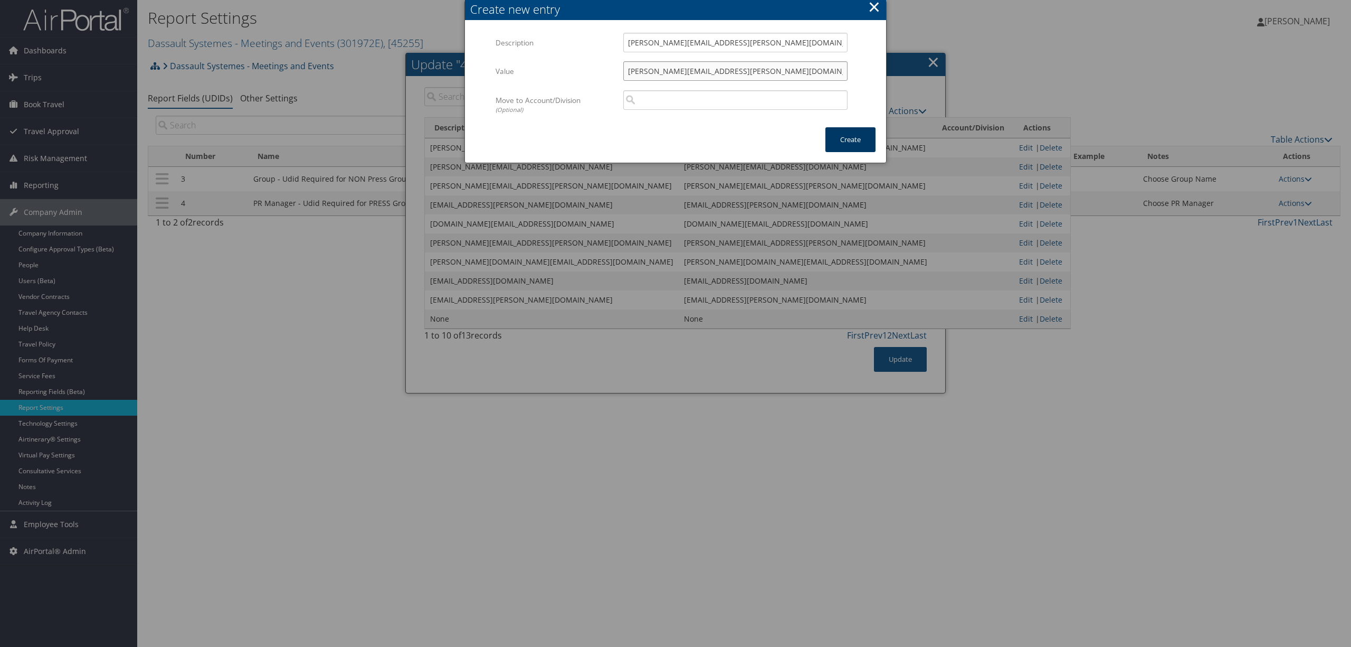
type input "Sharon.rodger@3ds.com"
click at [863, 144] on button "Create" at bounding box center [850, 139] width 50 height 25
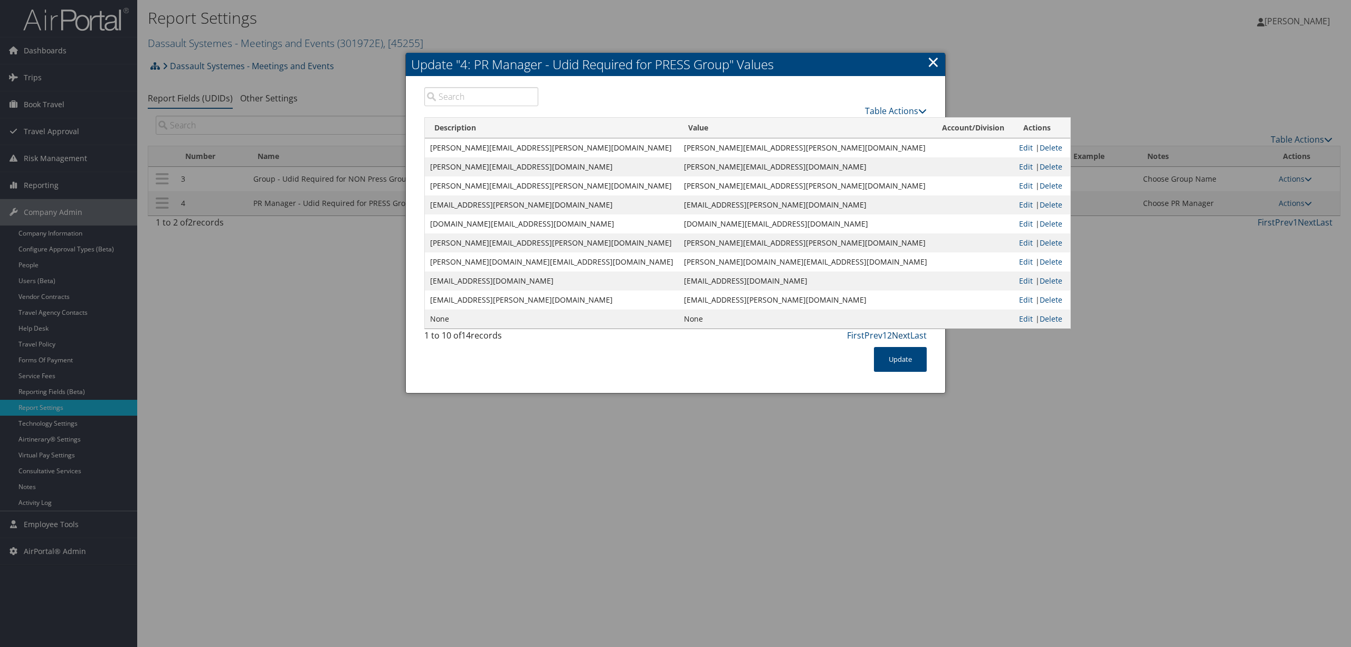
click at [894, 335] on link "Next" at bounding box center [901, 335] width 18 height 12
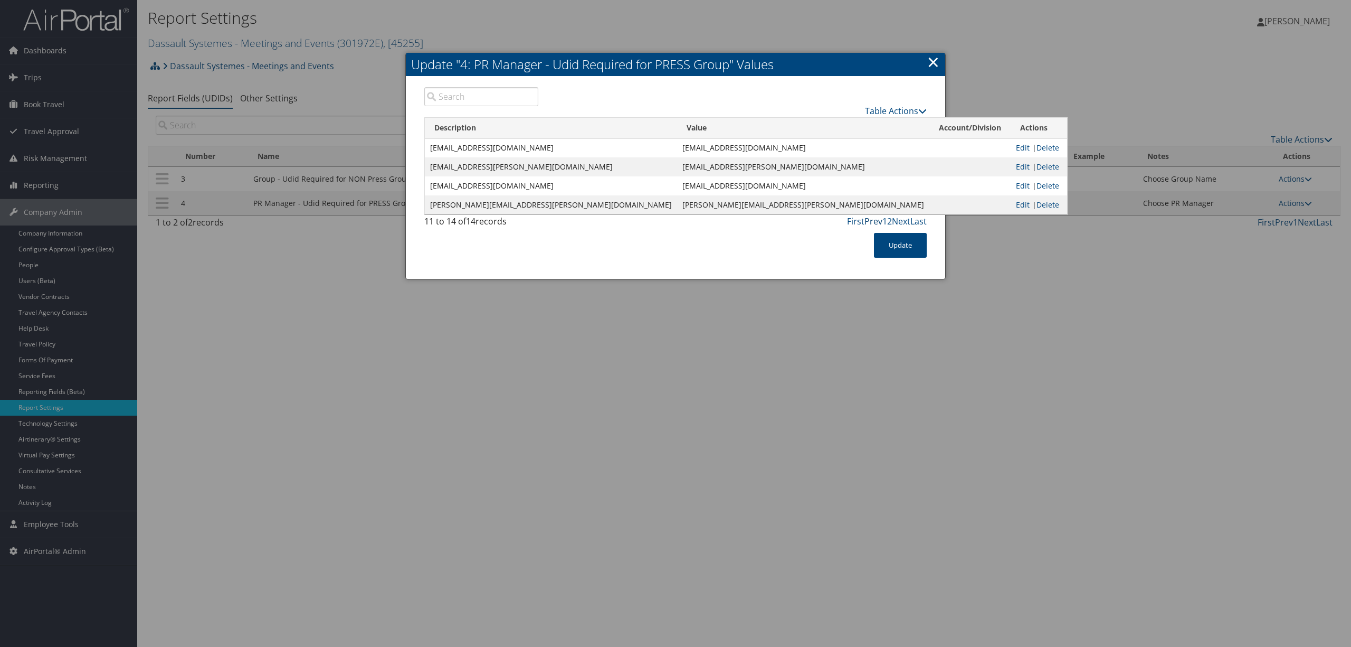
click at [877, 224] on link "Prev" at bounding box center [873, 221] width 18 height 12
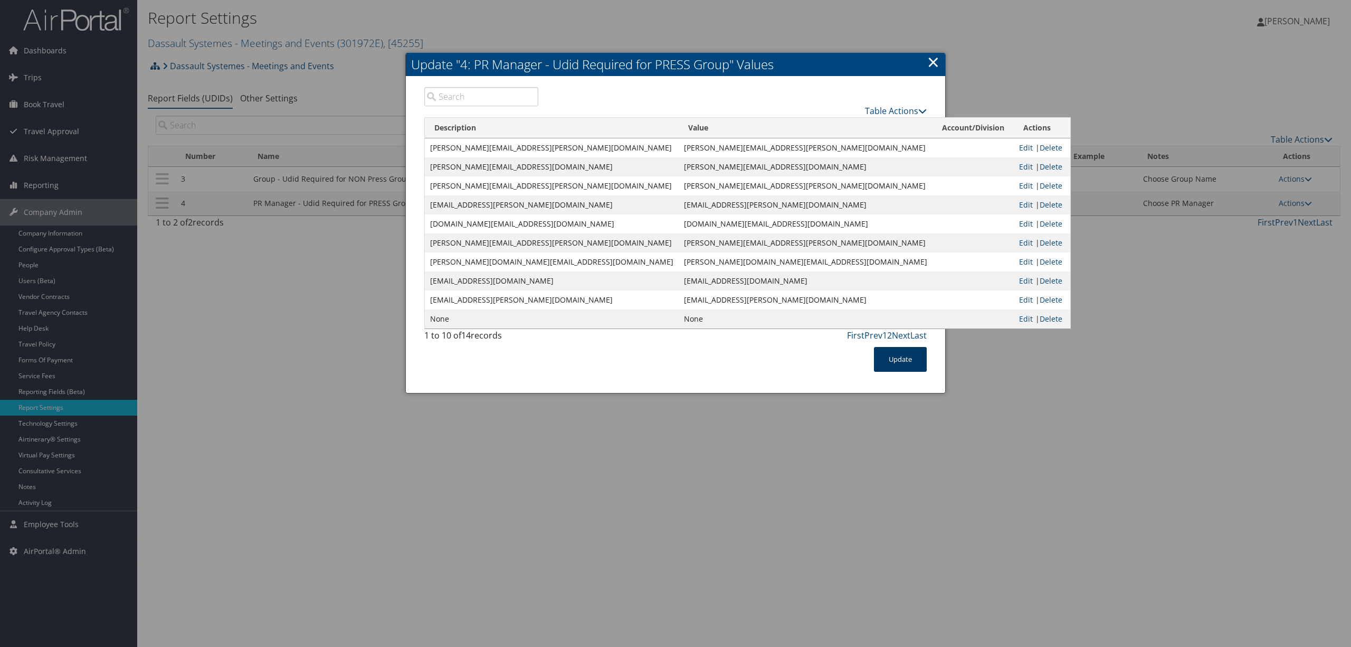
click at [898, 353] on button "Update" at bounding box center [900, 359] width 53 height 25
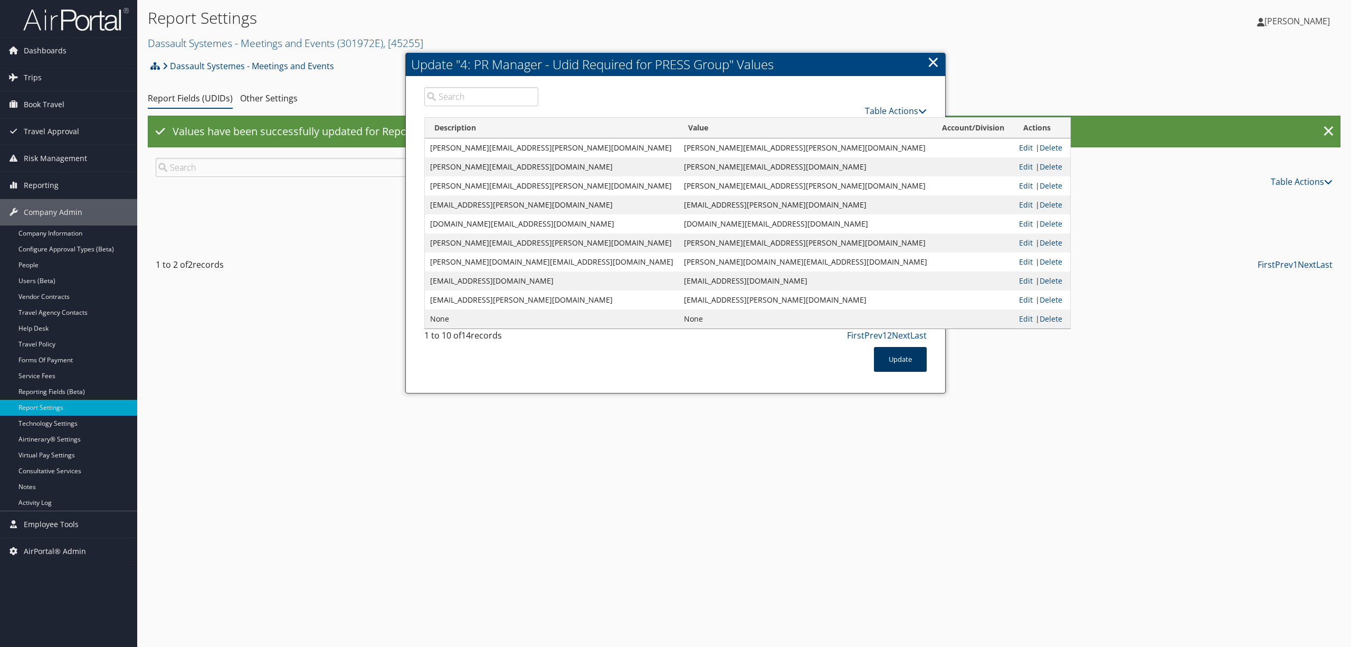
click at [901, 358] on button "Update" at bounding box center [900, 359] width 53 height 25
